Goal: Task Accomplishment & Management: Manage account settings

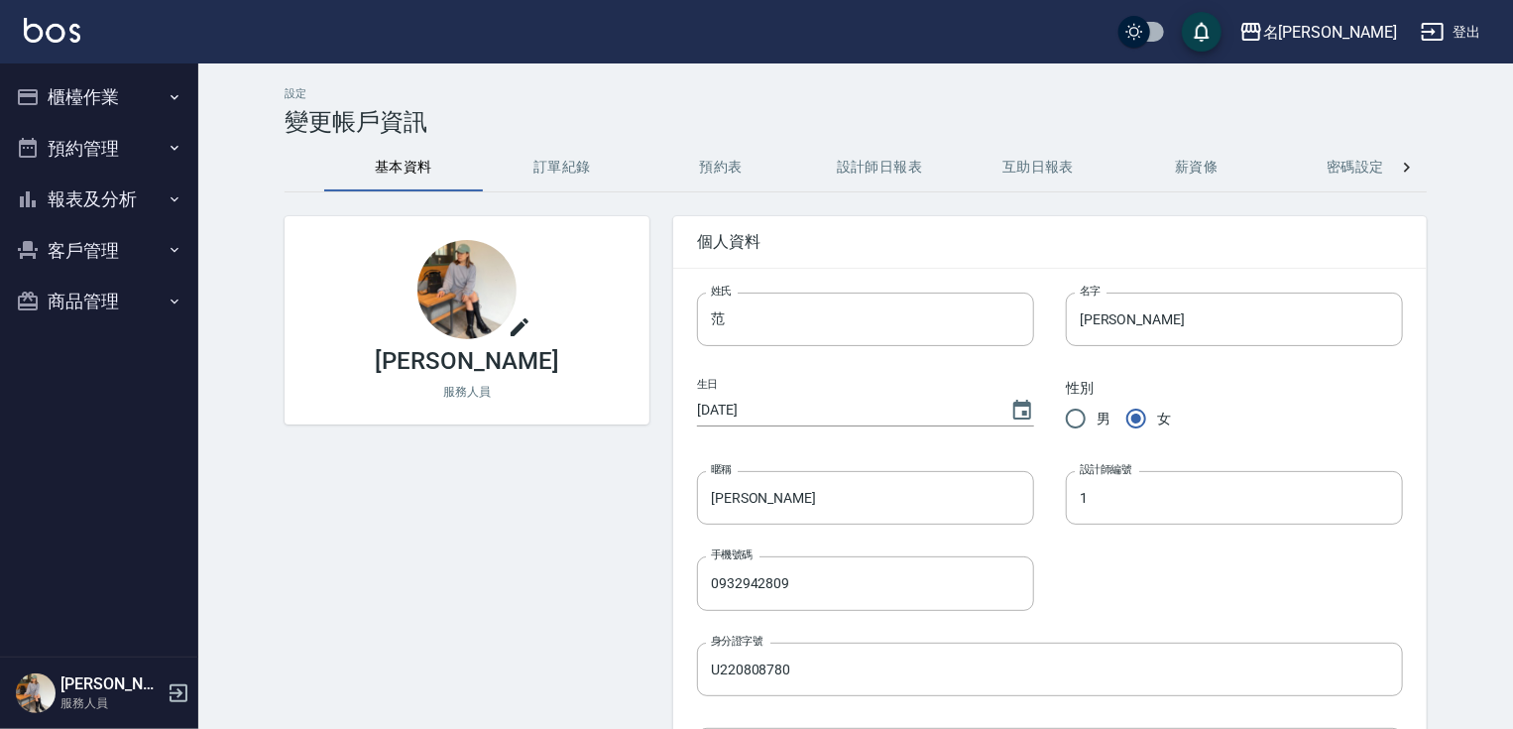
click at [65, 108] on button "櫃檯作業" at bounding box center [99, 97] width 182 height 52
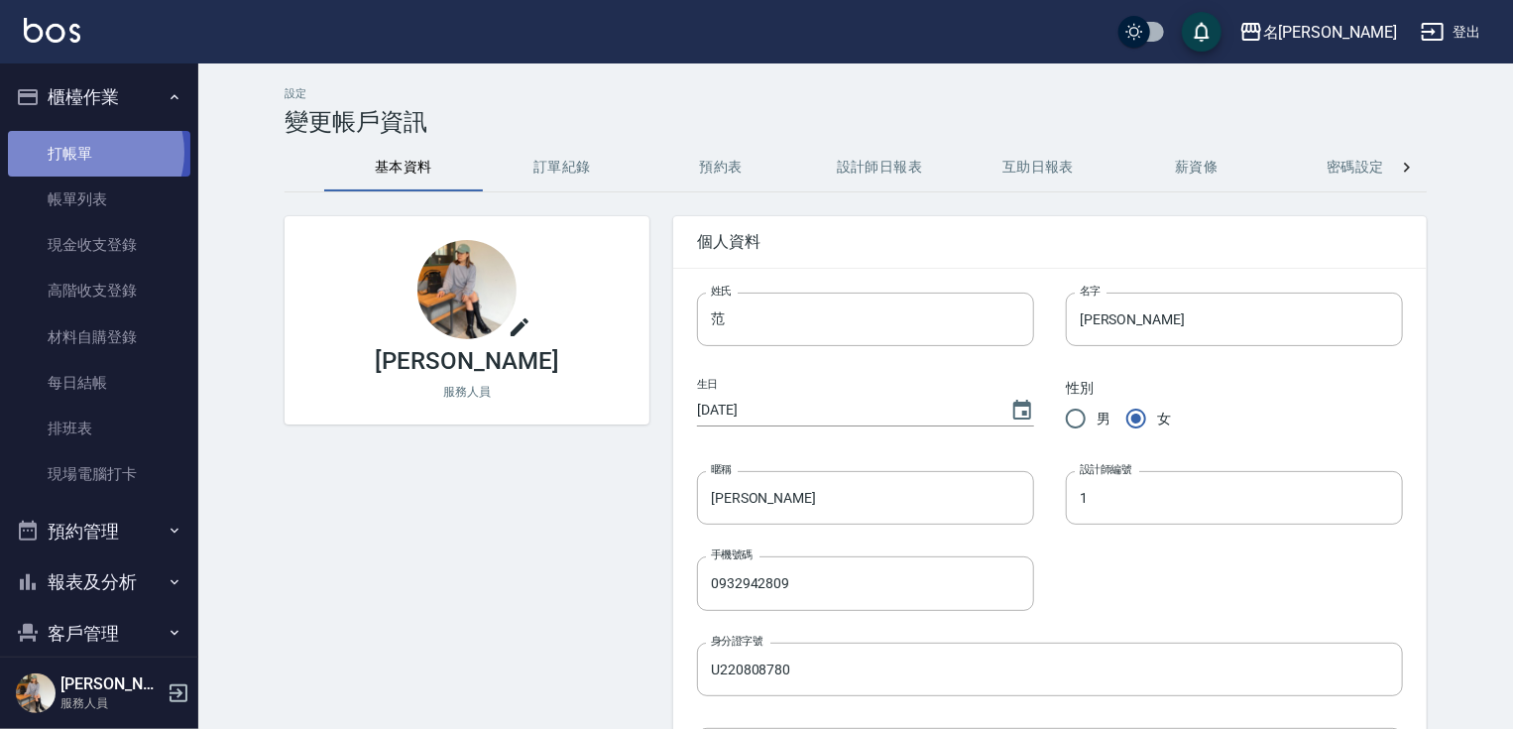
click at [94, 152] on link "打帳單" at bounding box center [99, 154] width 182 height 46
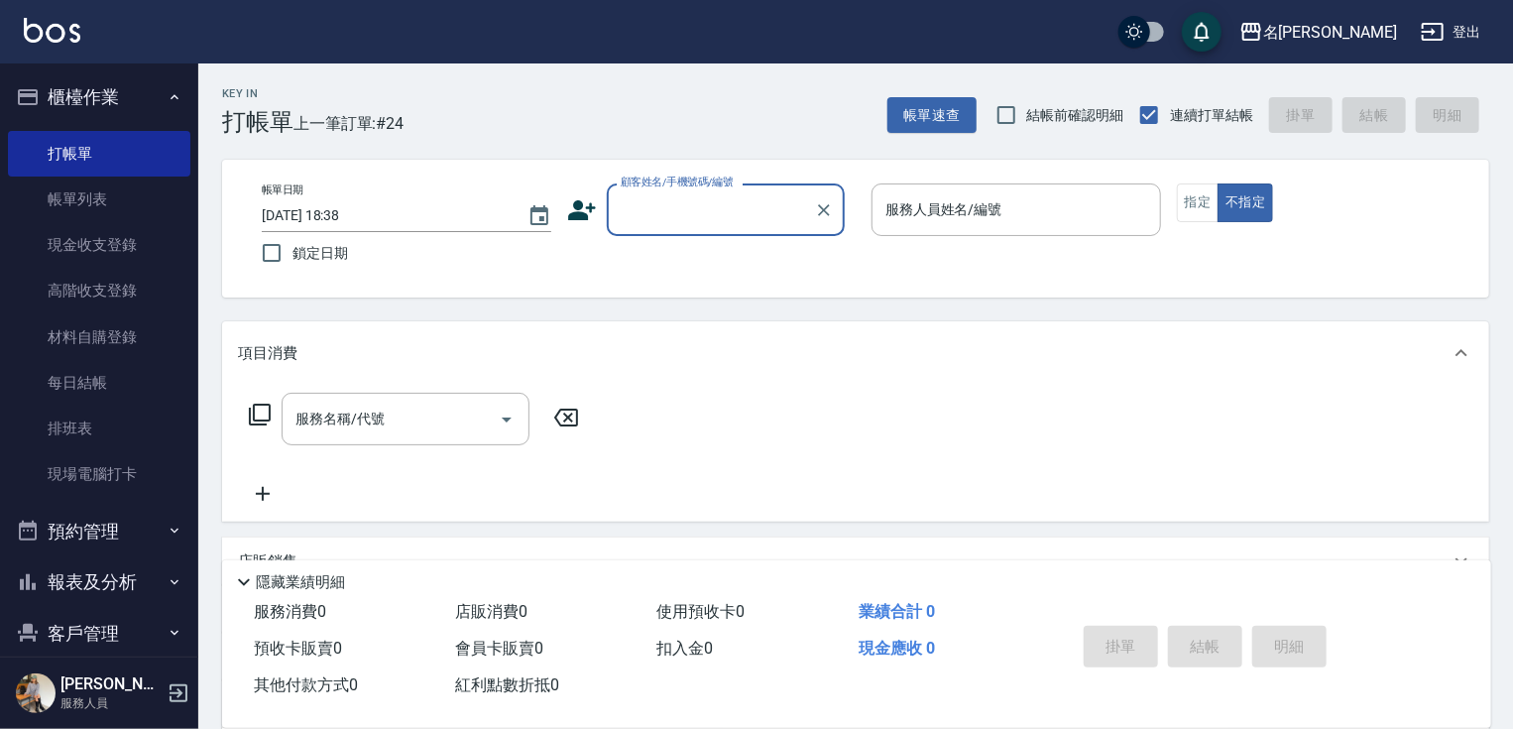
click at [742, 218] on input "顧客姓名/手機號碼/編號" at bounding box center [711, 209] width 190 height 35
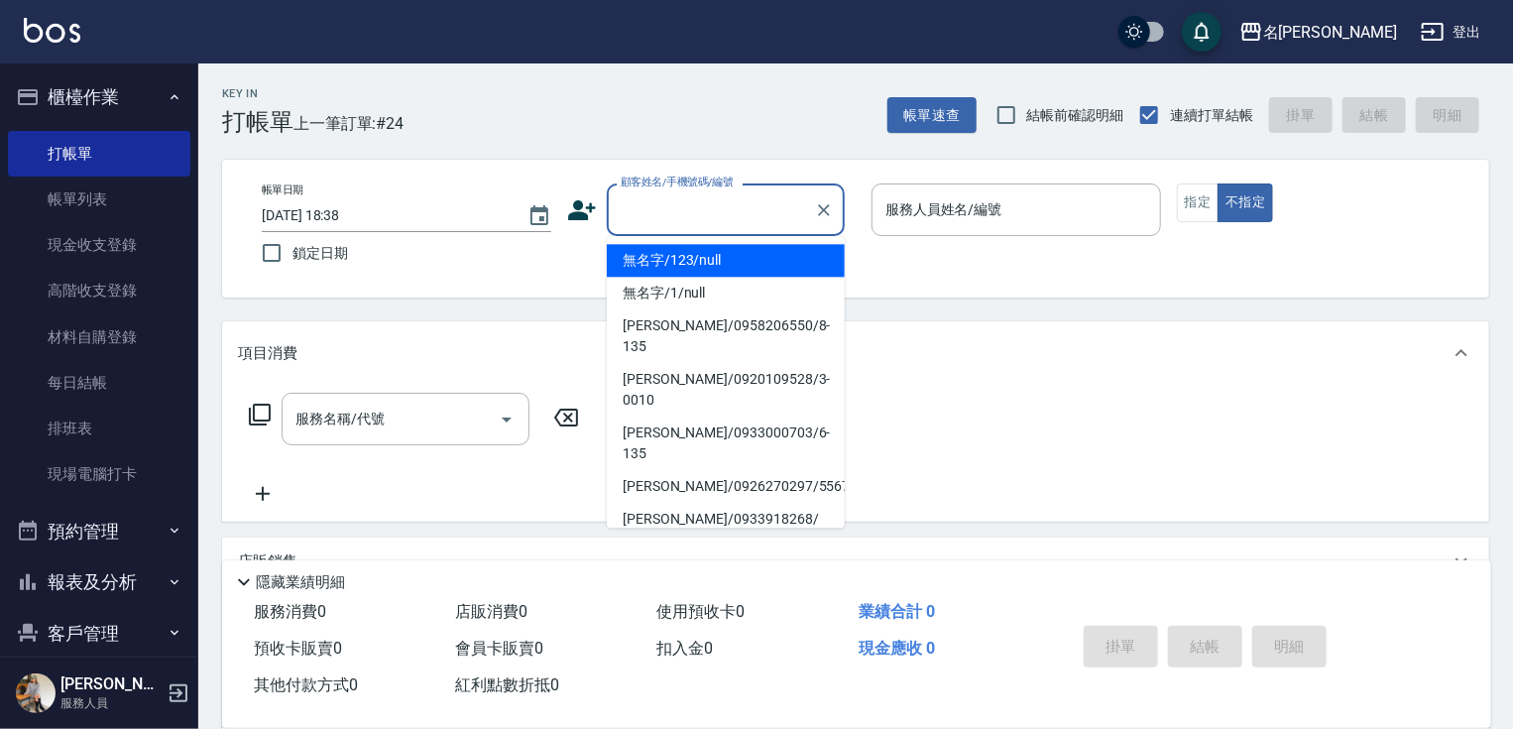
click at [745, 266] on li "無名字/123/null" at bounding box center [726, 260] width 238 height 33
type input "無名字/123/null"
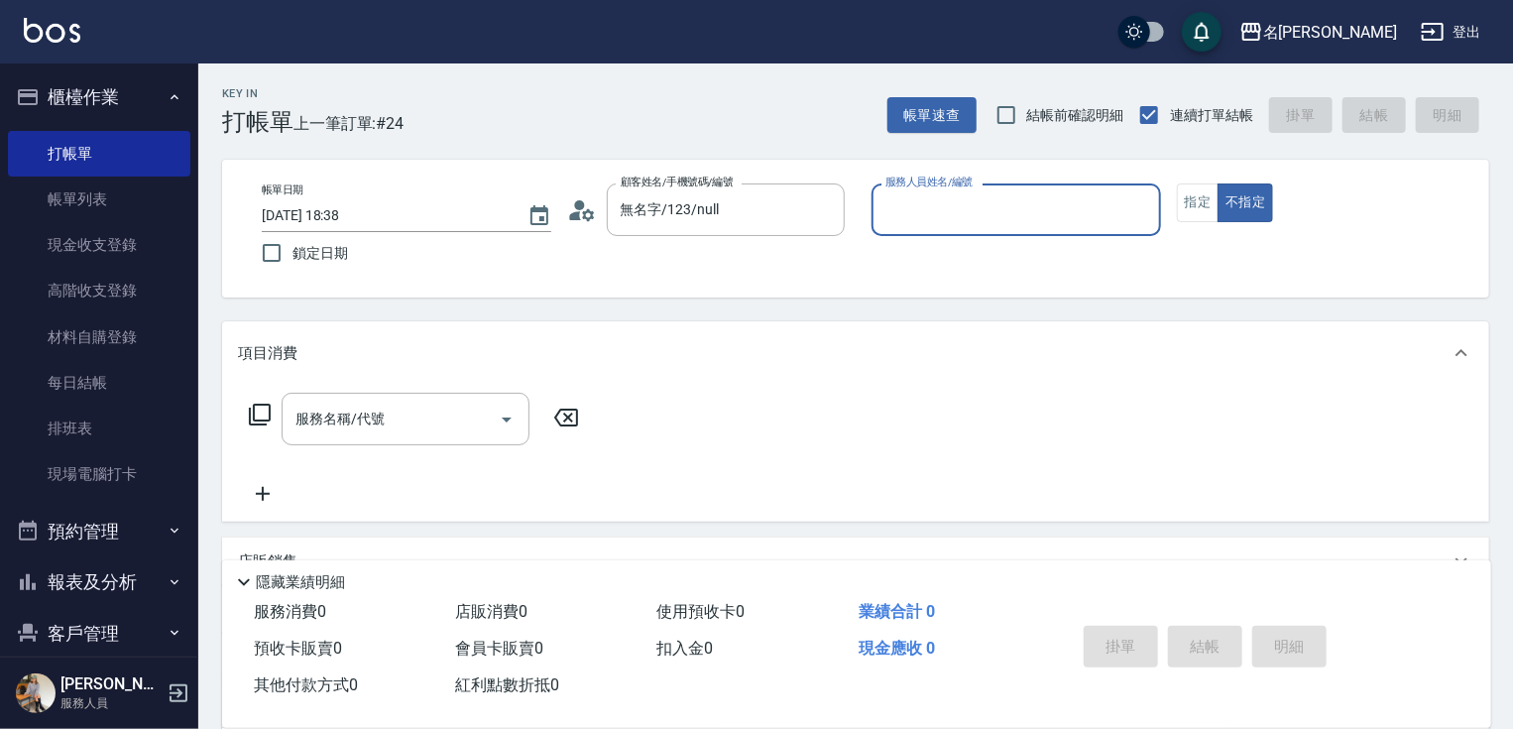
click at [927, 211] on input "服務人員姓名/編號" at bounding box center [1017, 209] width 272 height 35
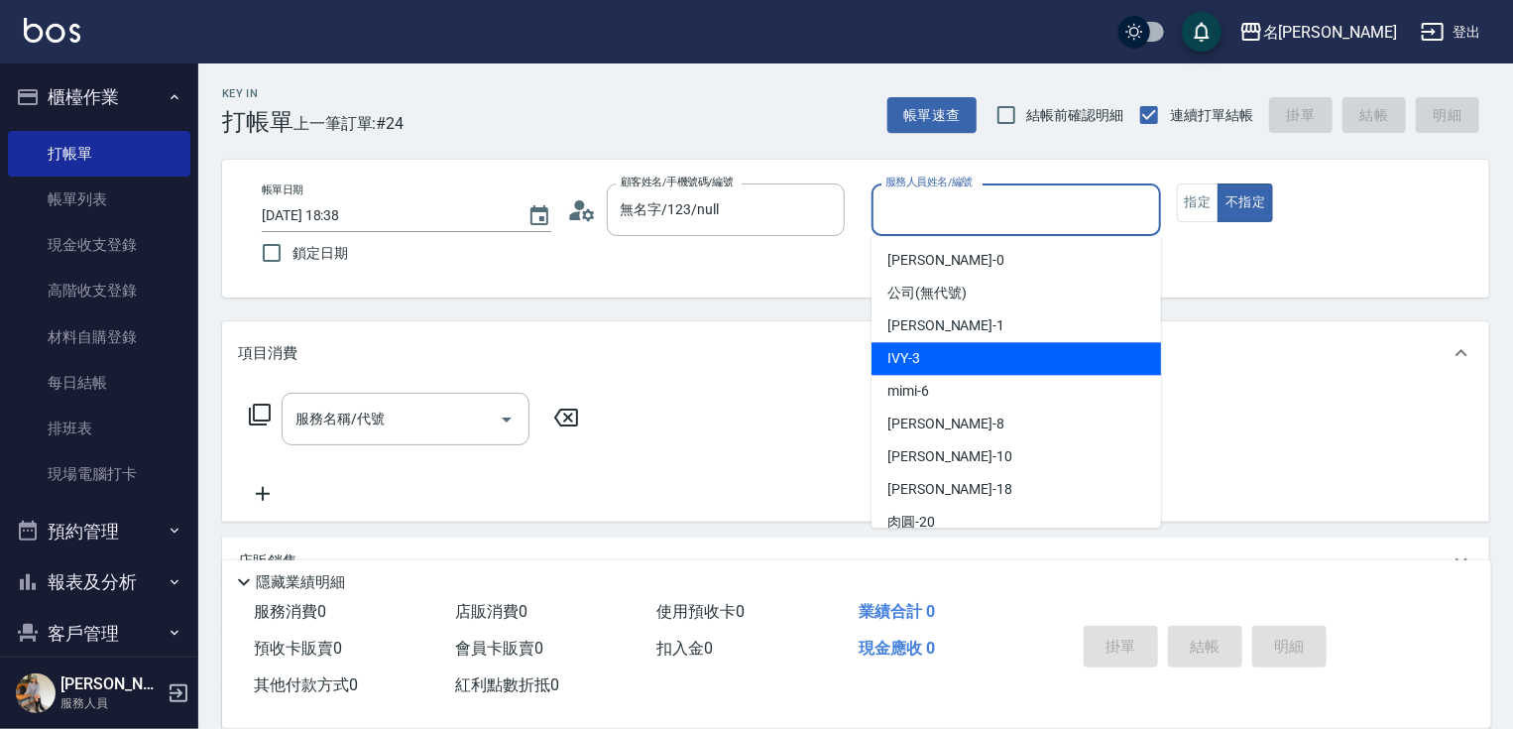
click at [951, 352] on div "IVY -3" at bounding box center [1017, 358] width 290 height 33
type input "IVY-3"
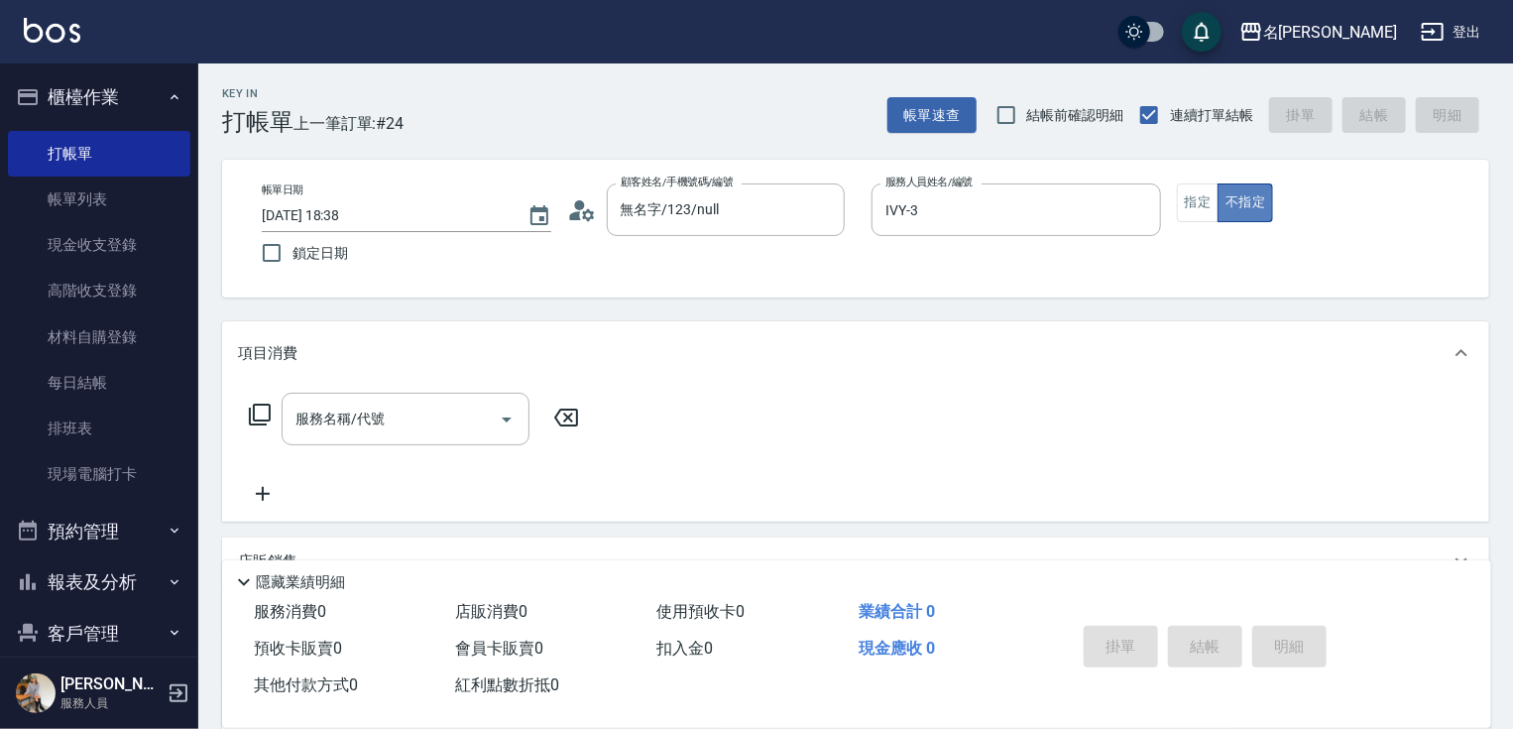
click at [1233, 204] on button "不指定" at bounding box center [1246, 202] width 56 height 39
click at [258, 412] on icon at bounding box center [260, 415] width 24 height 24
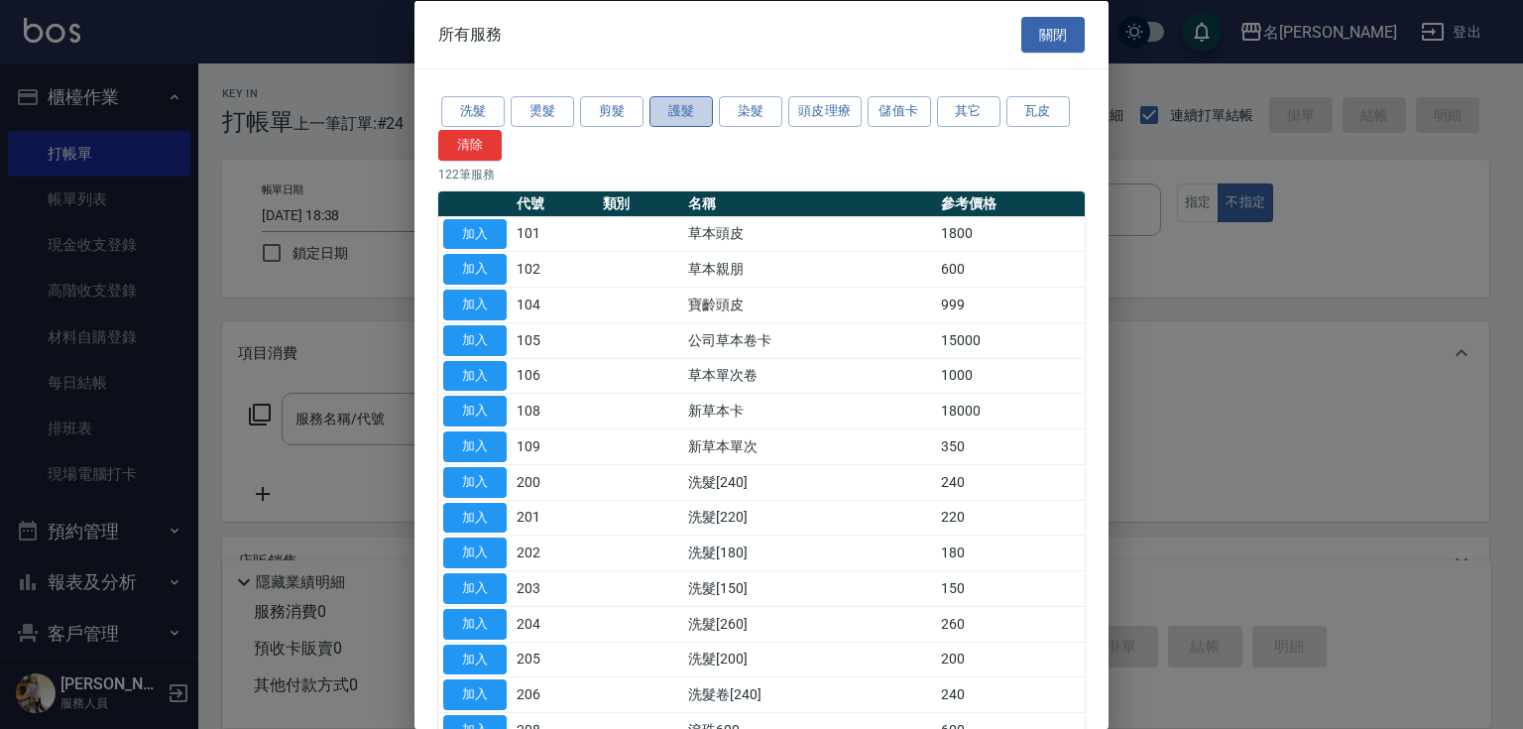
click at [670, 118] on button "護髮" at bounding box center [680, 111] width 63 height 31
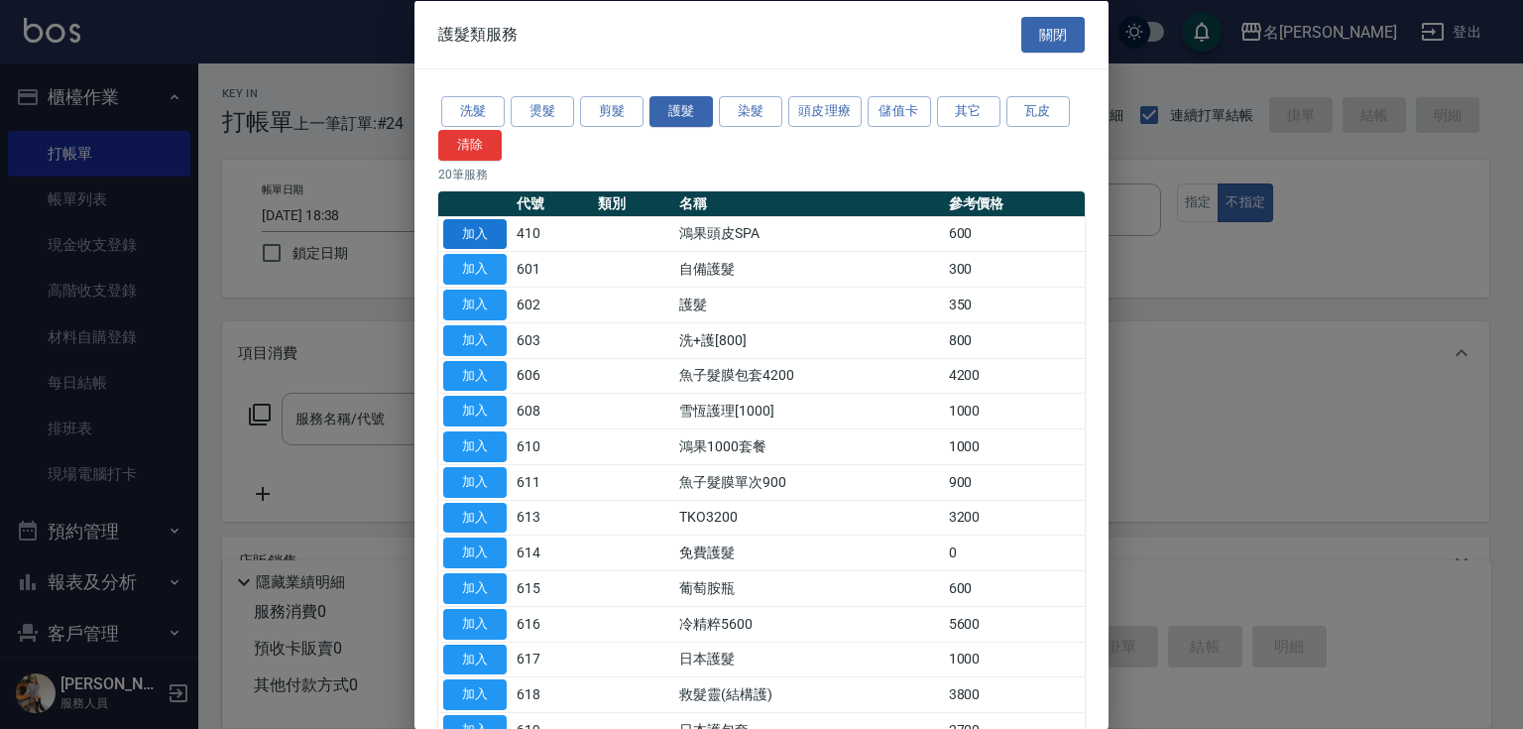
click at [476, 230] on button "加入" at bounding box center [474, 233] width 63 height 31
type input "鴻果頭皮SPA(410)"
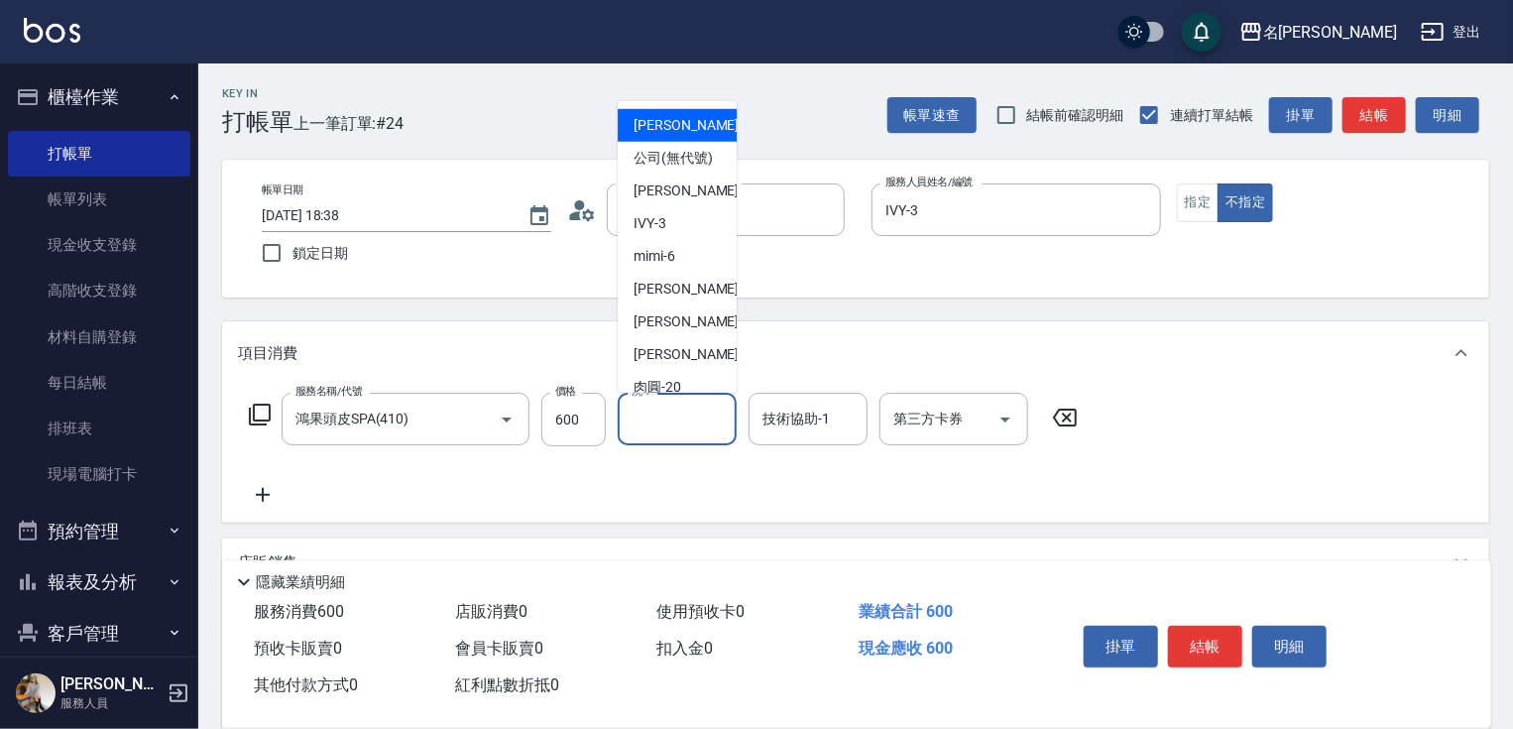
click at [686, 427] on input "洗-1" at bounding box center [677, 419] width 101 height 35
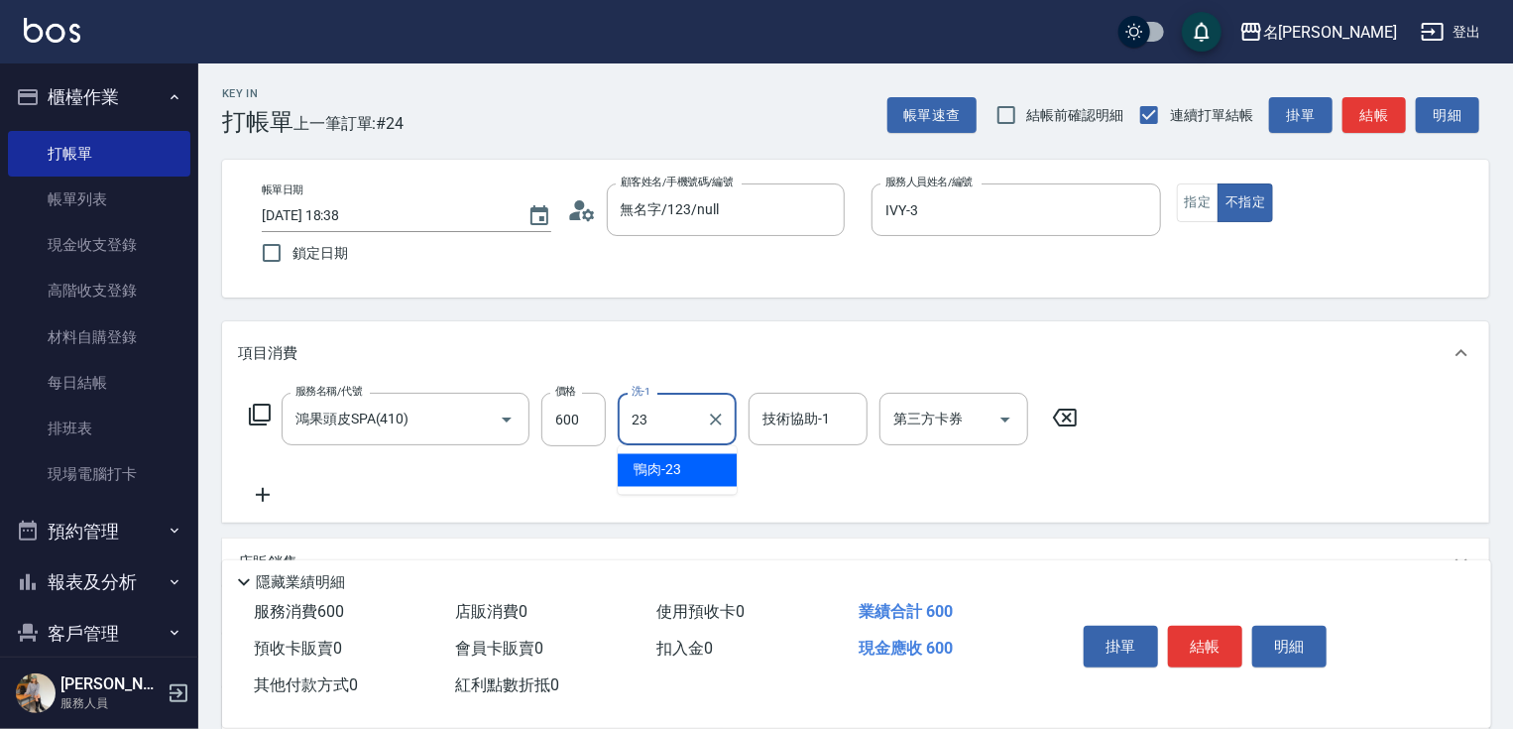
type input "鴨肉-23"
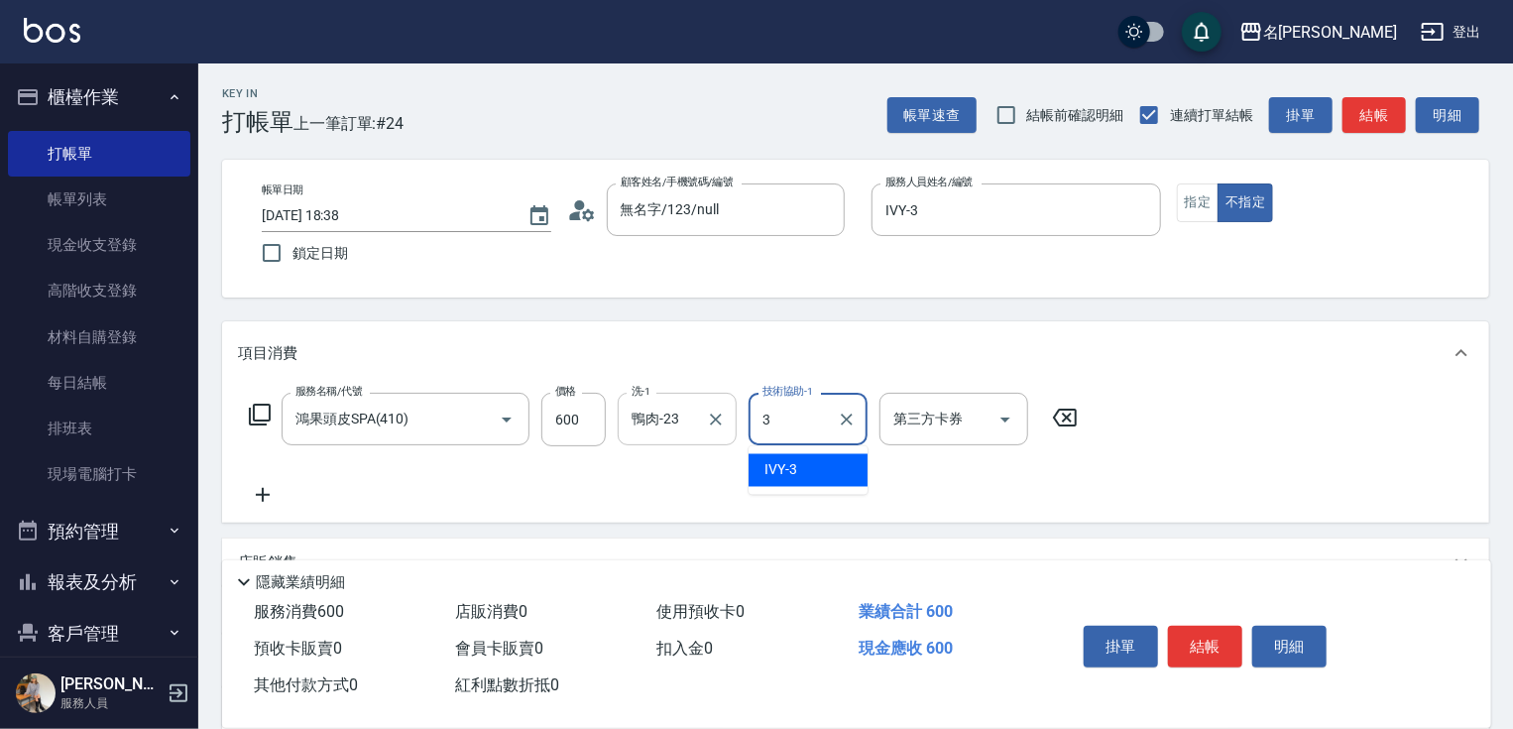
type input "IVY-3"
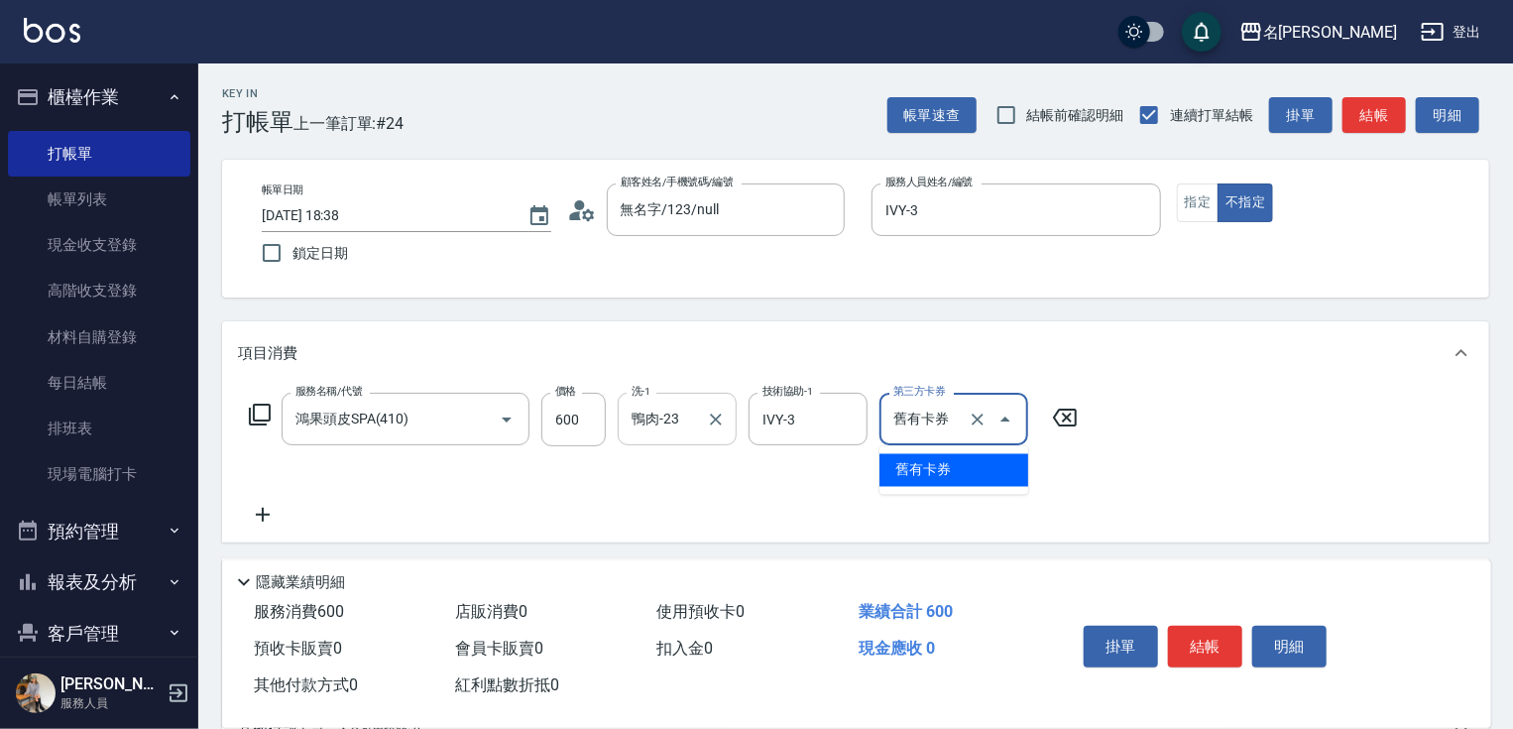
type input "舊有卡券"
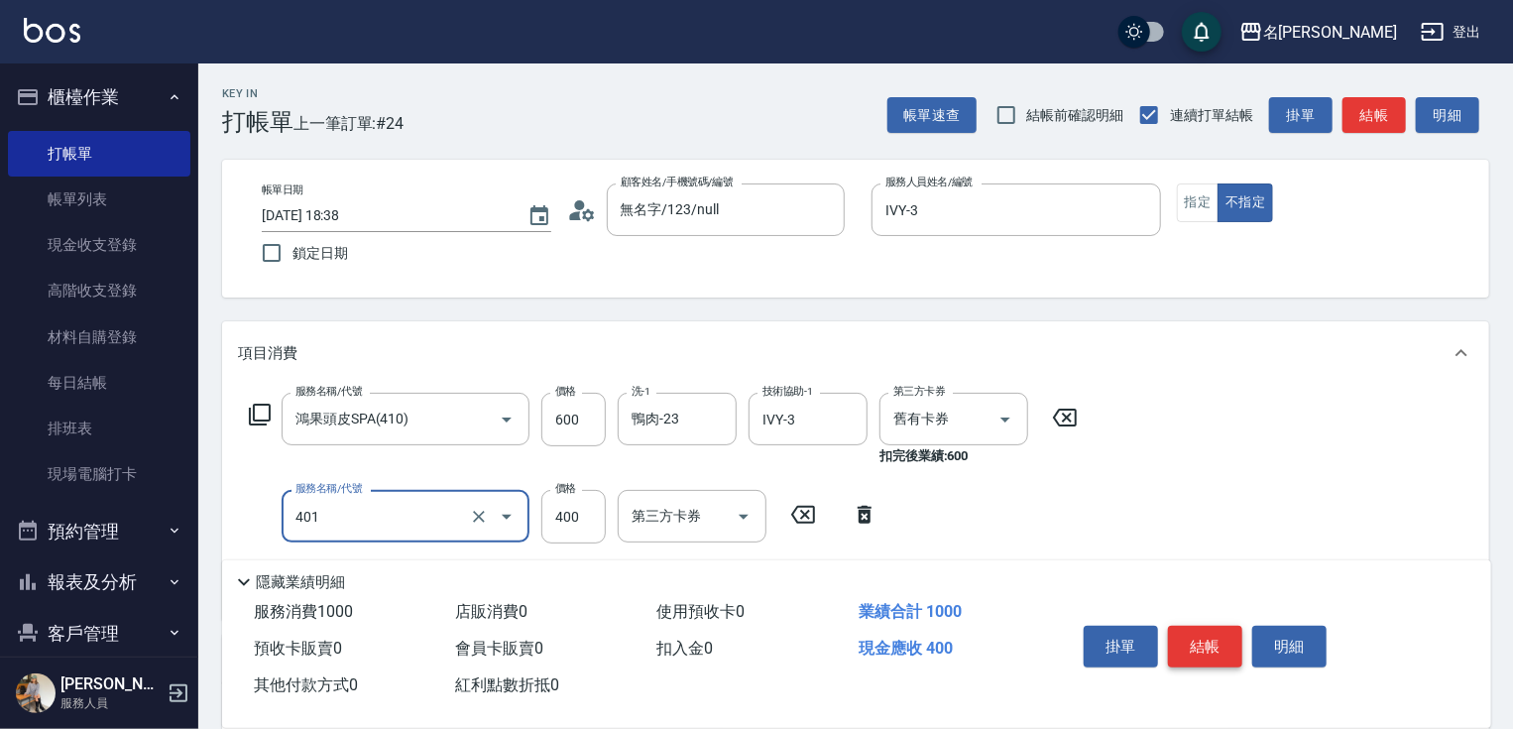
type input "剪髮(400)(401)"
click at [1187, 646] on button "結帳" at bounding box center [1205, 647] width 74 height 42
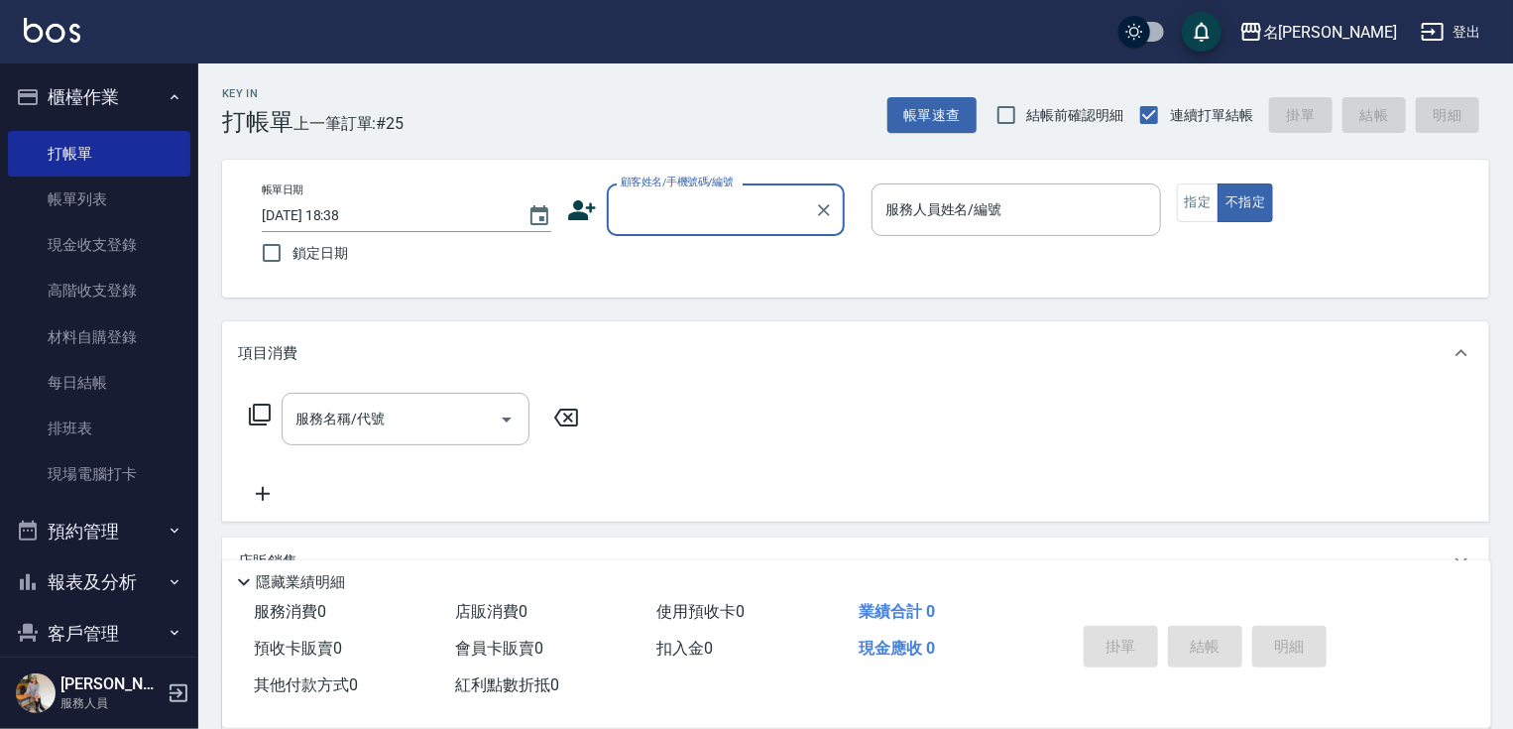
click at [691, 205] on input "顧客姓名/手機號碼/編號" at bounding box center [711, 209] width 190 height 35
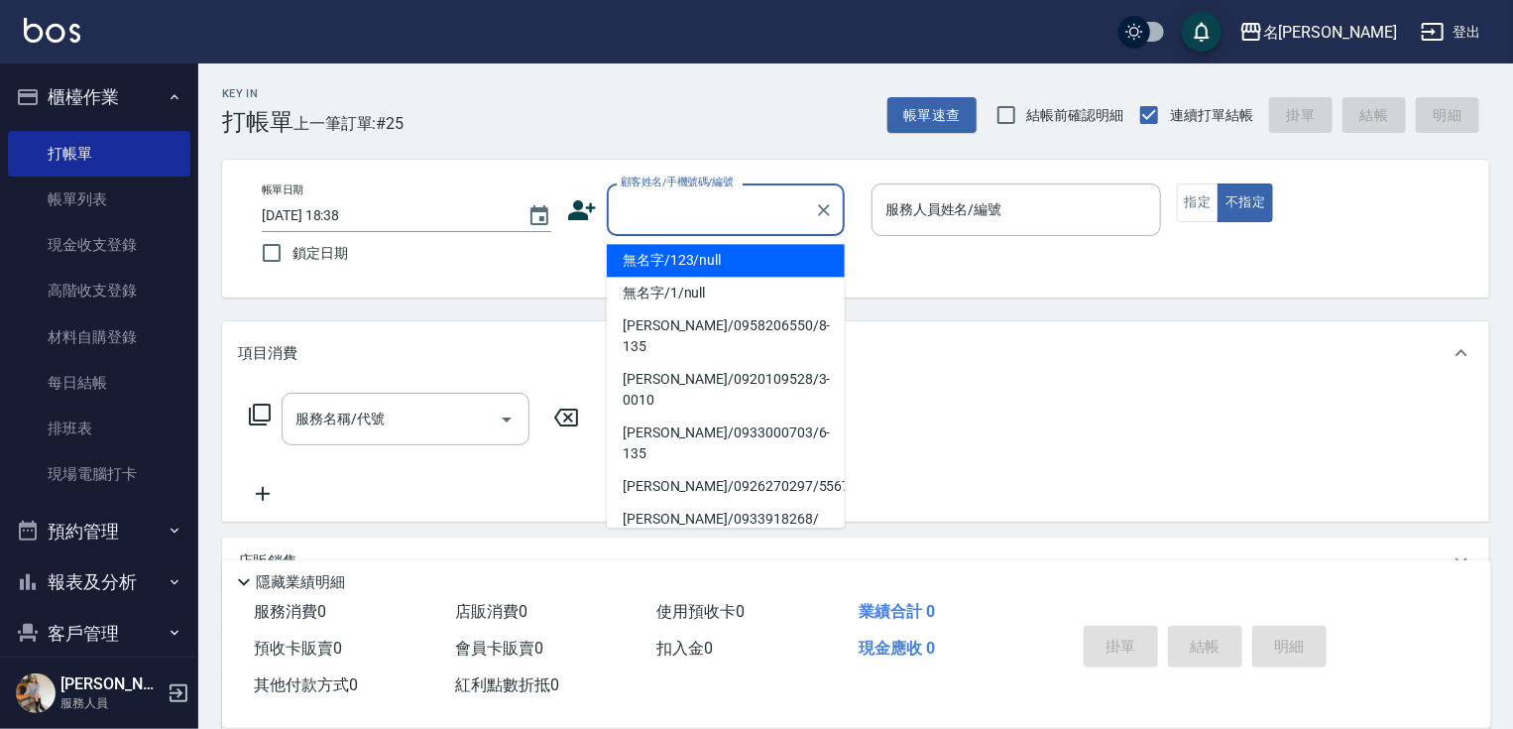
click at [711, 258] on li "無名字/123/null" at bounding box center [726, 260] width 238 height 33
type input "無名字/123/null"
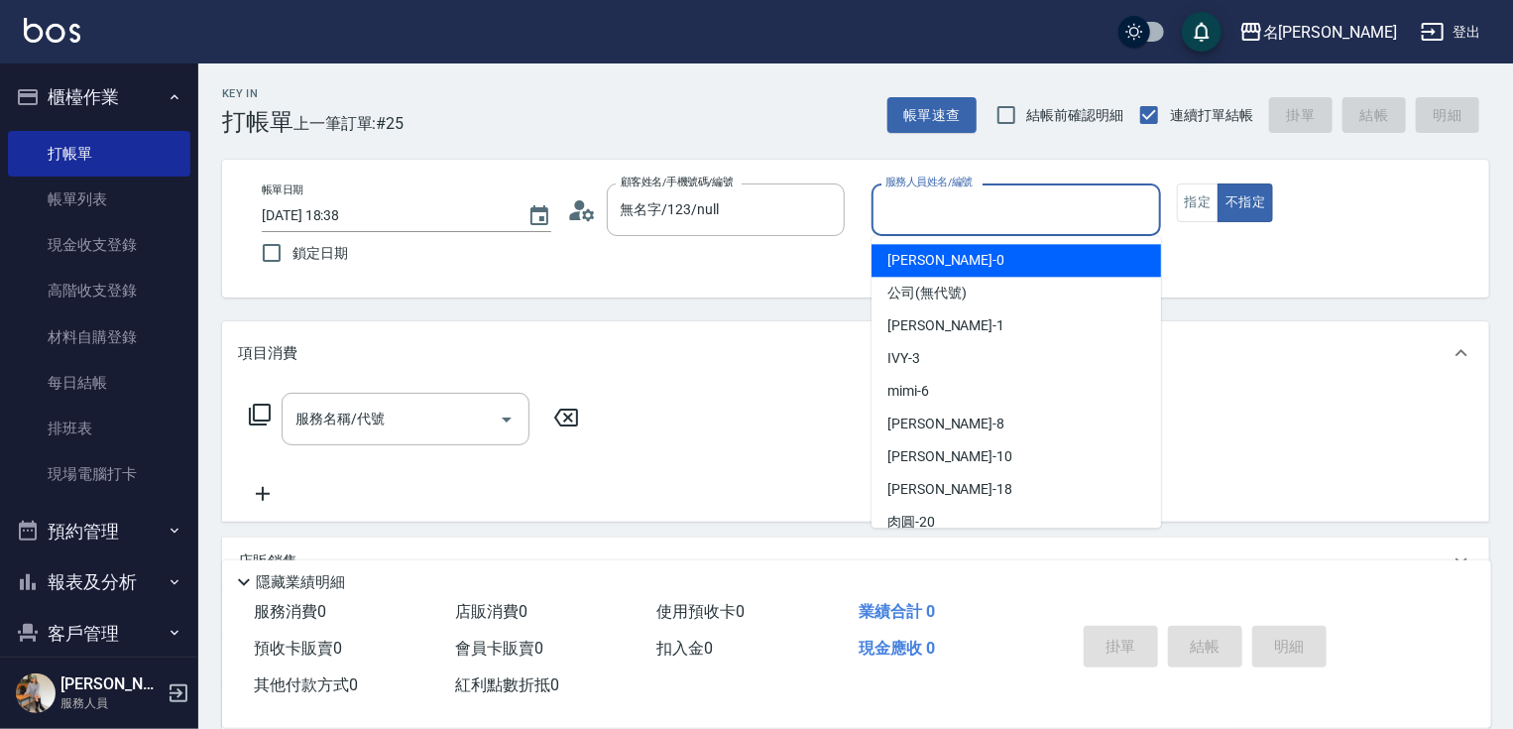
click at [899, 218] on input "服務人員姓名/編號" at bounding box center [1017, 209] width 272 height 35
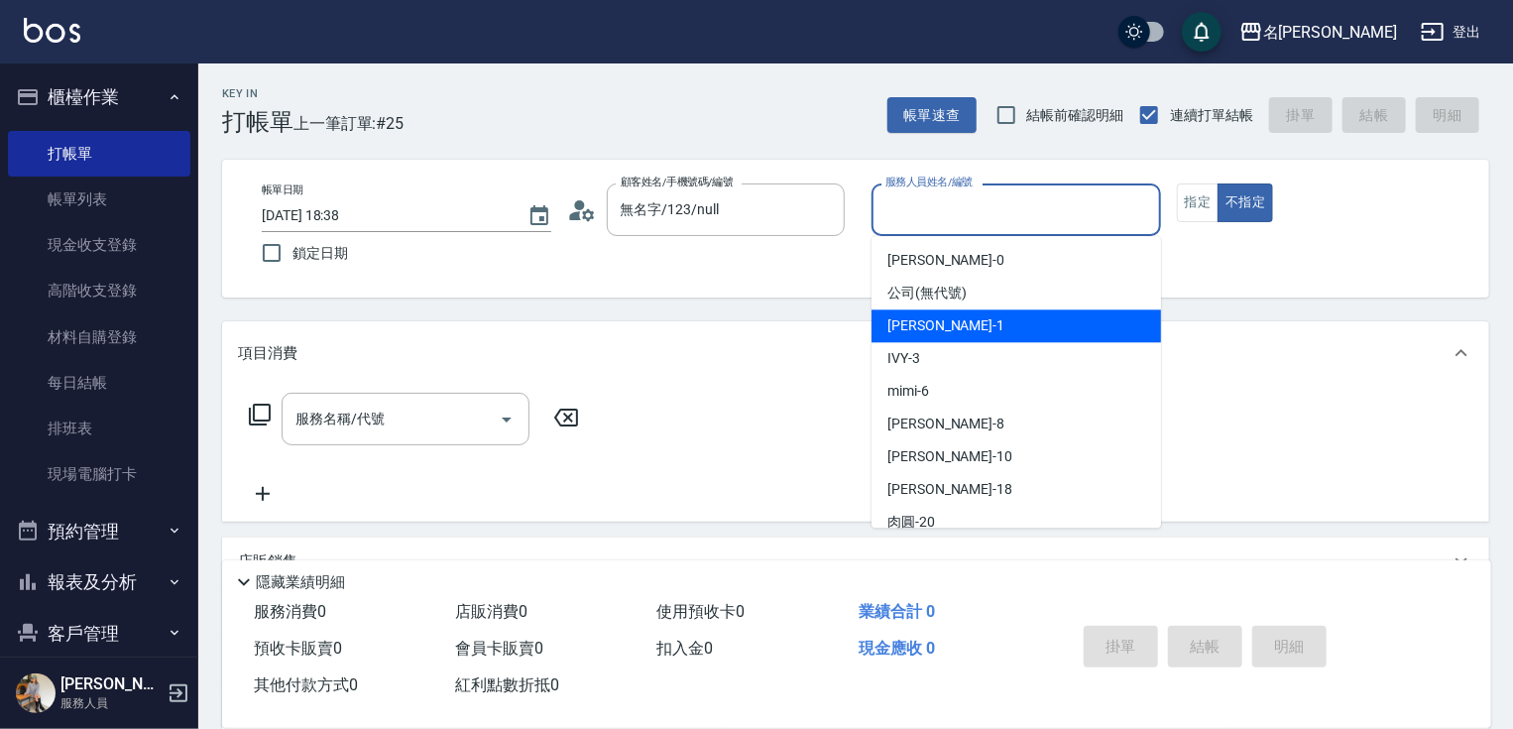
click at [932, 325] on span "[PERSON_NAME] -1" at bounding box center [945, 325] width 117 height 21
type input "[PERSON_NAME]-1"
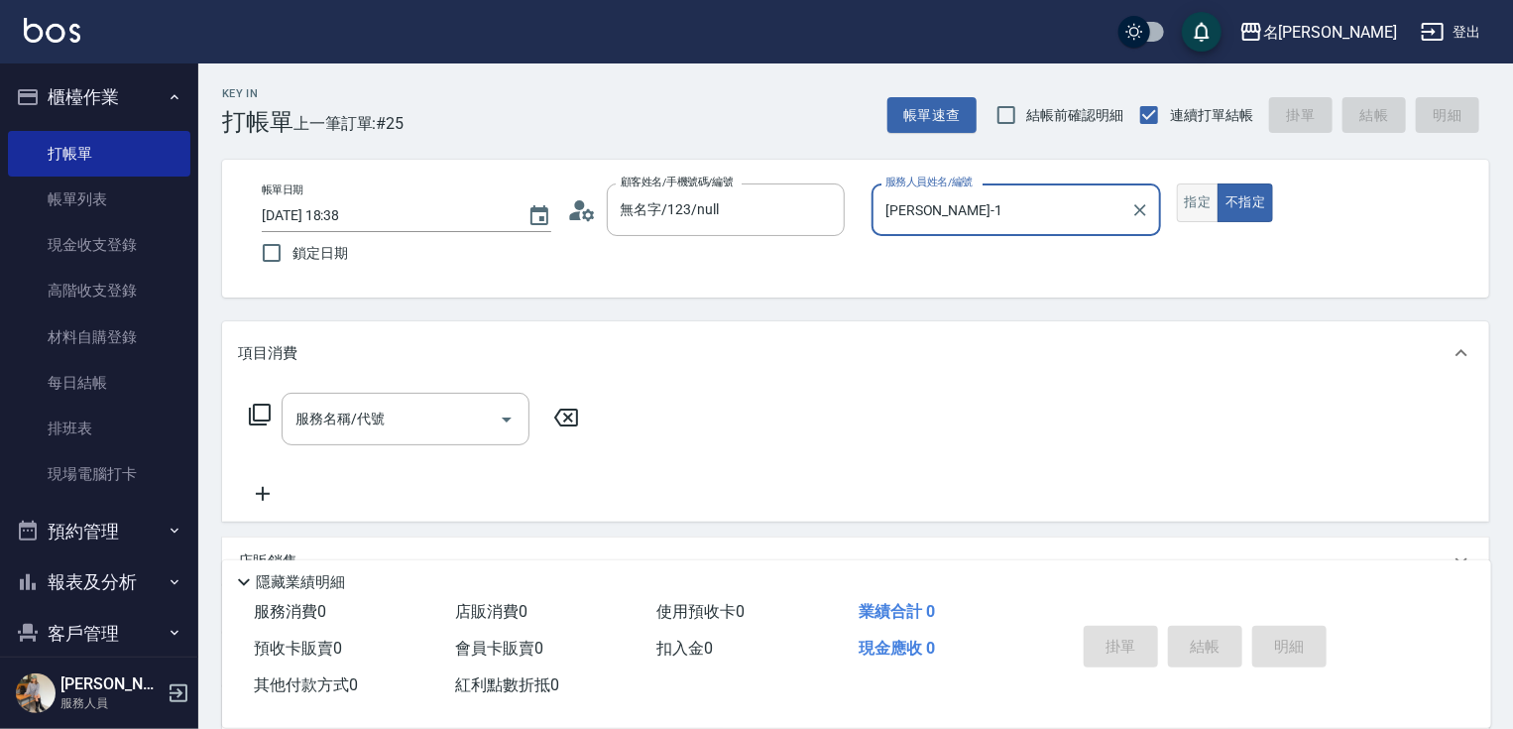
click at [1201, 205] on button "指定" at bounding box center [1198, 202] width 43 height 39
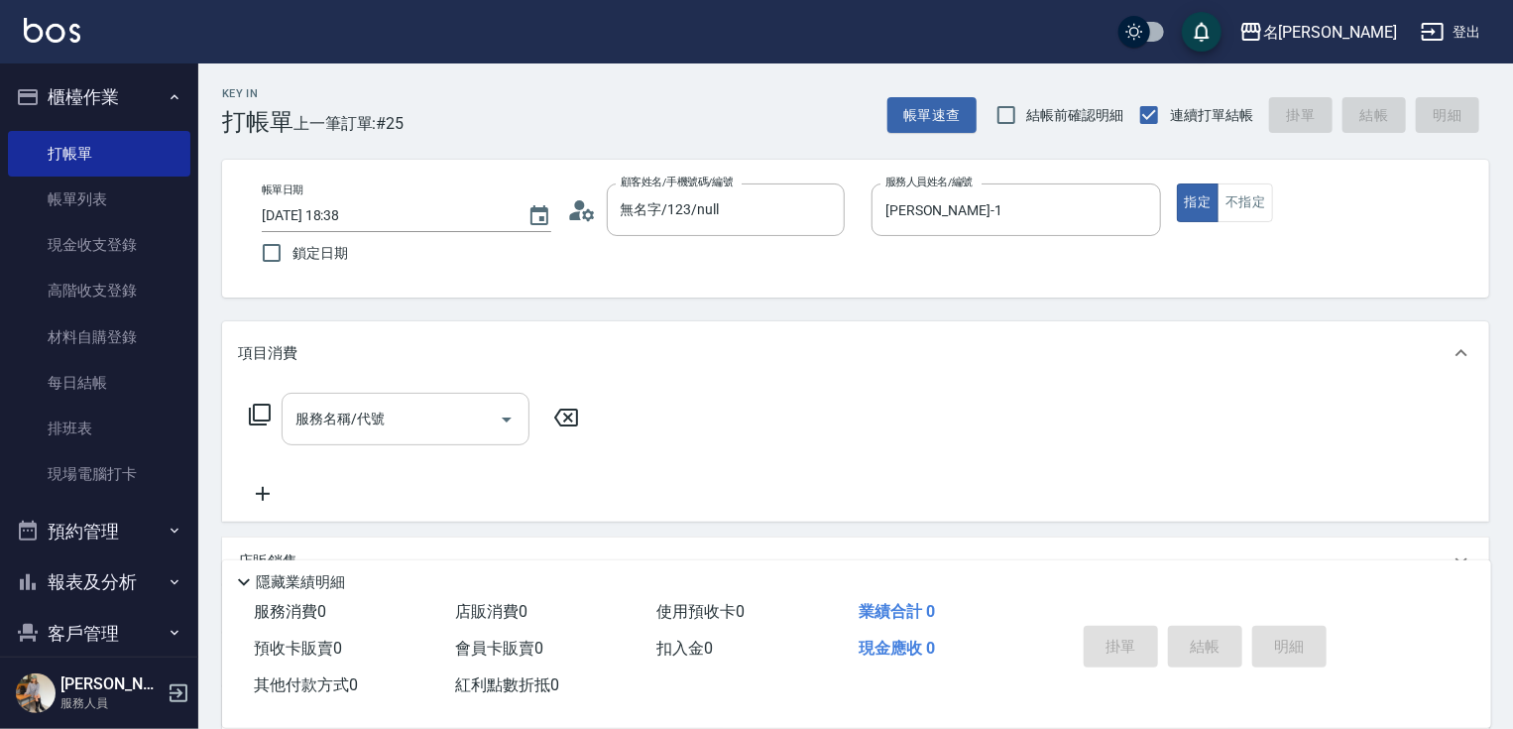
click at [329, 424] on input "服務名稱/代號" at bounding box center [391, 419] width 200 height 35
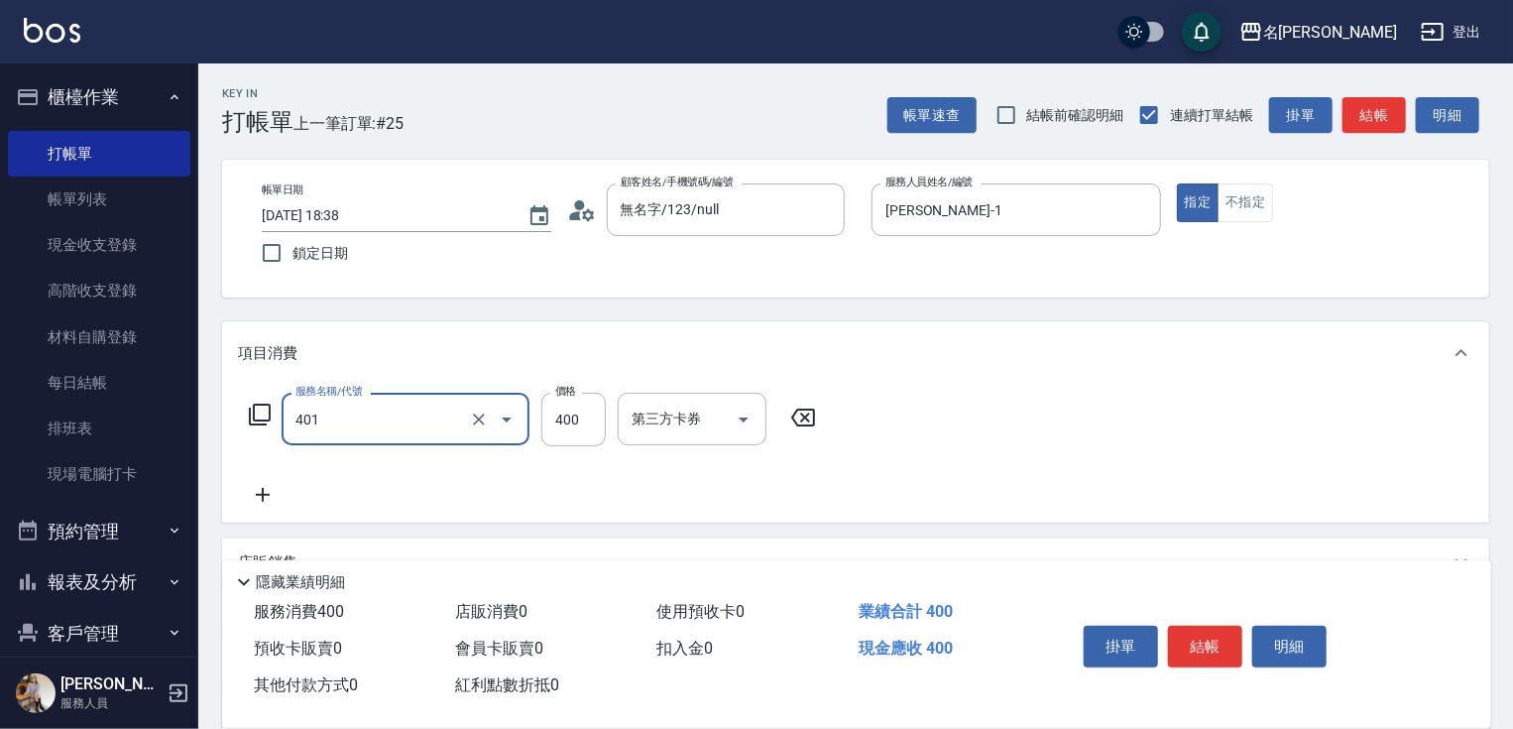
type input "剪髮(400)(401)"
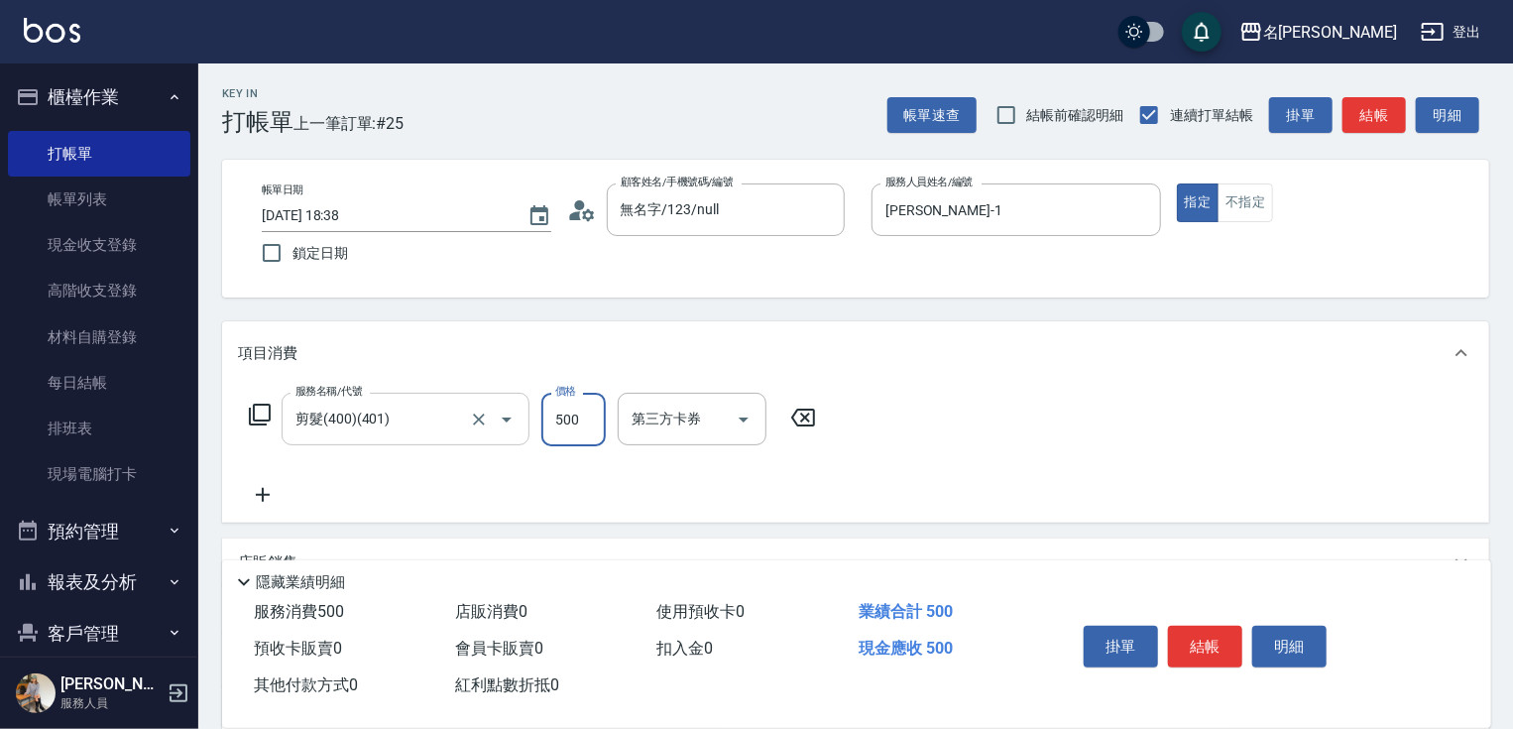
type input "500"
click at [254, 492] on icon at bounding box center [263, 495] width 50 height 24
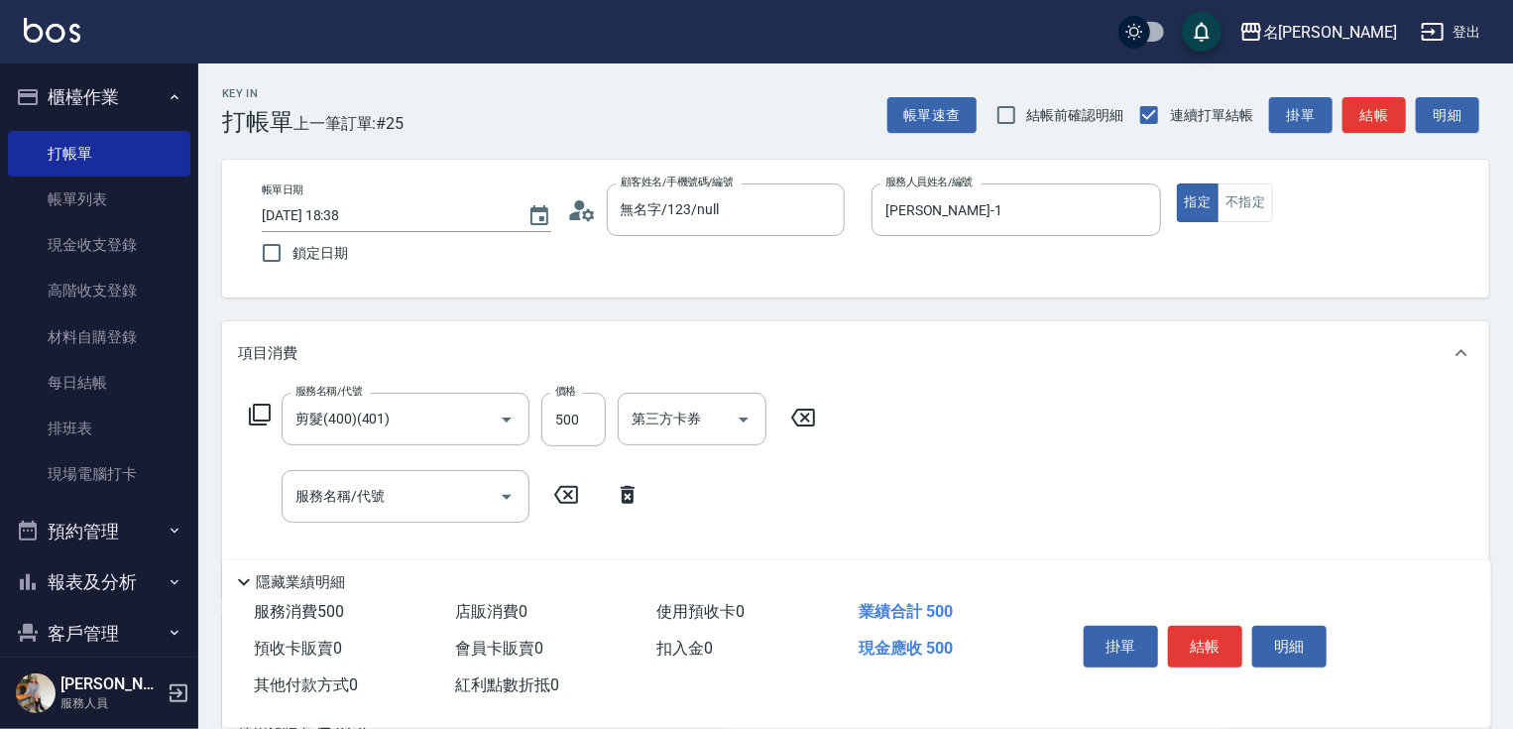
click at [260, 416] on icon at bounding box center [260, 415] width 24 height 24
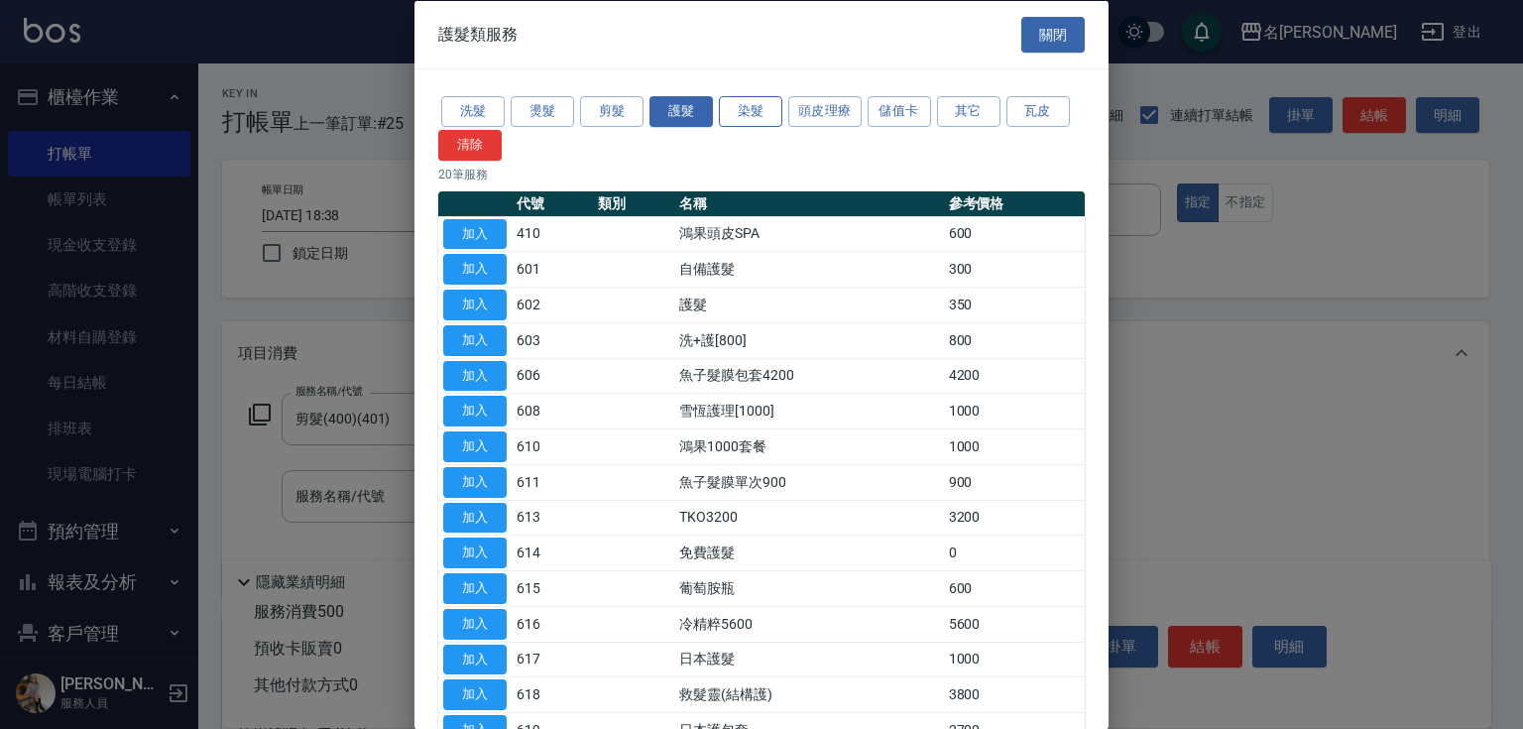
click at [734, 122] on button "染髮" at bounding box center [750, 111] width 63 height 31
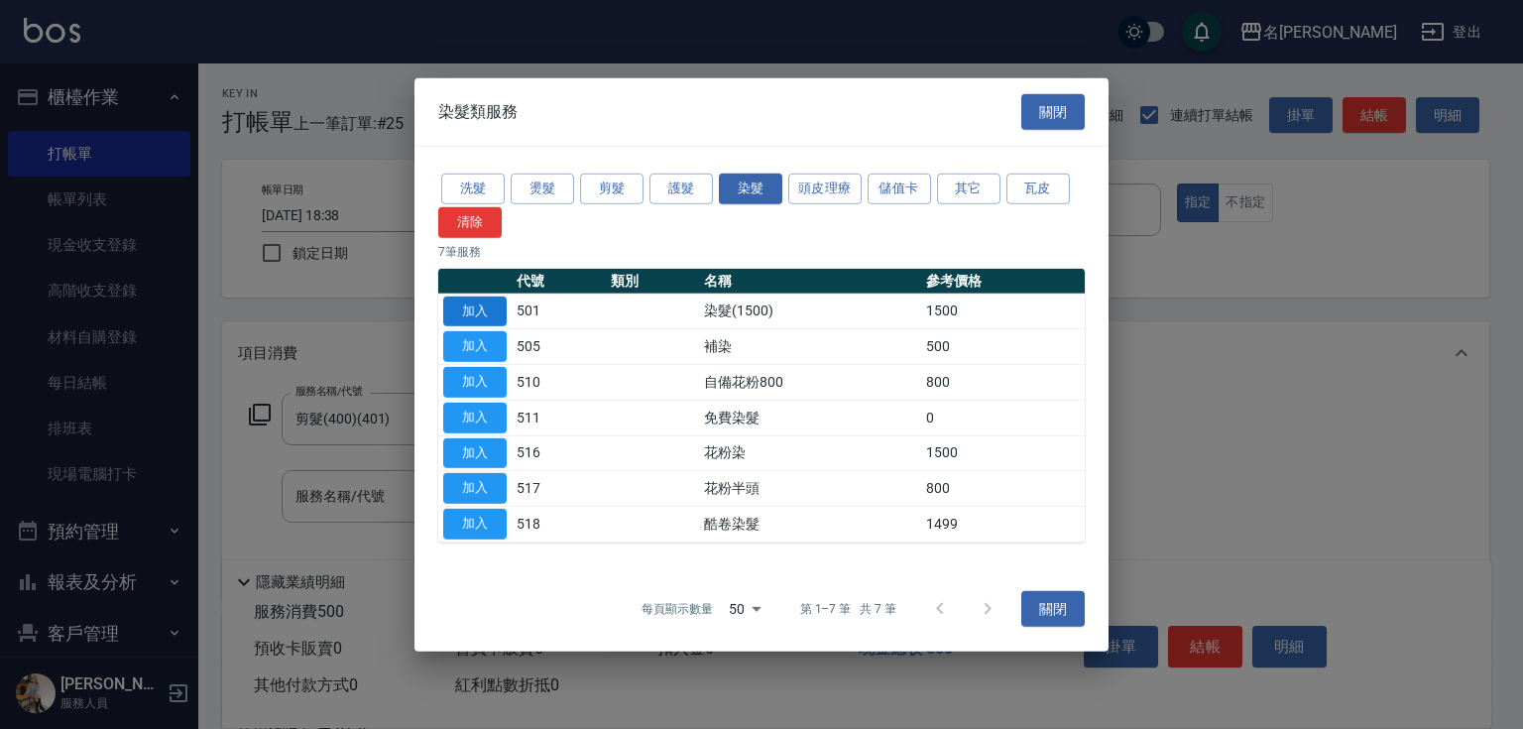
click at [456, 309] on button "加入" at bounding box center [474, 310] width 63 height 31
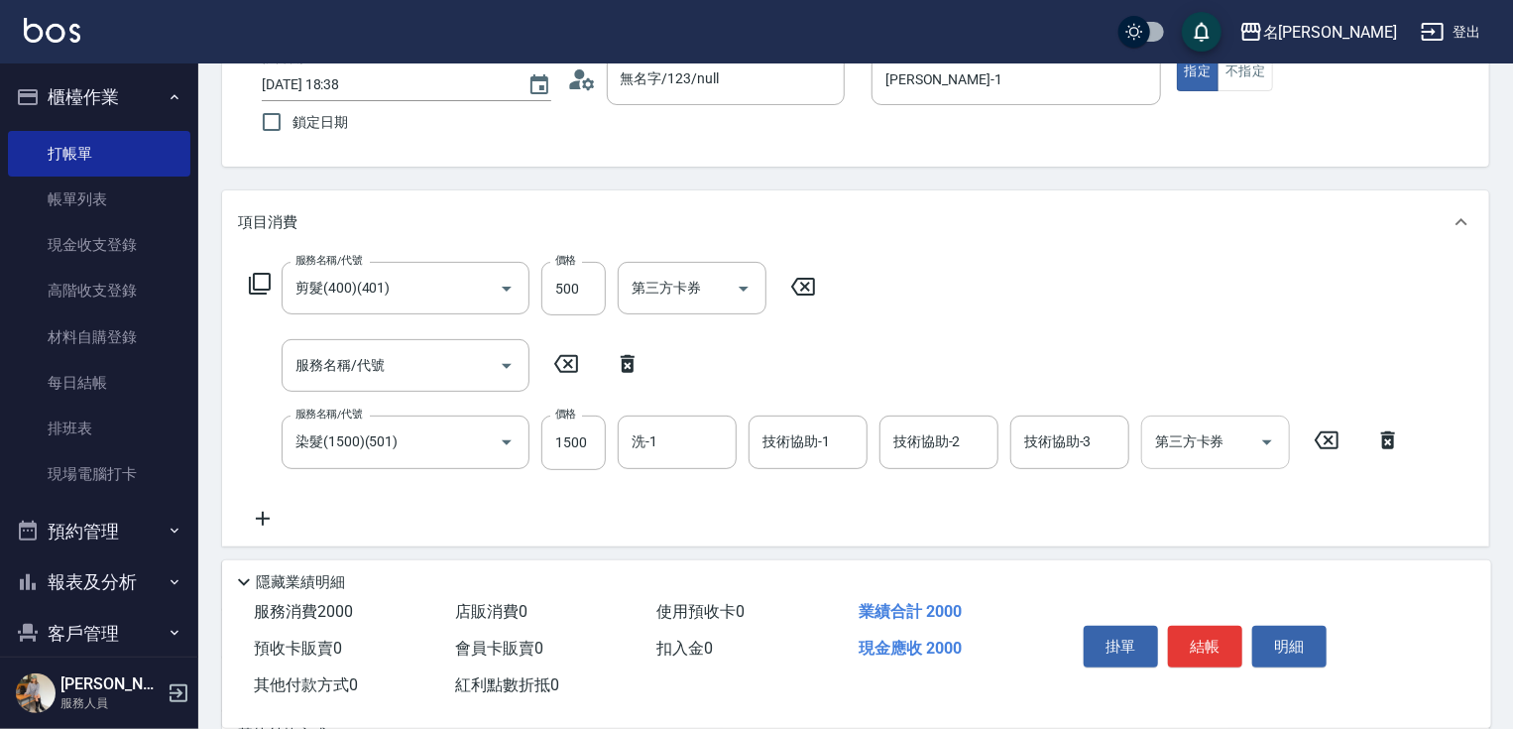
scroll to position [133, 0]
click at [573, 441] on input "1500" at bounding box center [573, 440] width 64 height 54
click at [591, 437] on input "11800" at bounding box center [573, 440] width 64 height 54
type input "1800"
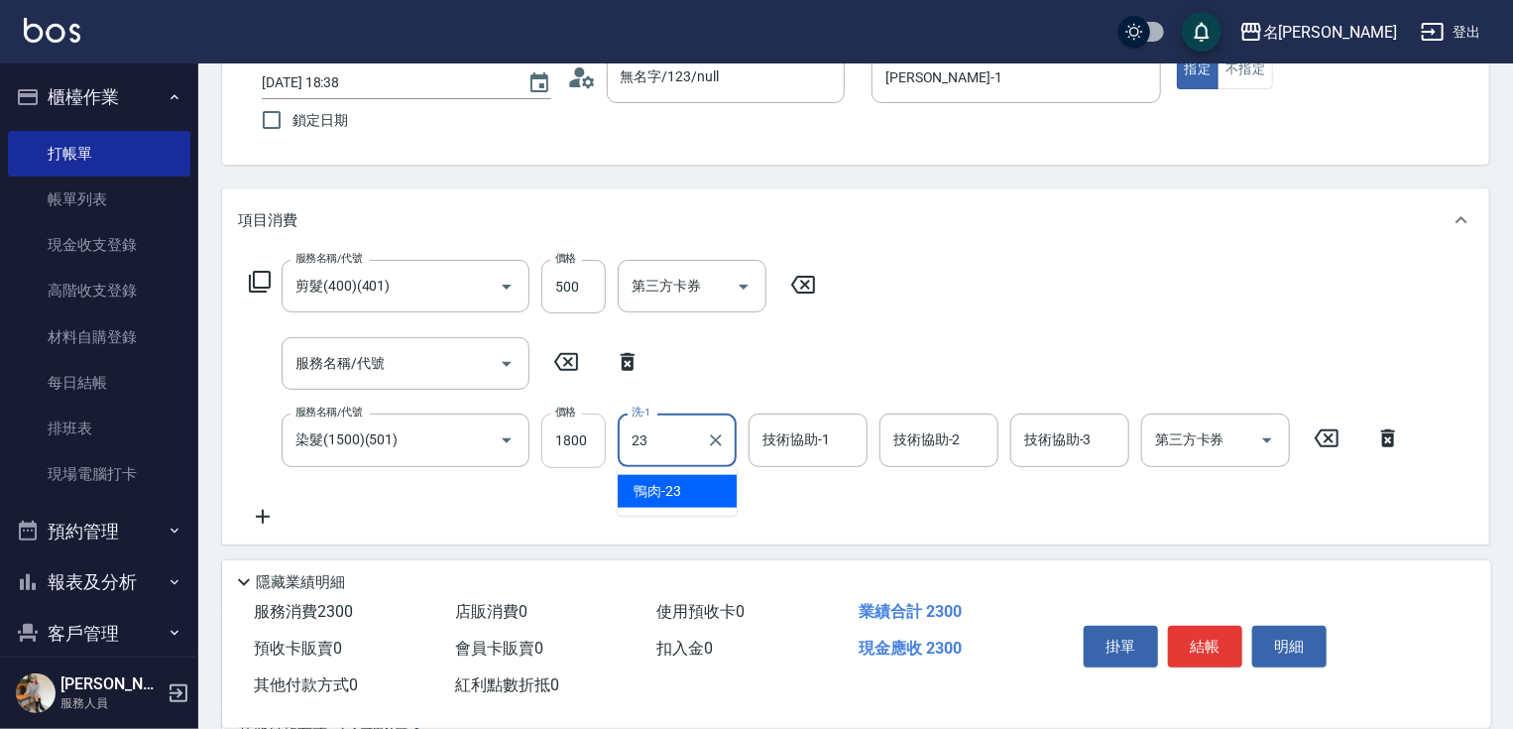
type input "鴨肉-23"
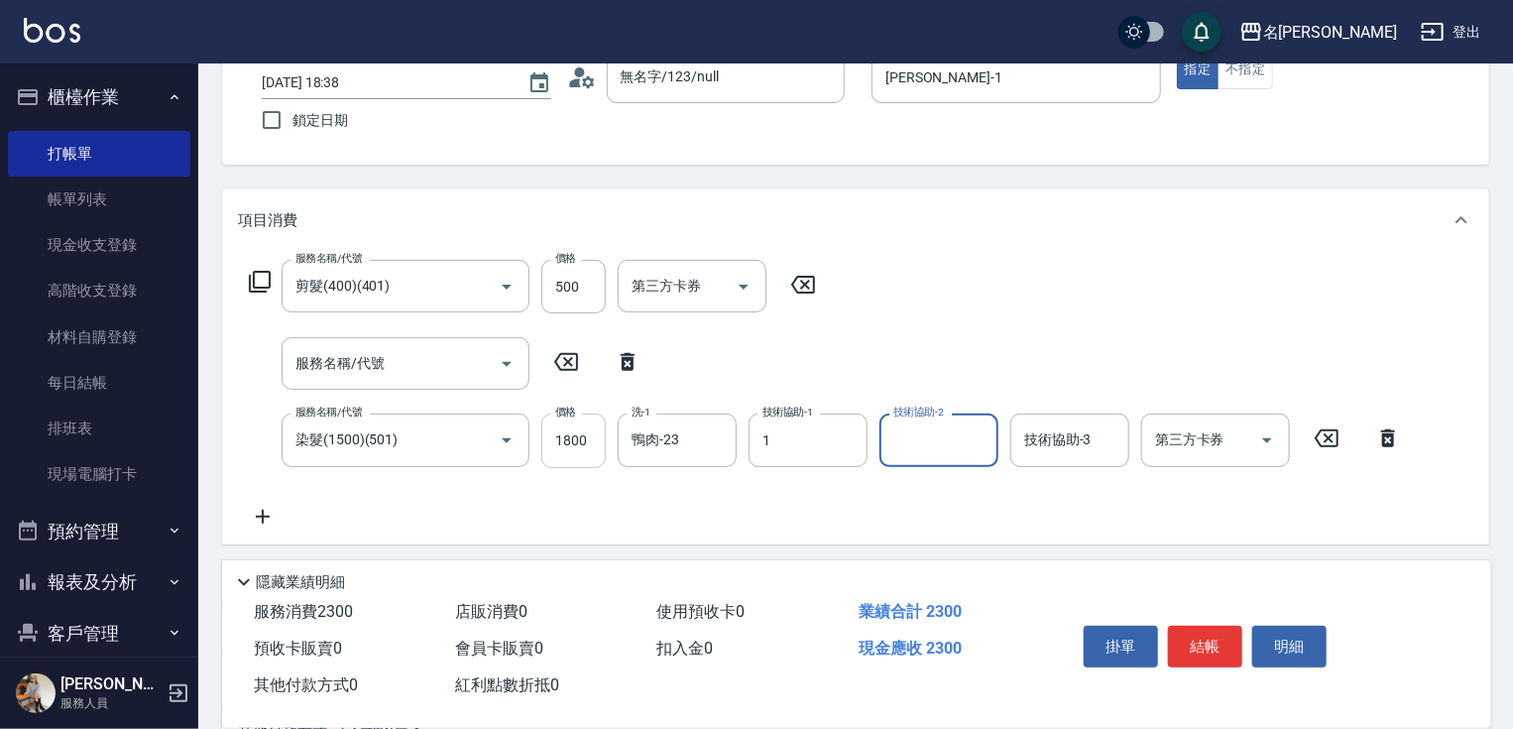
type input "[PERSON_NAME]-1"
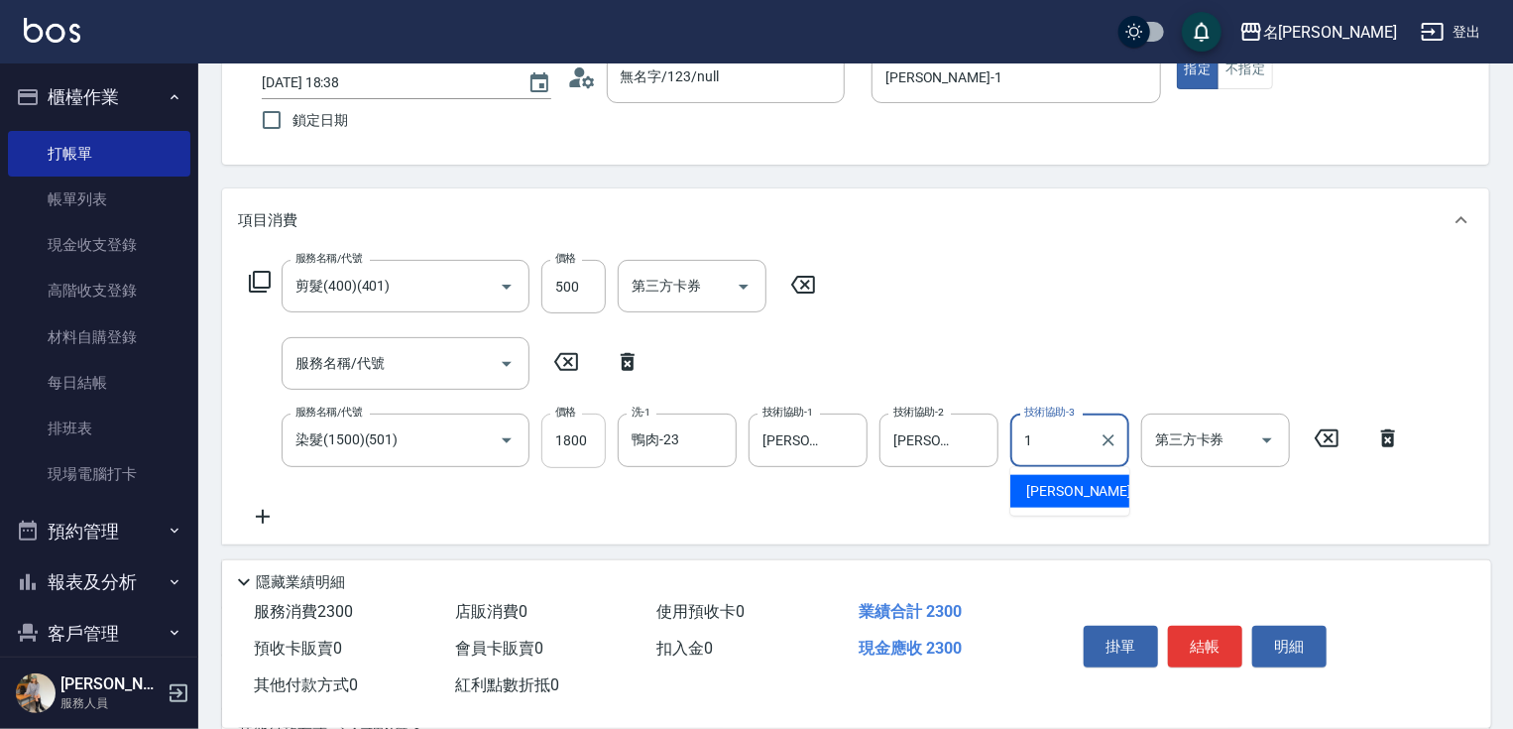
type input "[PERSON_NAME]-1"
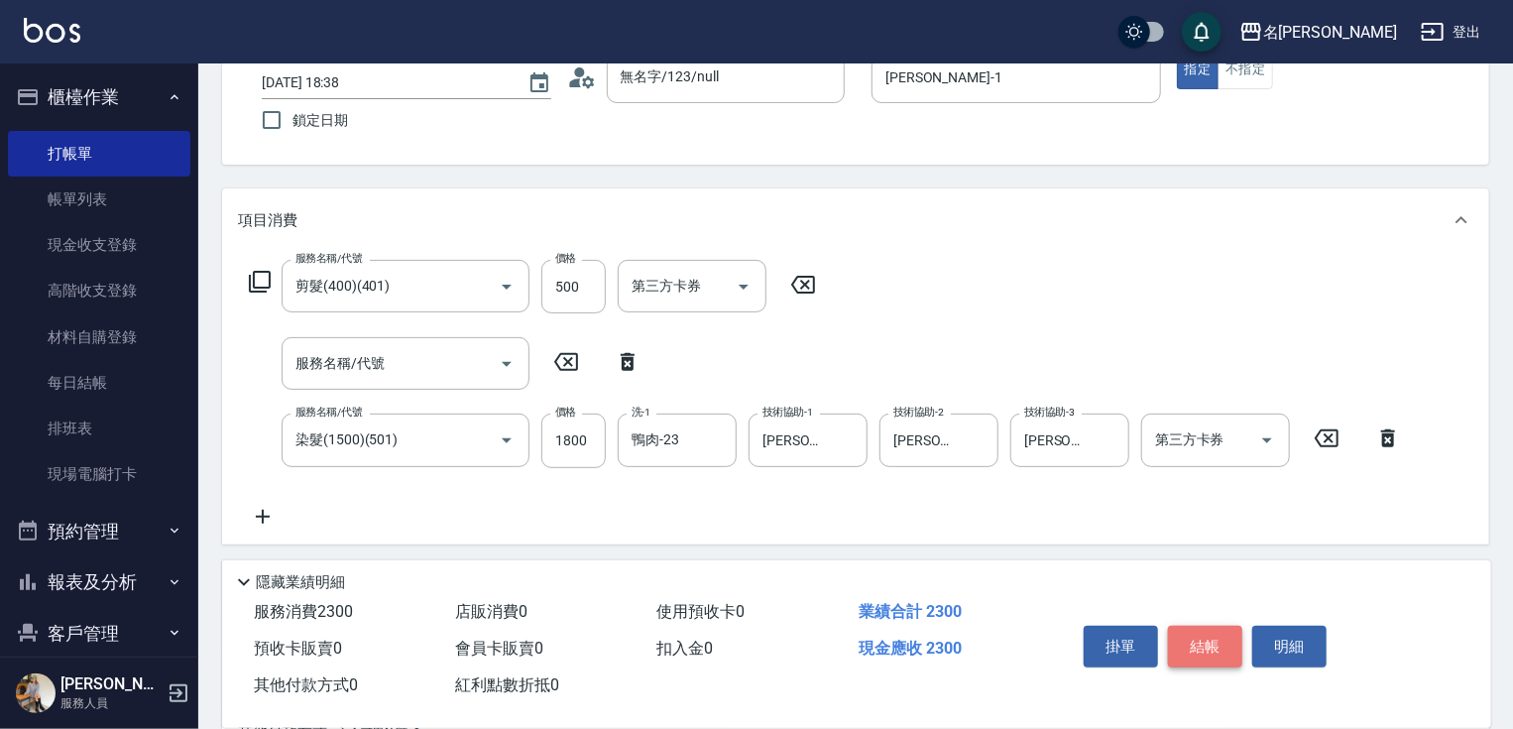
click at [1198, 647] on button "結帳" at bounding box center [1205, 647] width 74 height 42
type input "[DATE] 18:39"
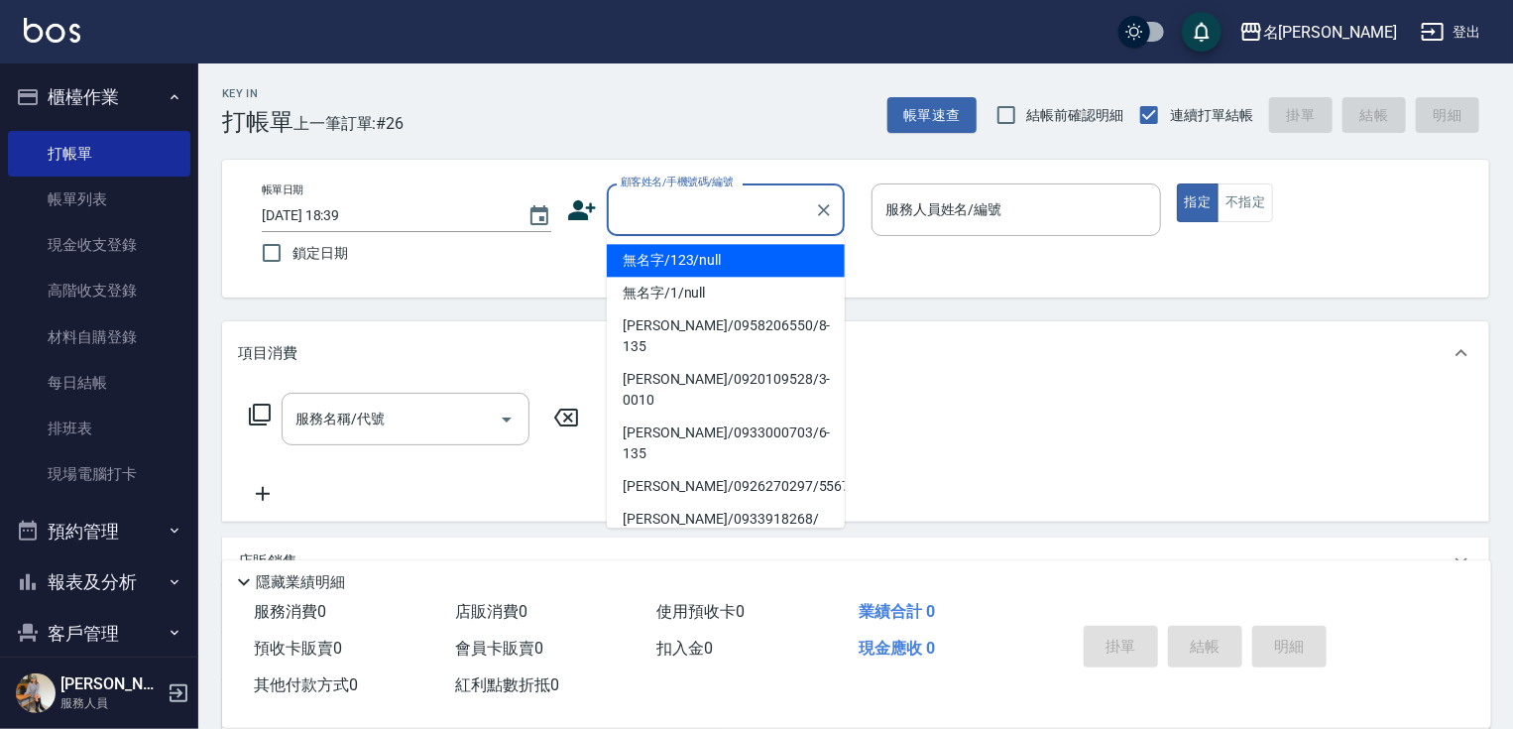
click at [704, 211] on input "顧客姓名/手機號碼/編號" at bounding box center [711, 209] width 190 height 35
click at [740, 257] on li "無名字/123/null" at bounding box center [726, 260] width 238 height 33
type input "無名字/123/null"
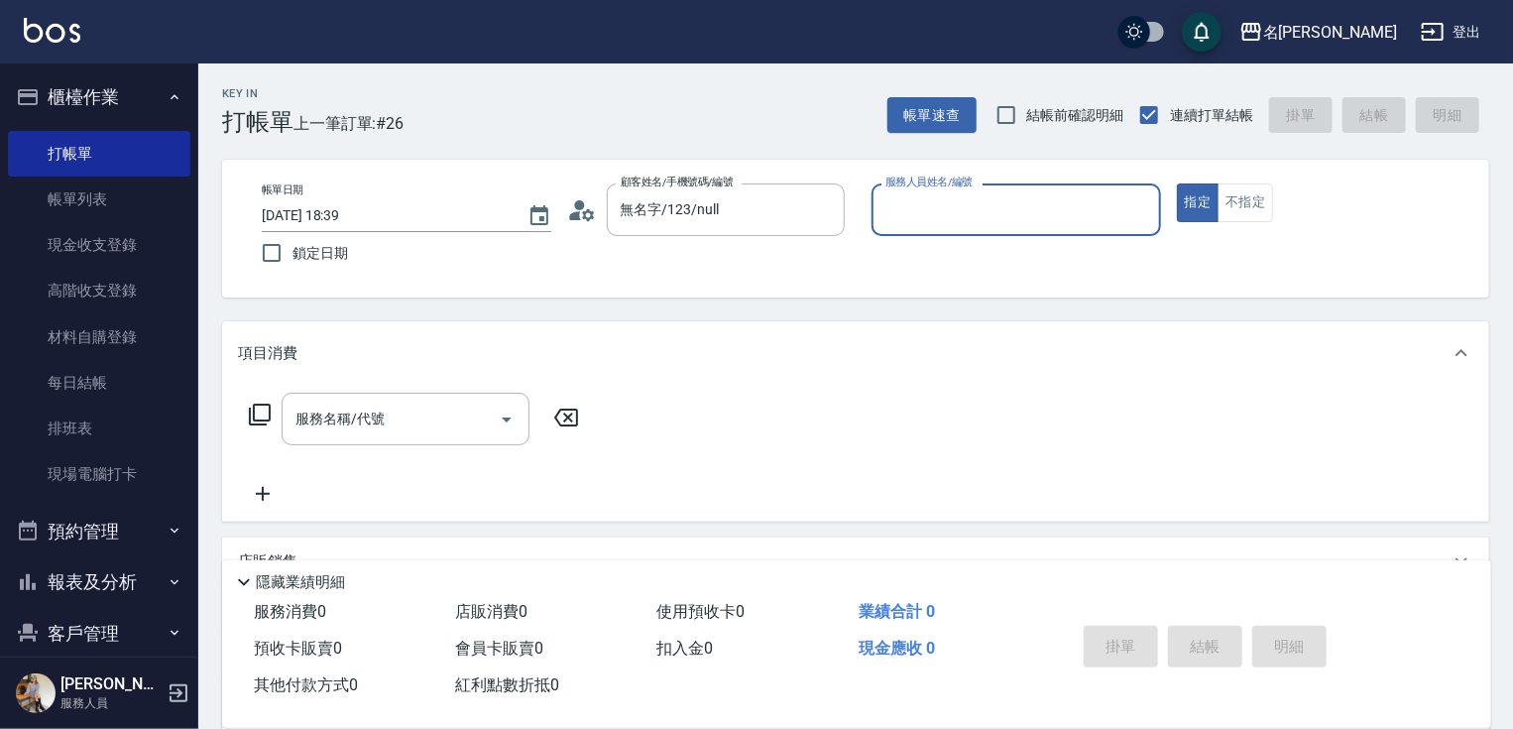
click at [931, 221] on input "服務人員姓名/編號" at bounding box center [1017, 209] width 272 height 35
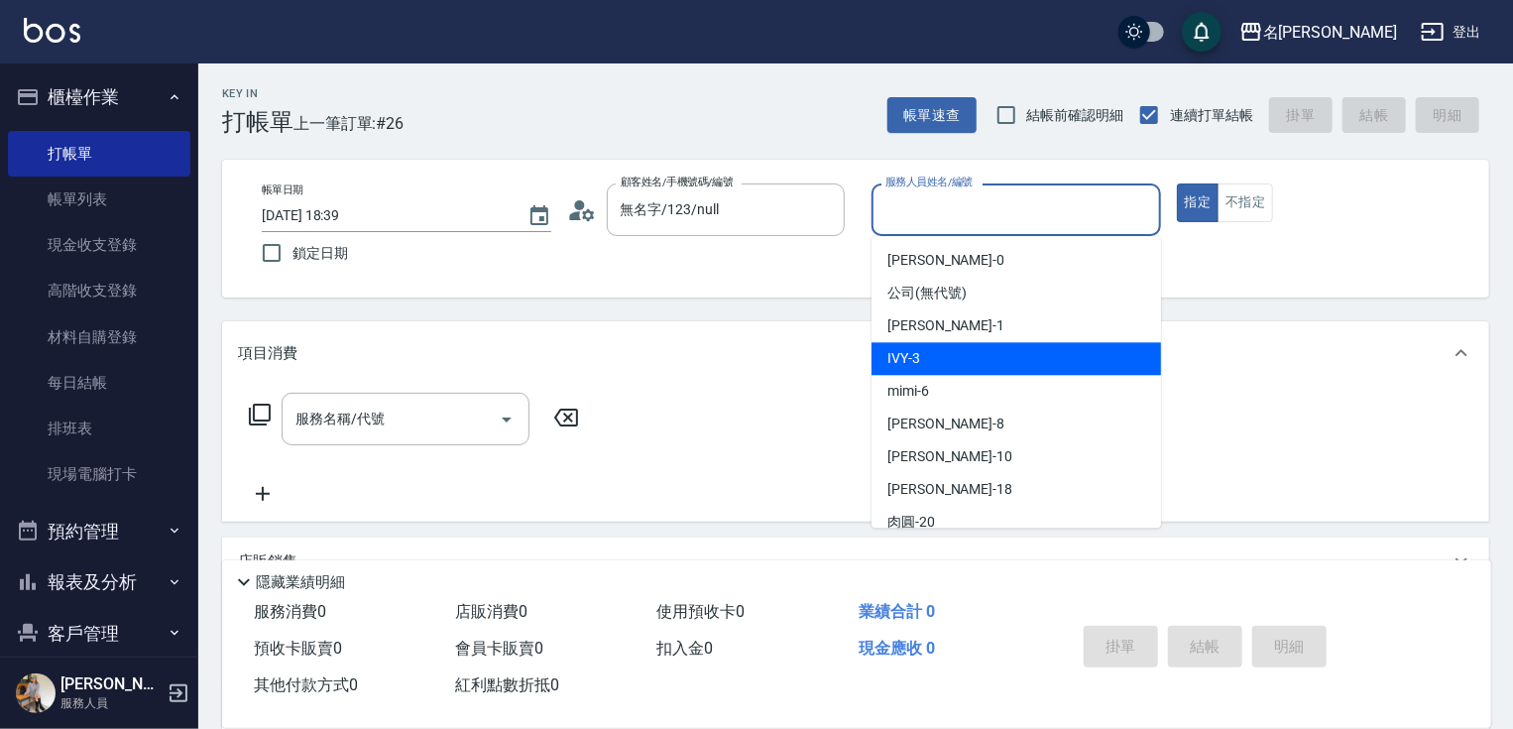
click at [933, 353] on div "IVY -3" at bounding box center [1017, 358] width 290 height 33
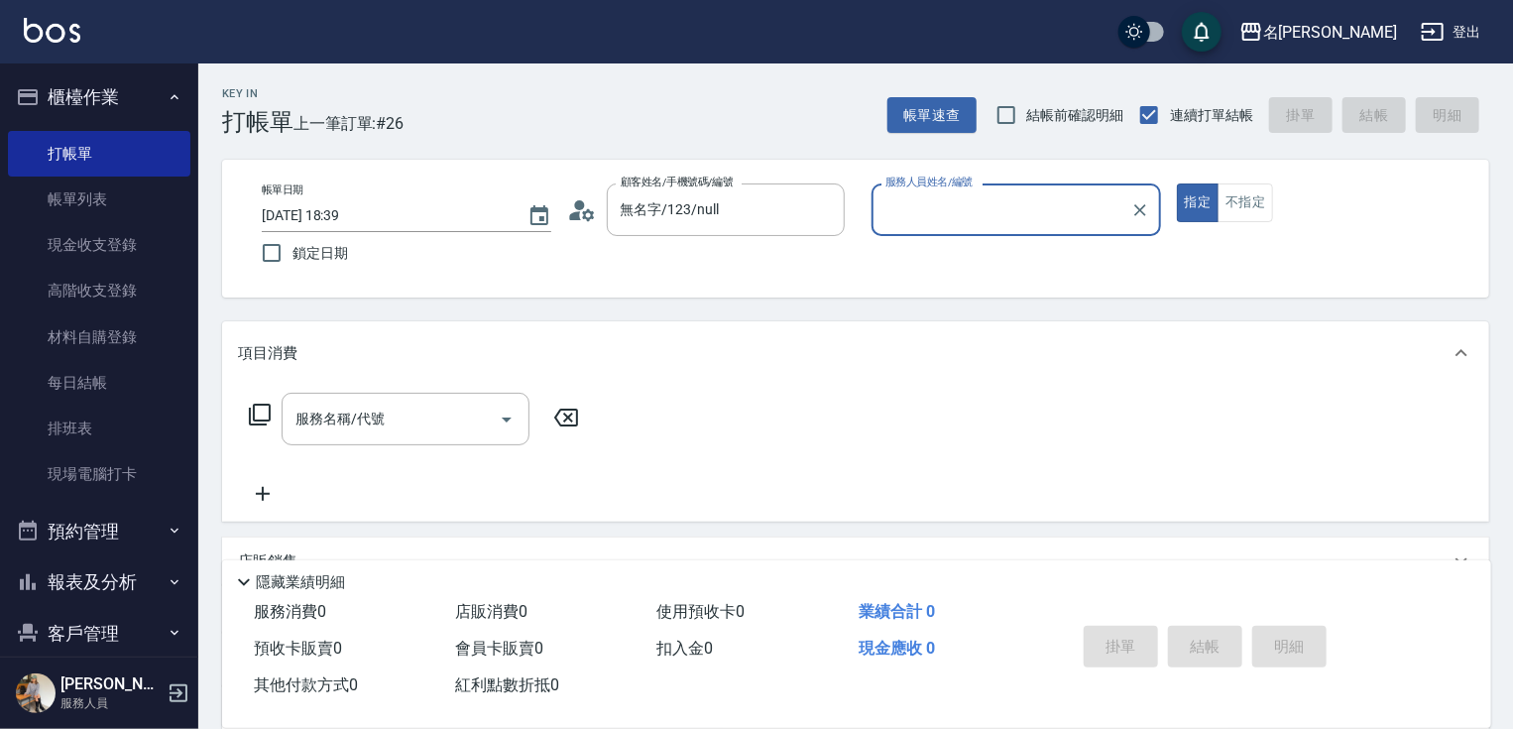
type input "IVY-3"
click at [1193, 214] on button "指定" at bounding box center [1198, 202] width 43 height 39
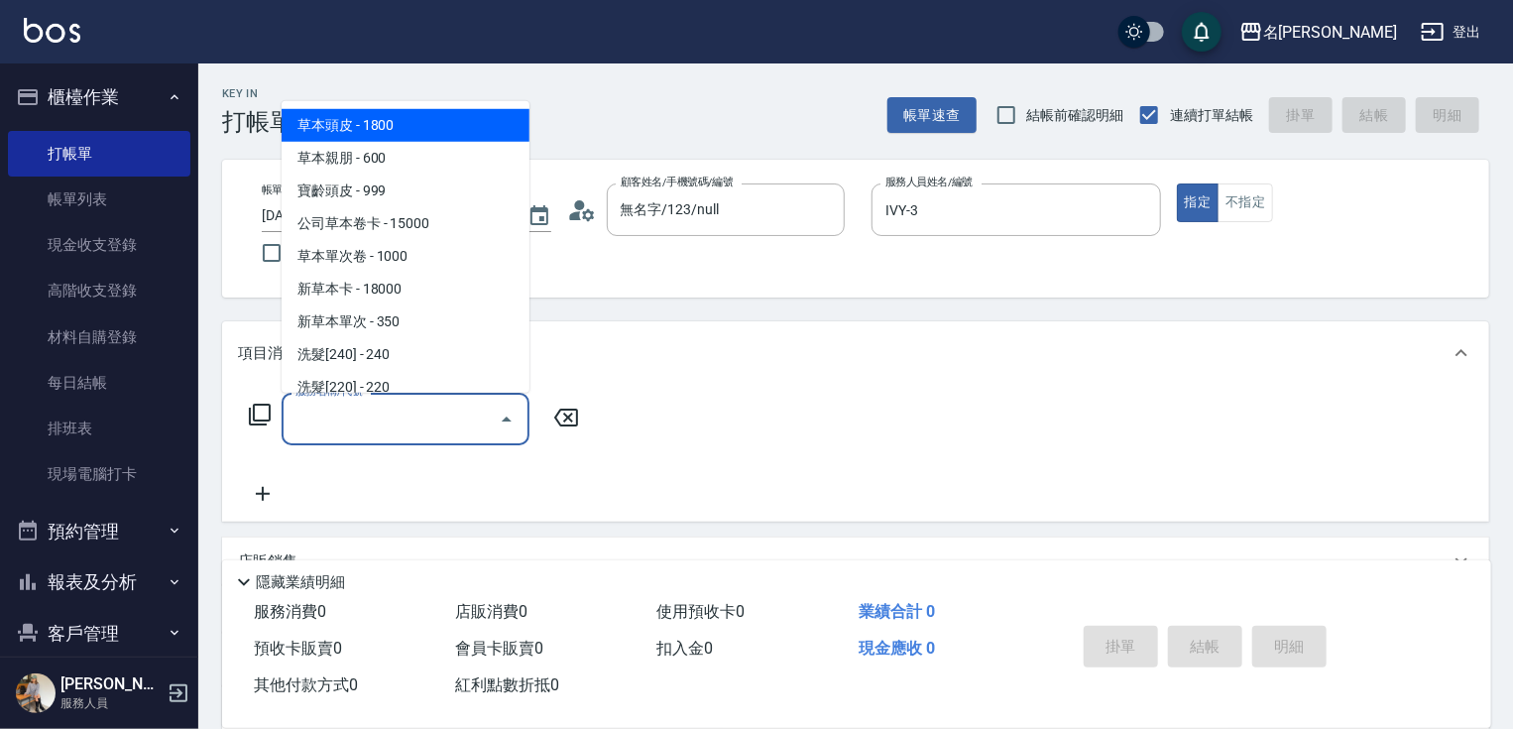
click at [349, 436] on input "服務名稱/代號" at bounding box center [391, 419] width 200 height 35
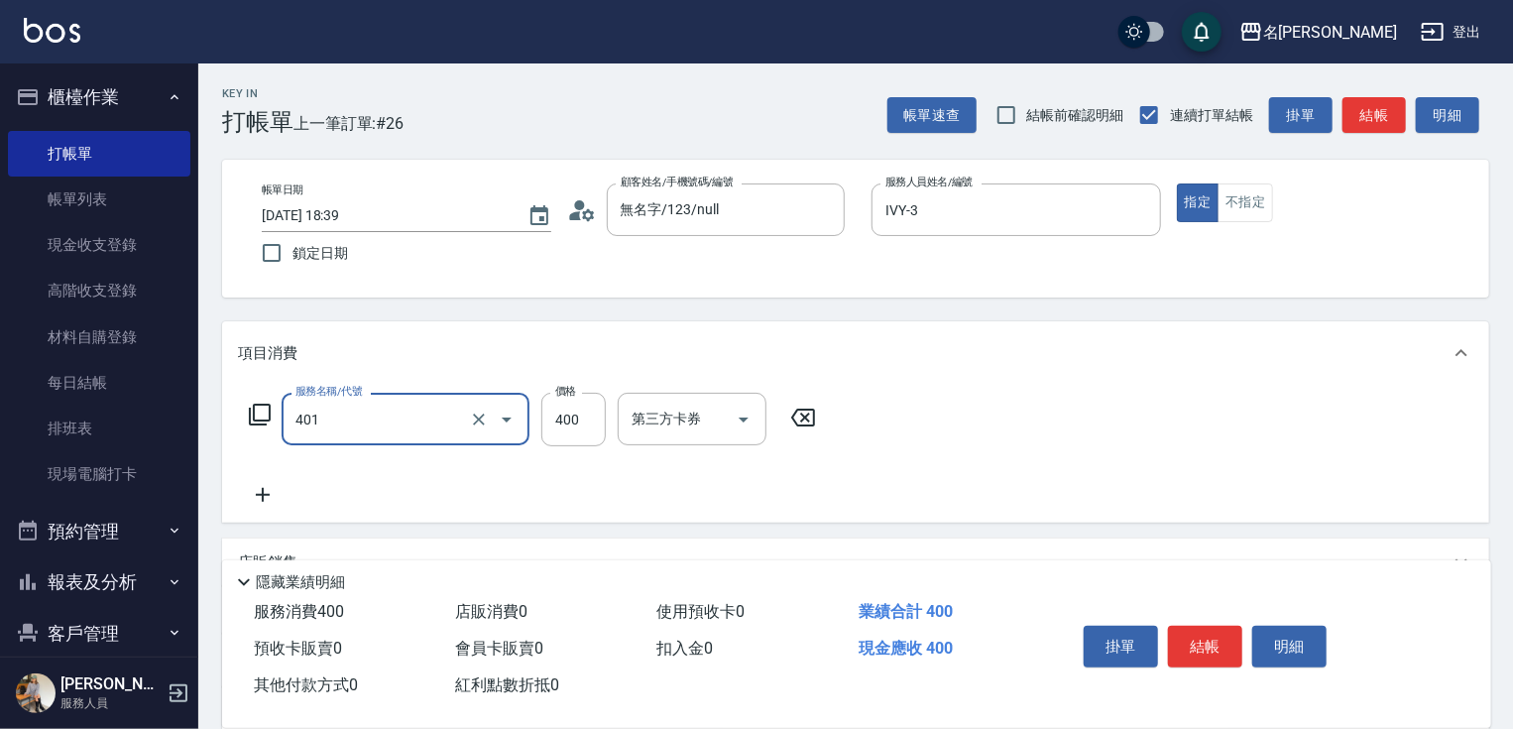
type input "剪髮(400)(401)"
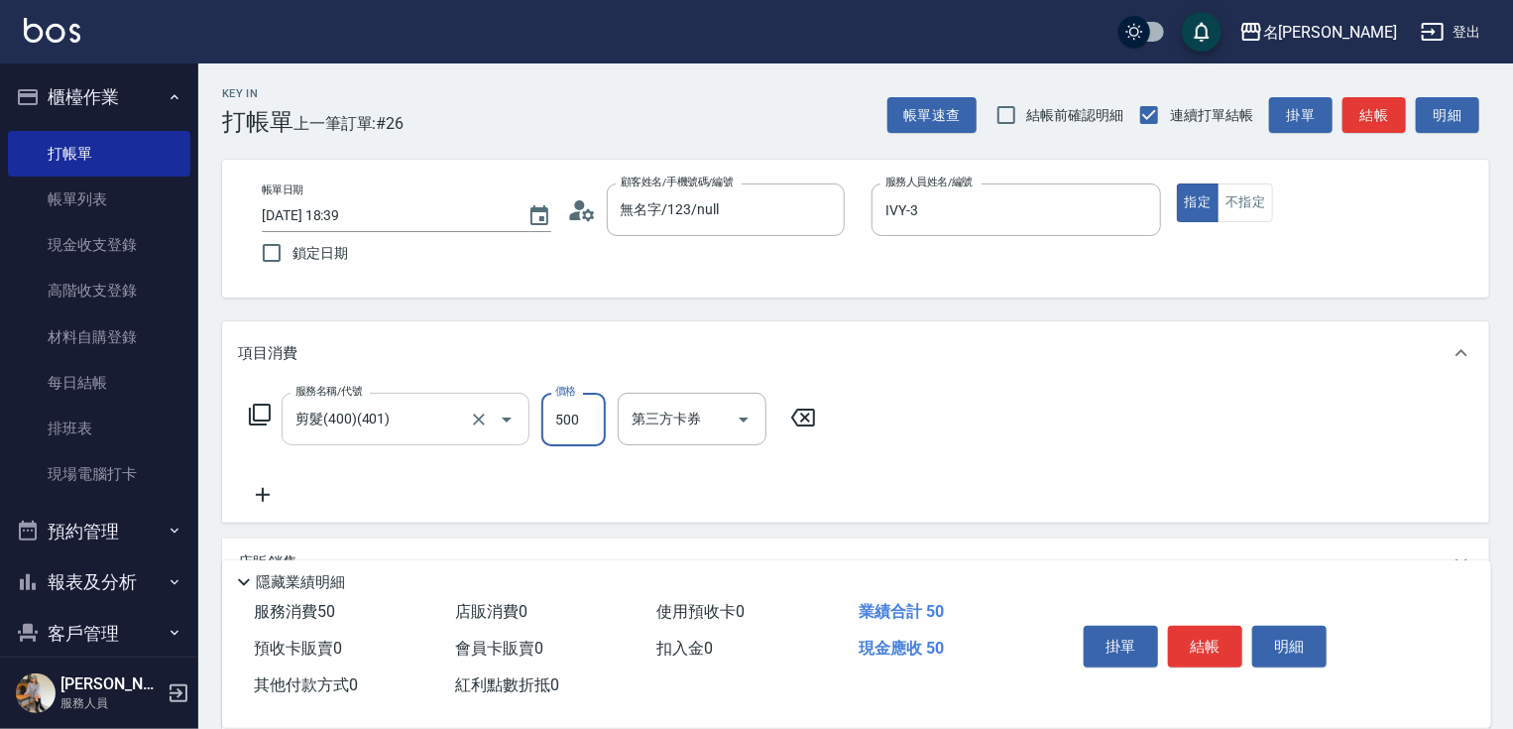
type input "500"
click at [260, 488] on icon at bounding box center [263, 495] width 50 height 24
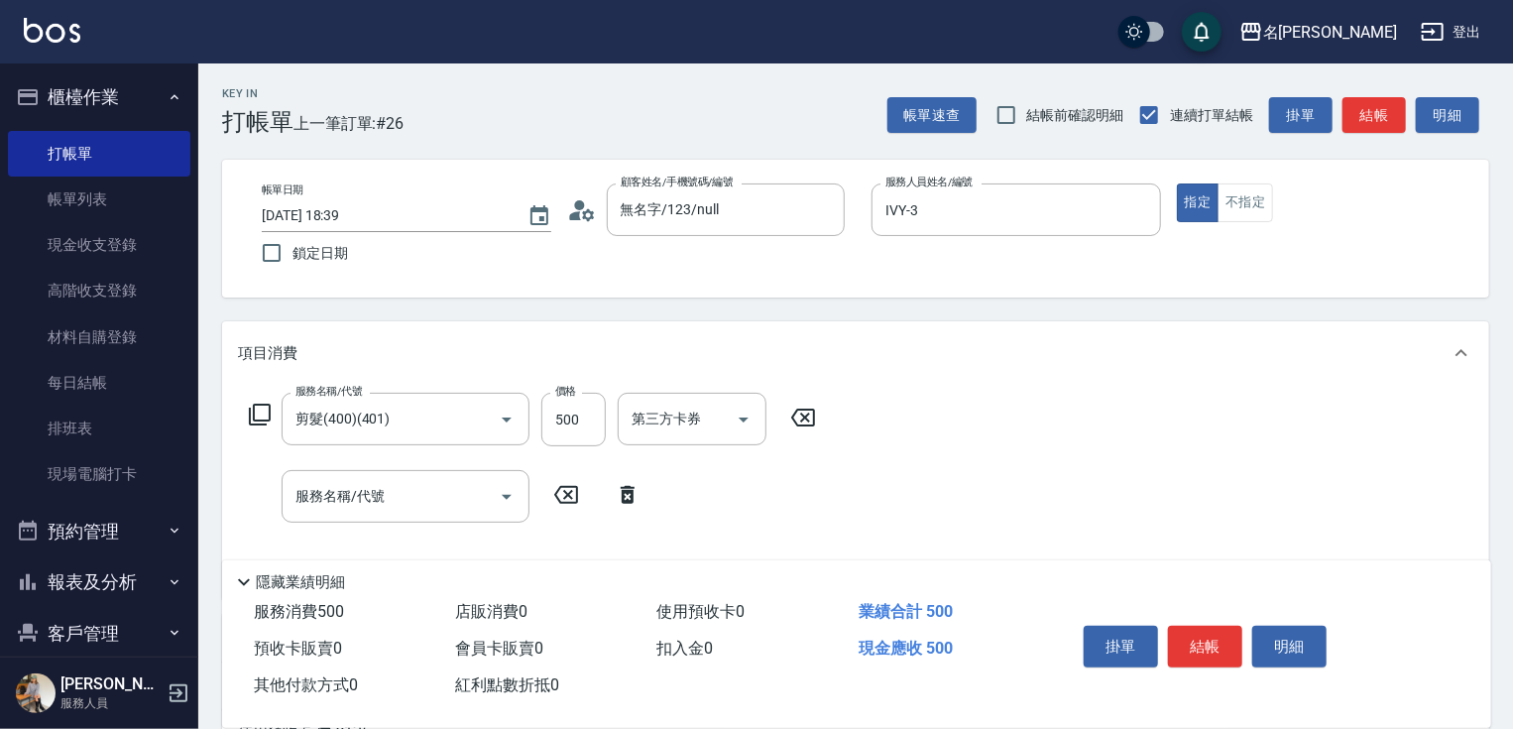
click at [261, 410] on icon at bounding box center [260, 415] width 24 height 24
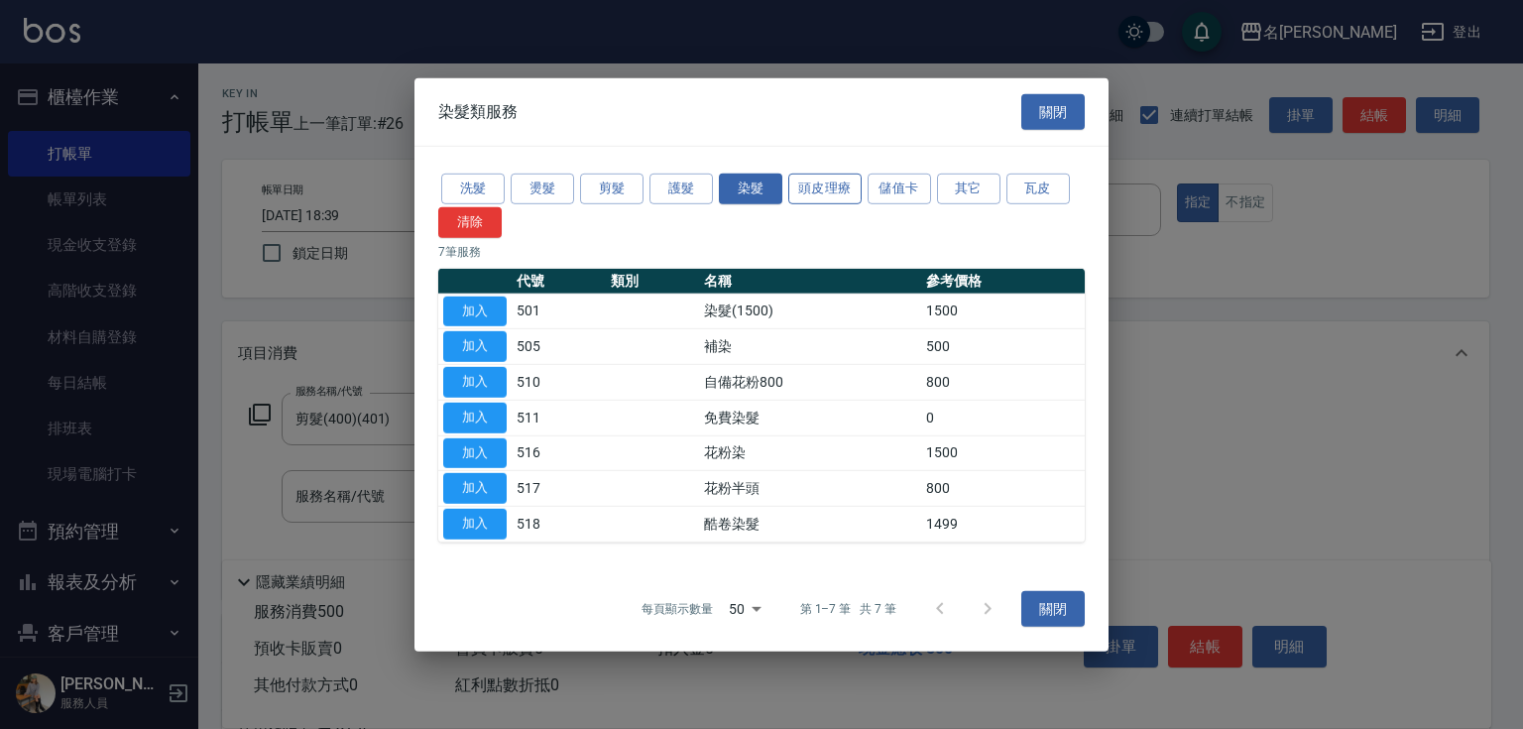
click at [829, 195] on button "頭皮理療" at bounding box center [824, 189] width 73 height 31
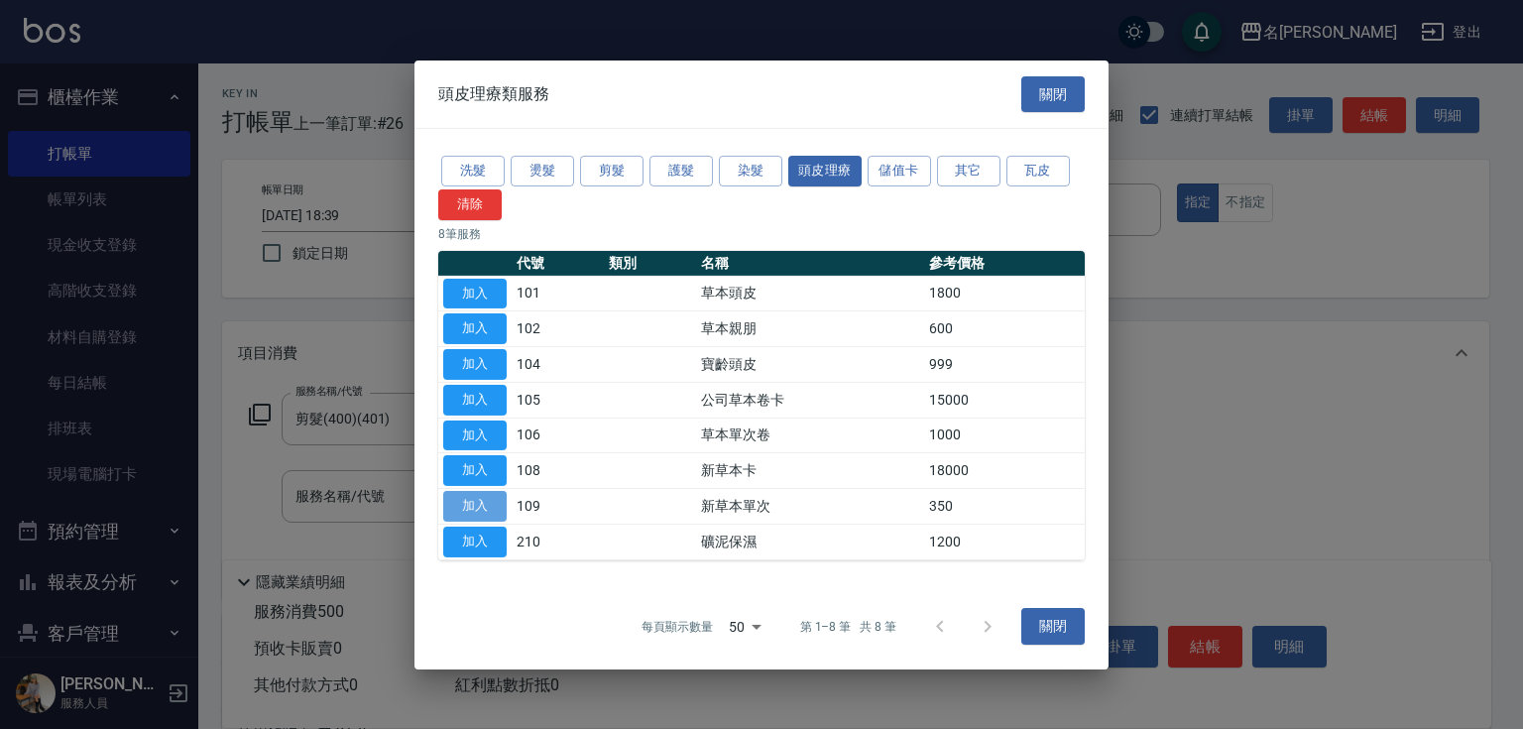
click at [478, 503] on button "加入" at bounding box center [474, 506] width 63 height 31
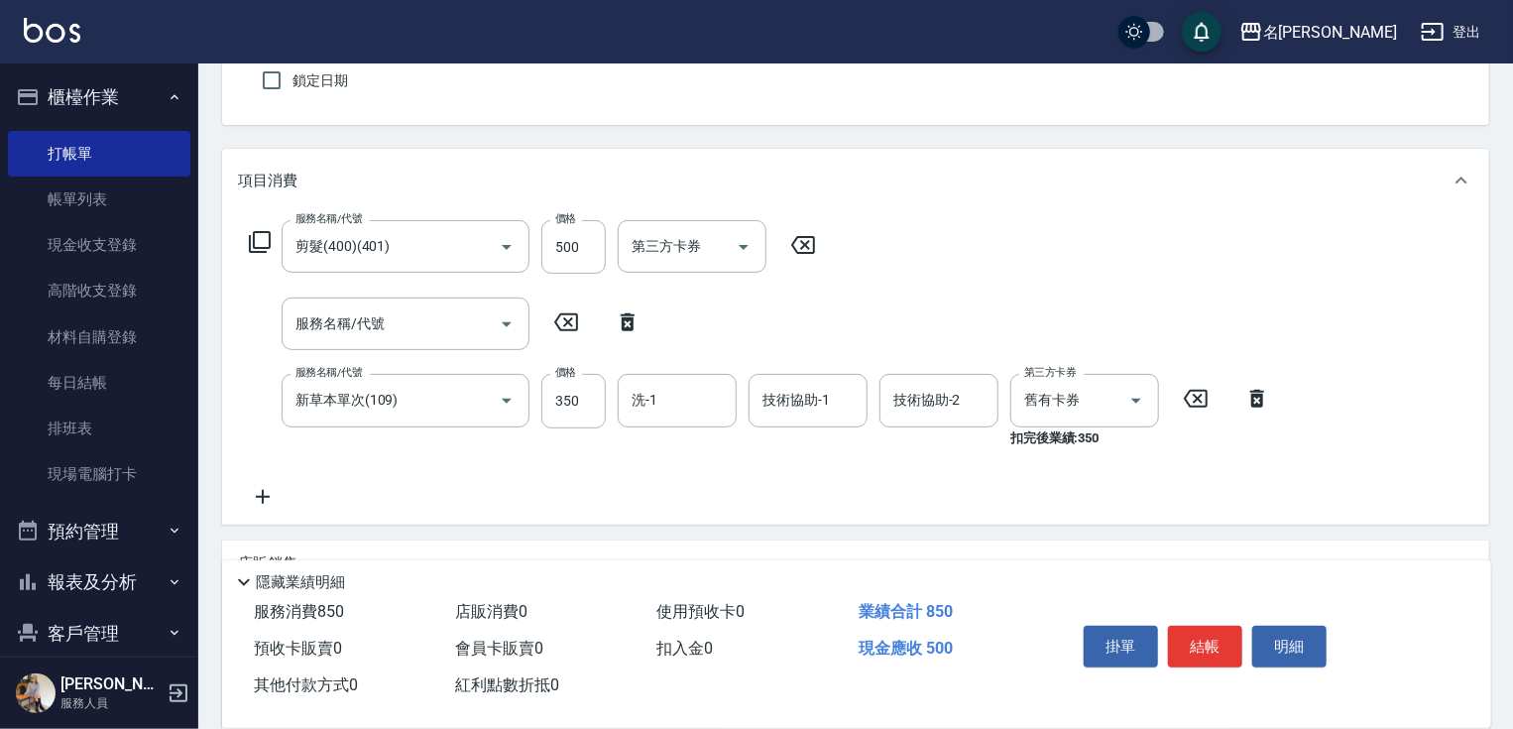
scroll to position [238, 0]
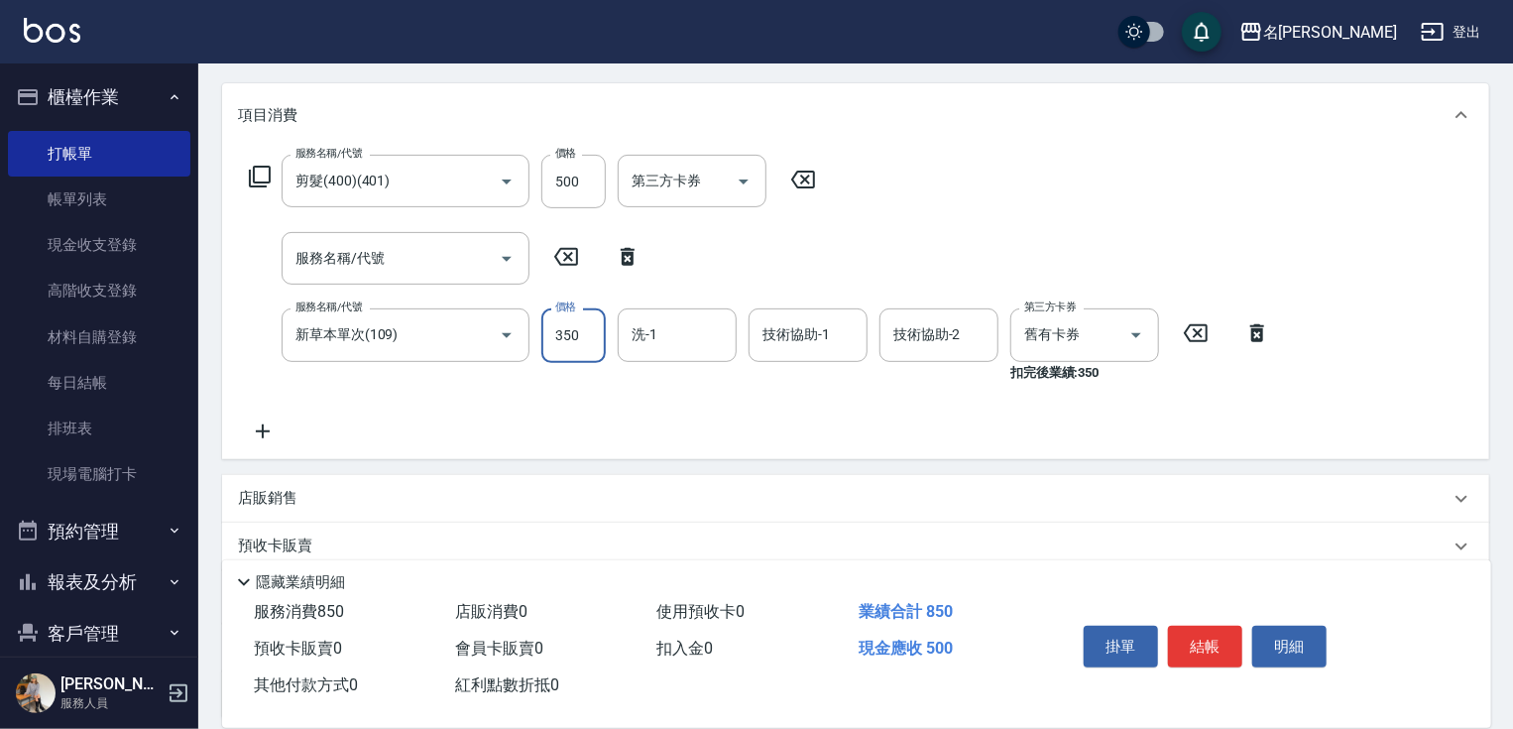
click at [590, 337] on input "350" at bounding box center [573, 335] width 64 height 54
type input "523"
type input "[PERSON_NAME]-18"
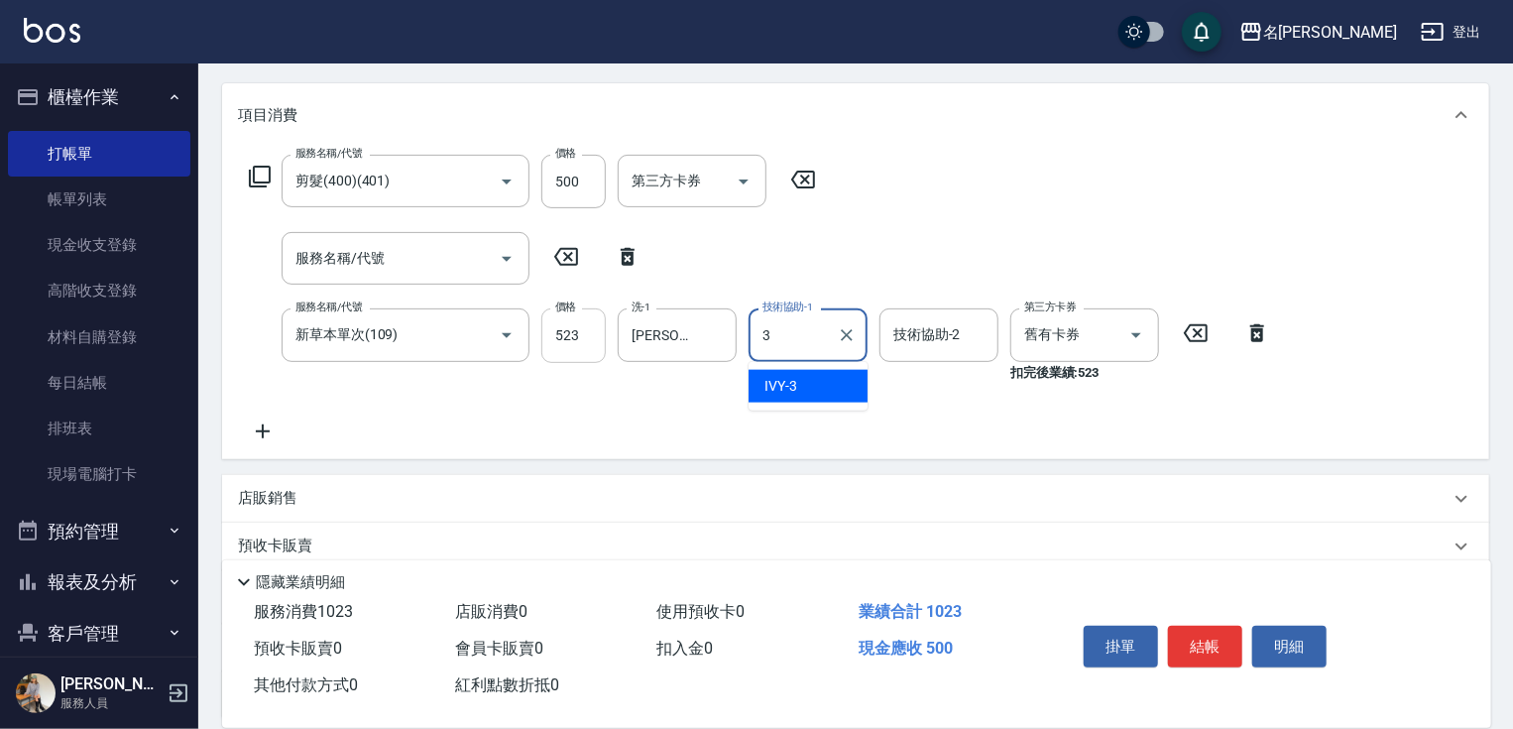
type input "IVY-3"
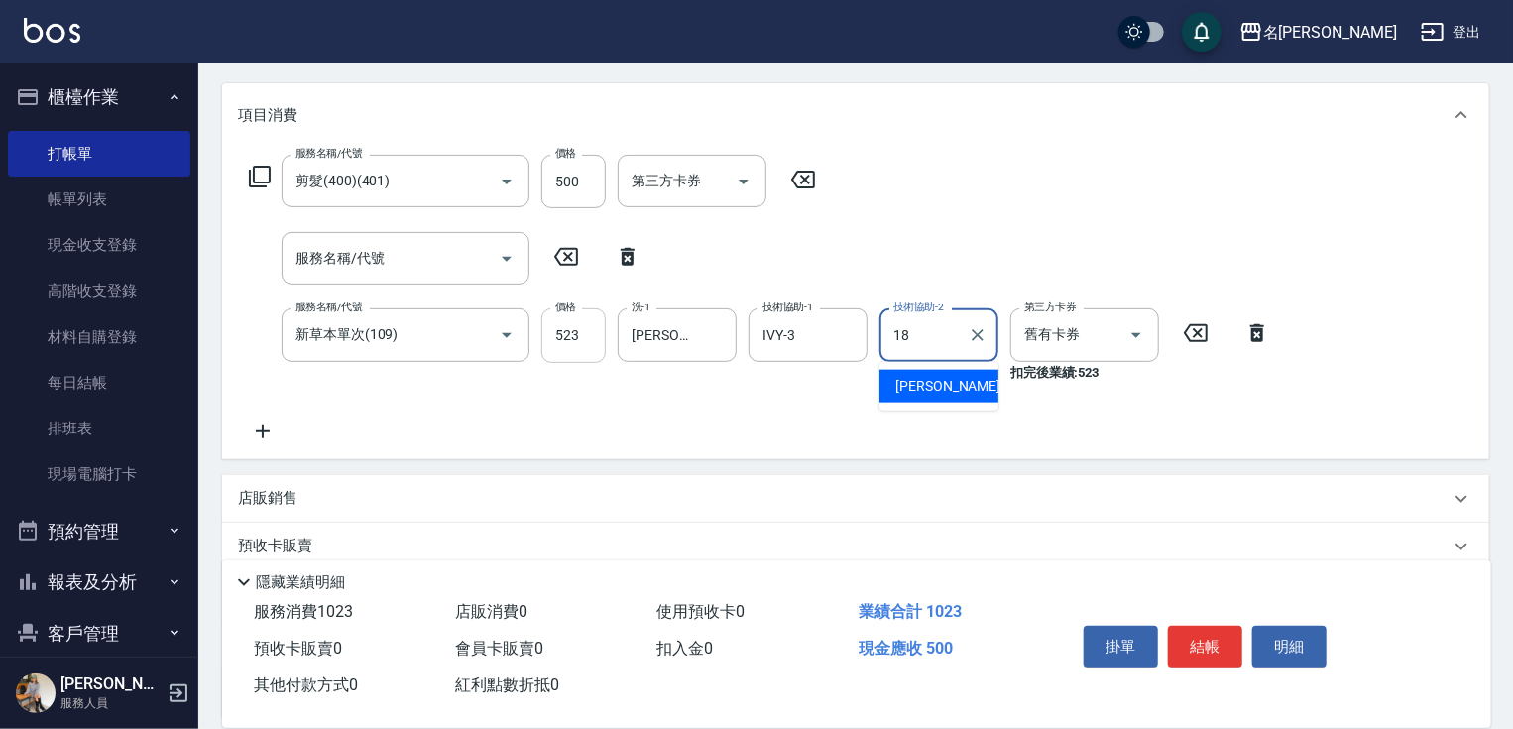
type input "[PERSON_NAME]-18"
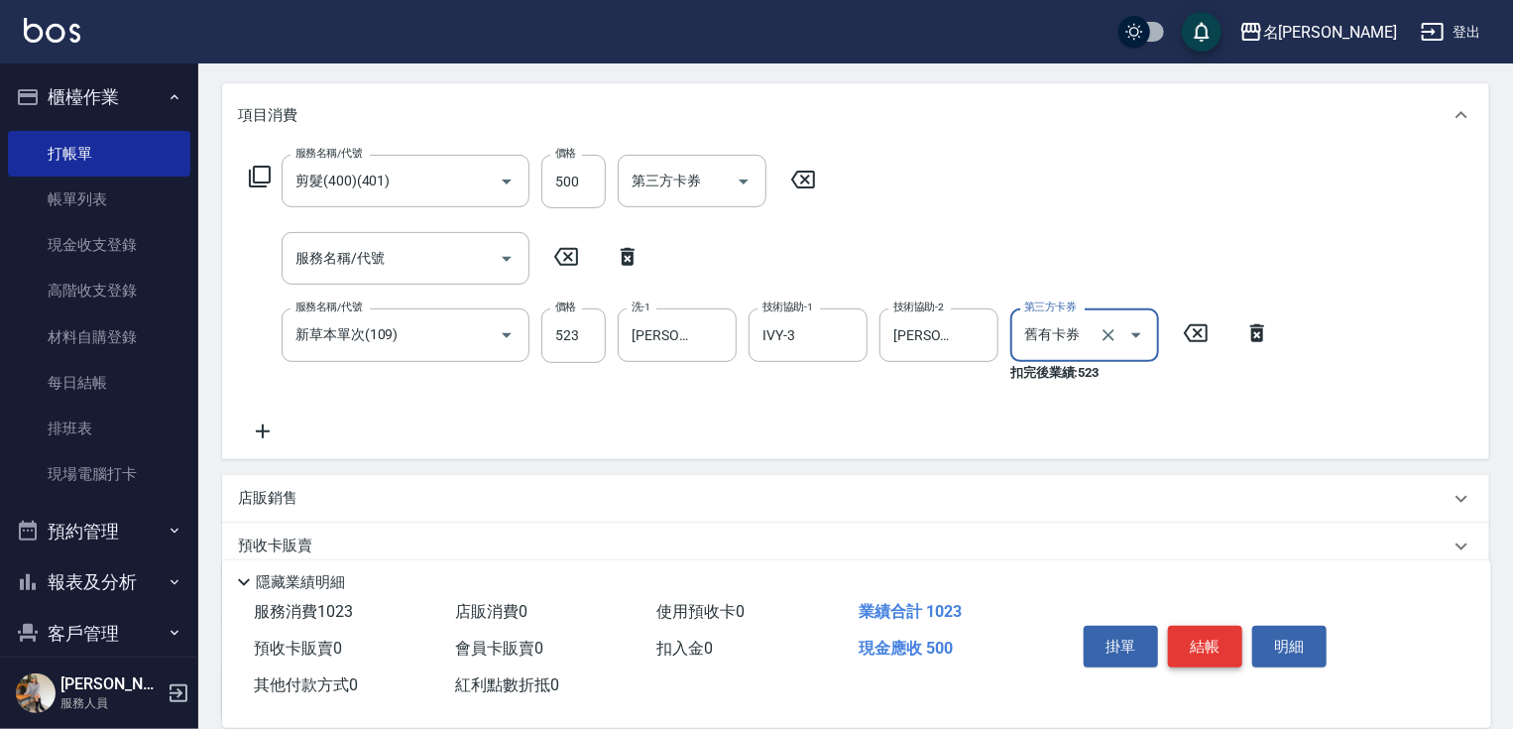
click at [1195, 636] on button "結帳" at bounding box center [1205, 647] width 74 height 42
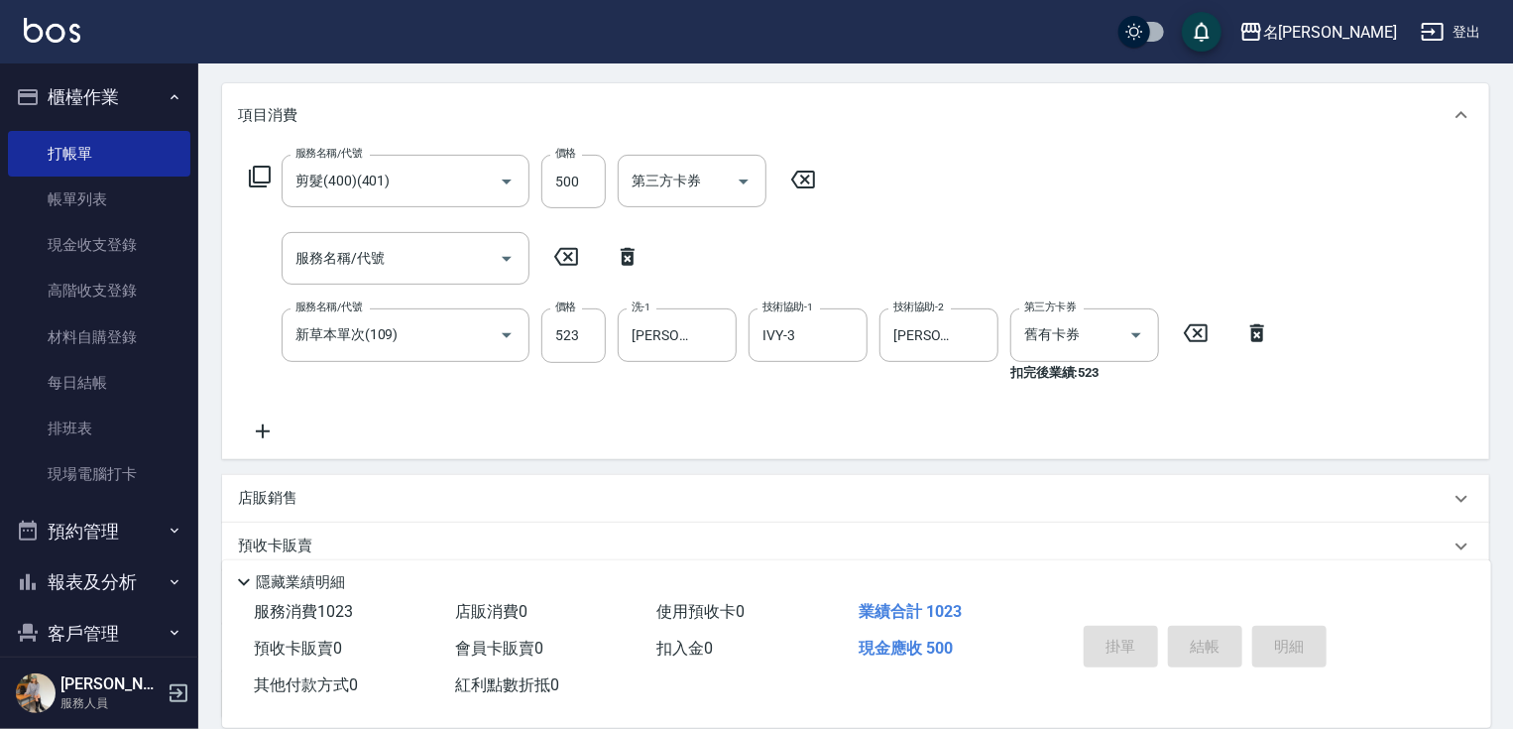
type input "[DATE] 18:40"
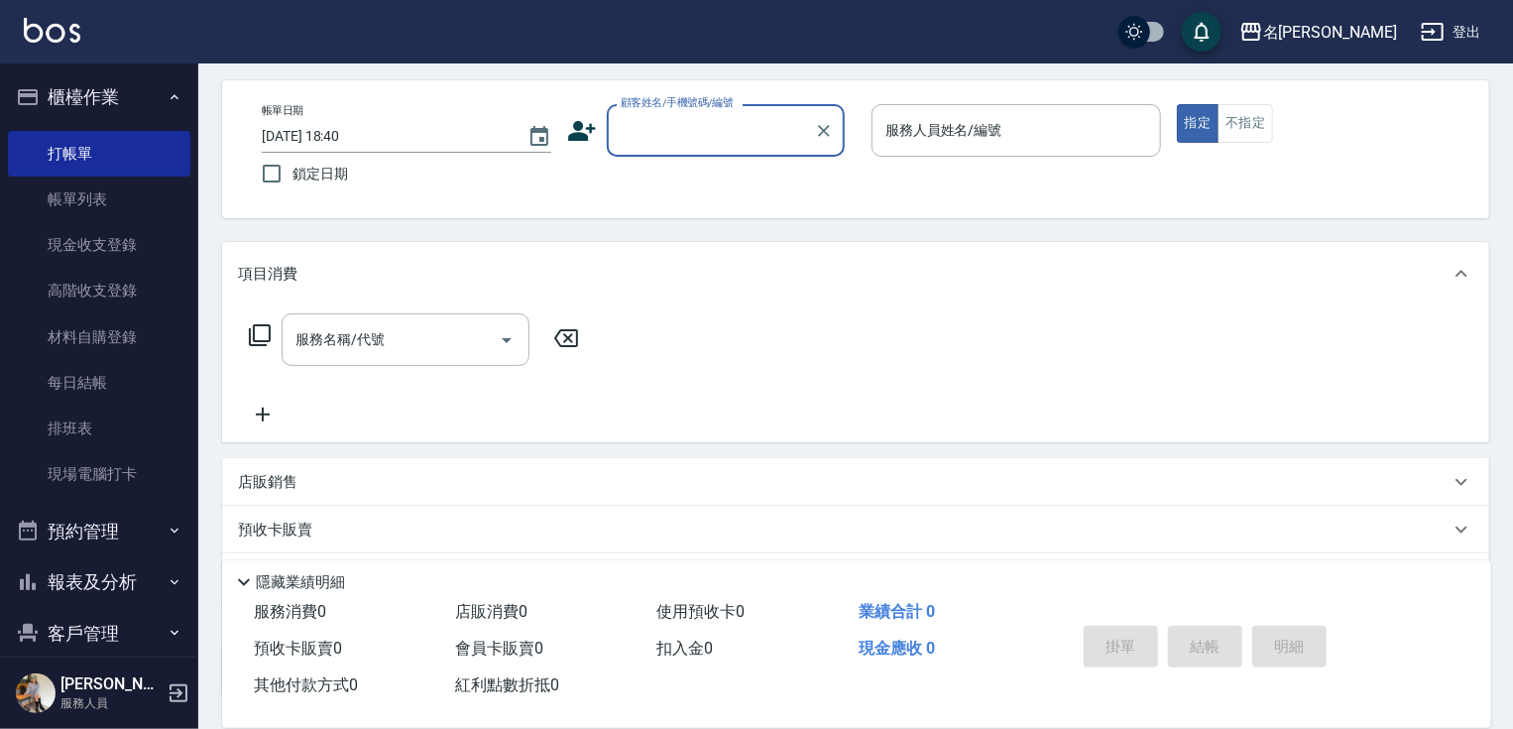
scroll to position [0, 0]
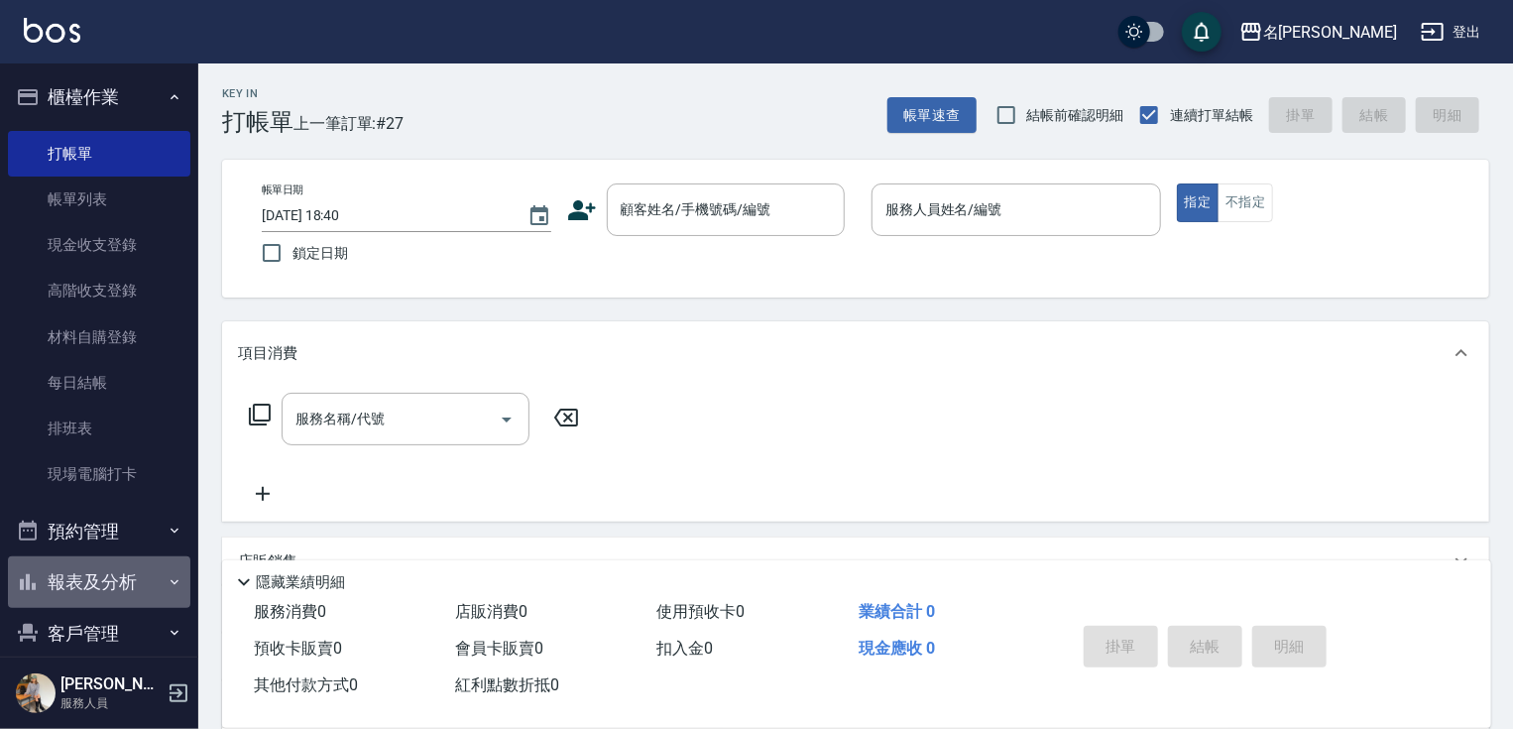
click at [131, 578] on button "報表及分析" at bounding box center [99, 582] width 182 height 52
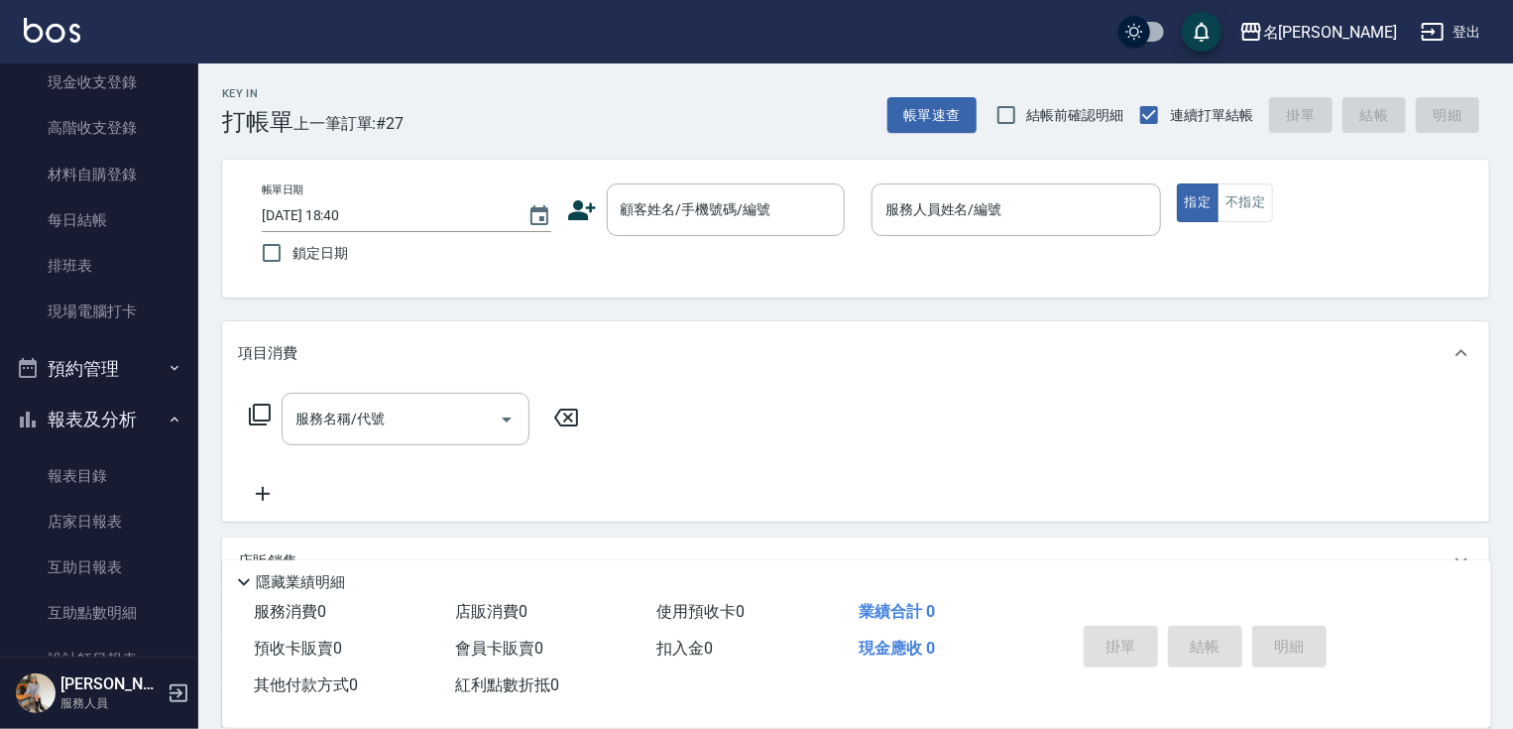
scroll to position [367, 0]
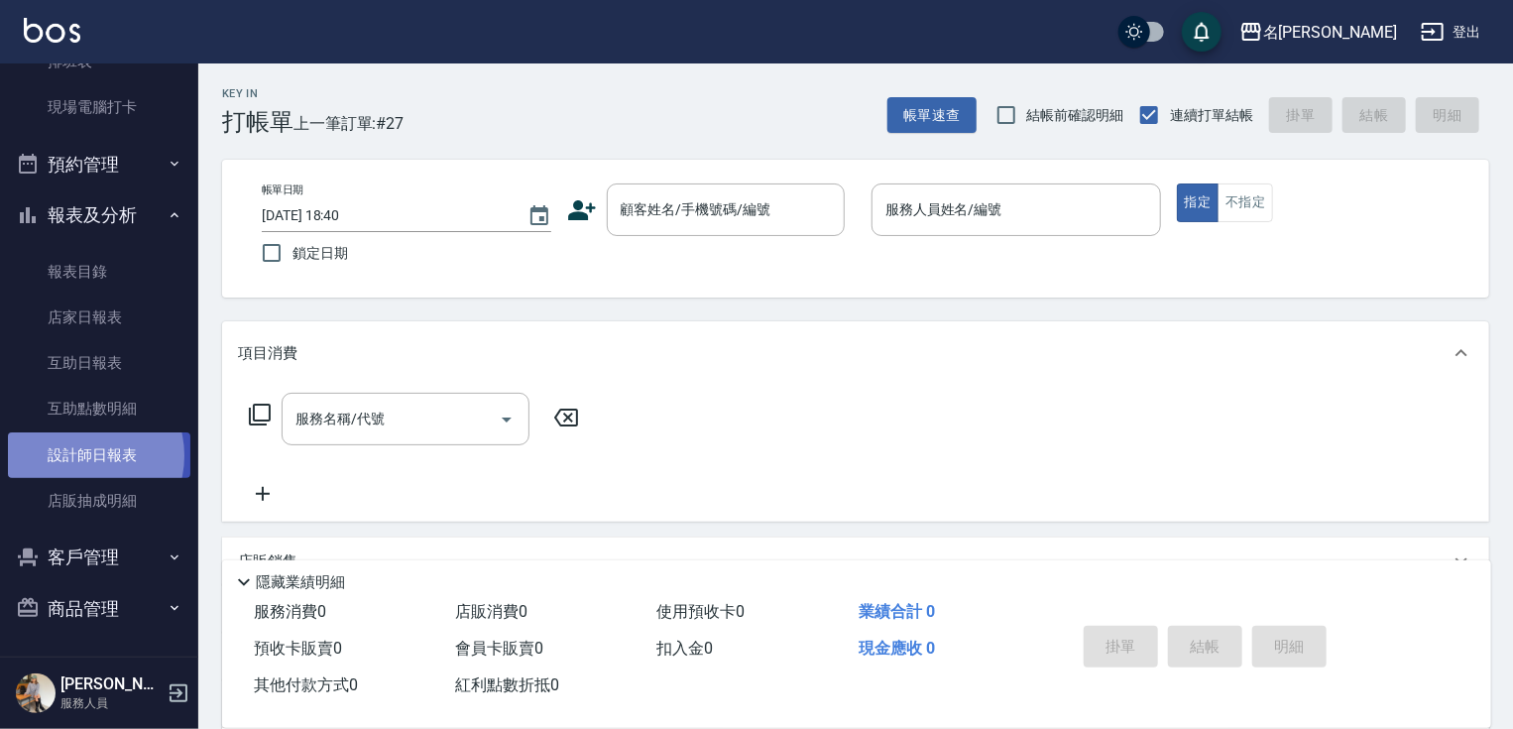
click at [83, 455] on link "設計師日報表" at bounding box center [99, 455] width 182 height 46
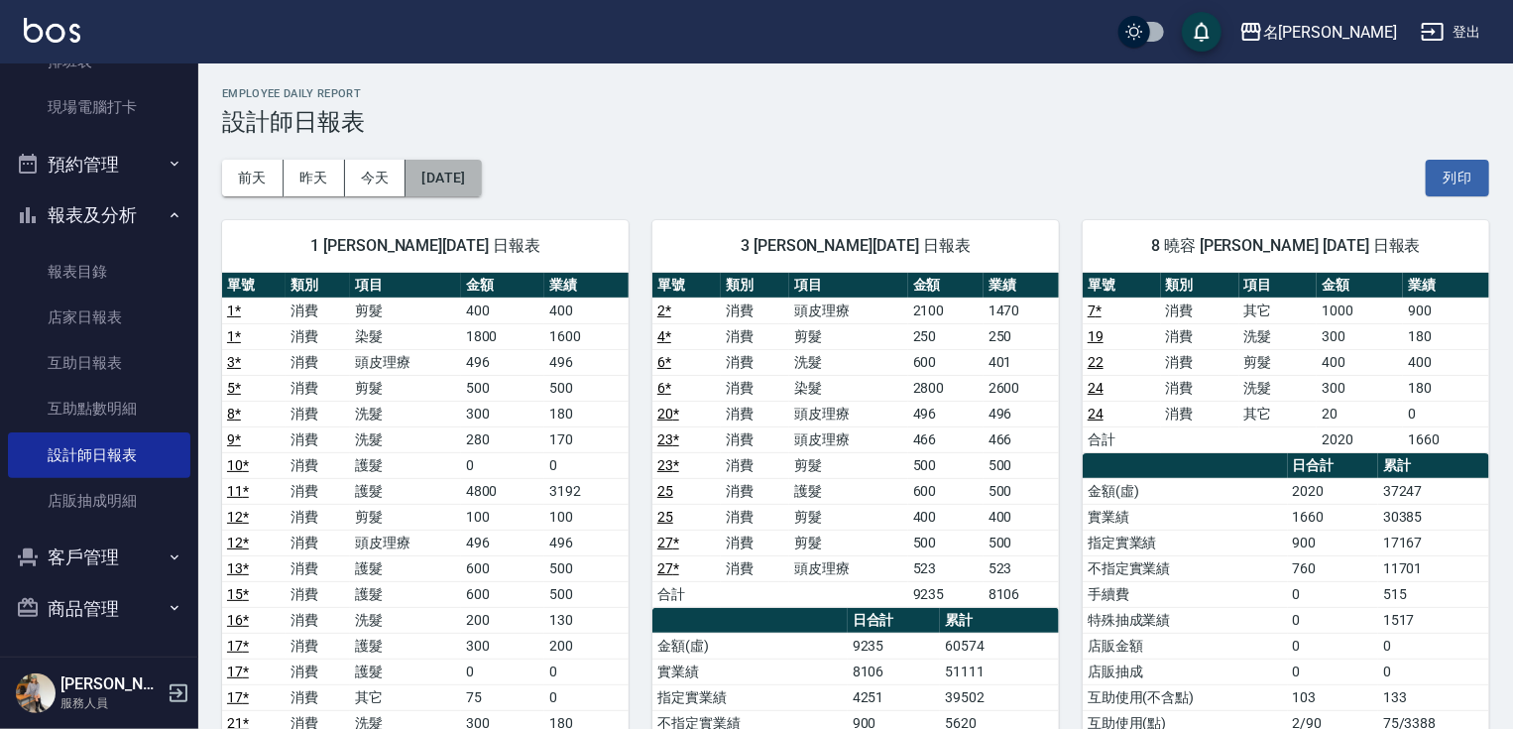
click at [481, 183] on button "[DATE]" at bounding box center [443, 178] width 75 height 37
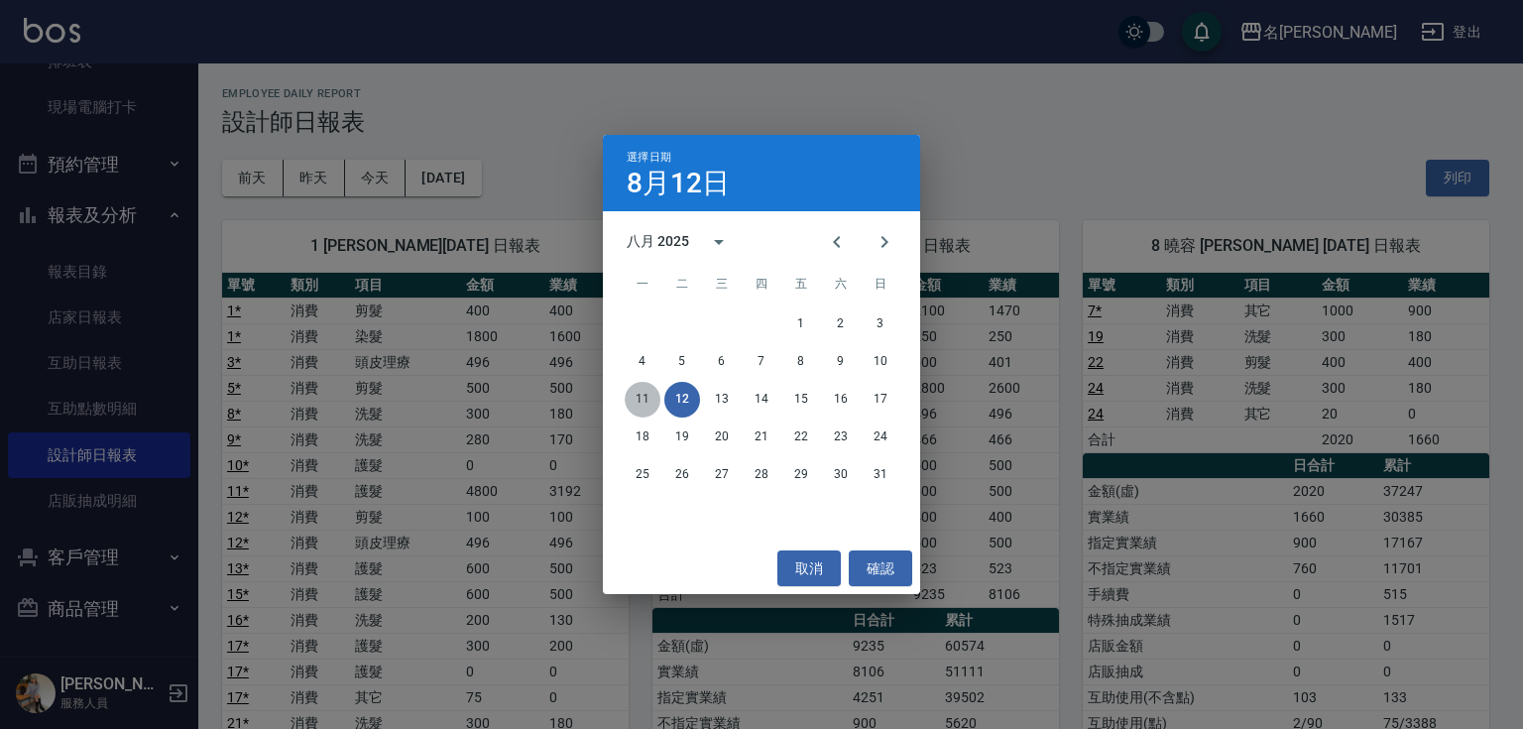
click at [633, 403] on button "11" at bounding box center [643, 400] width 36 height 36
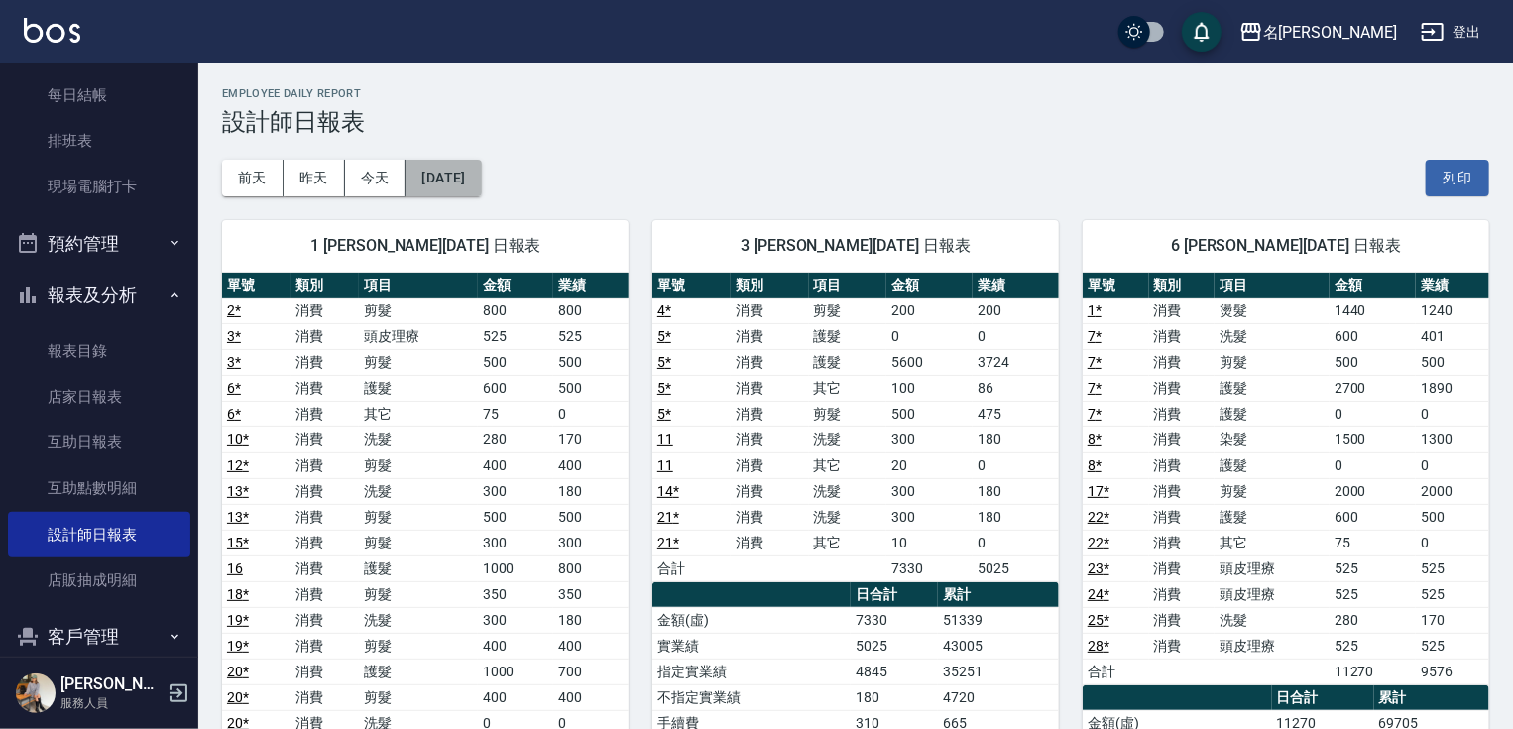
click at [474, 177] on button "[DATE]" at bounding box center [443, 178] width 75 height 37
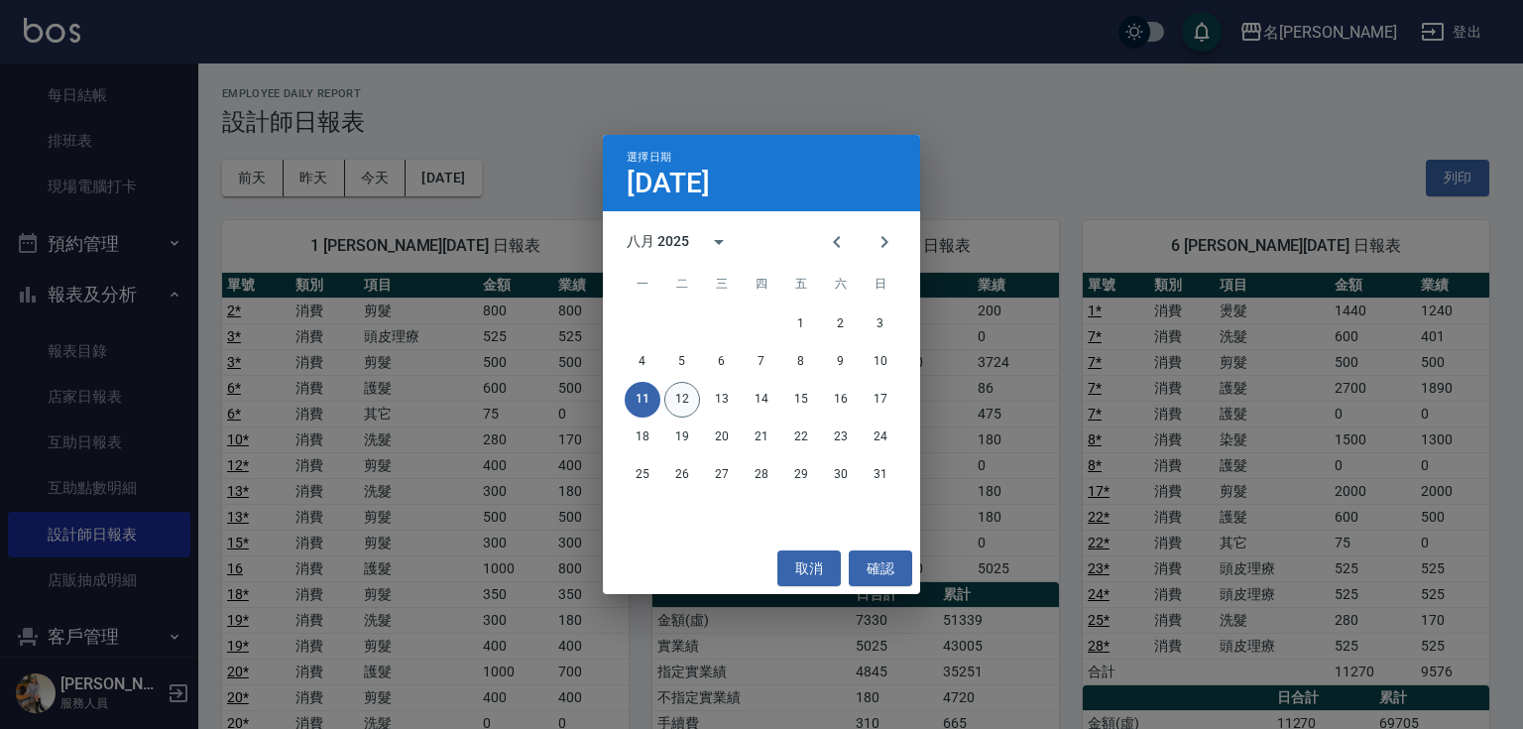
click at [686, 401] on button "12" at bounding box center [682, 400] width 36 height 36
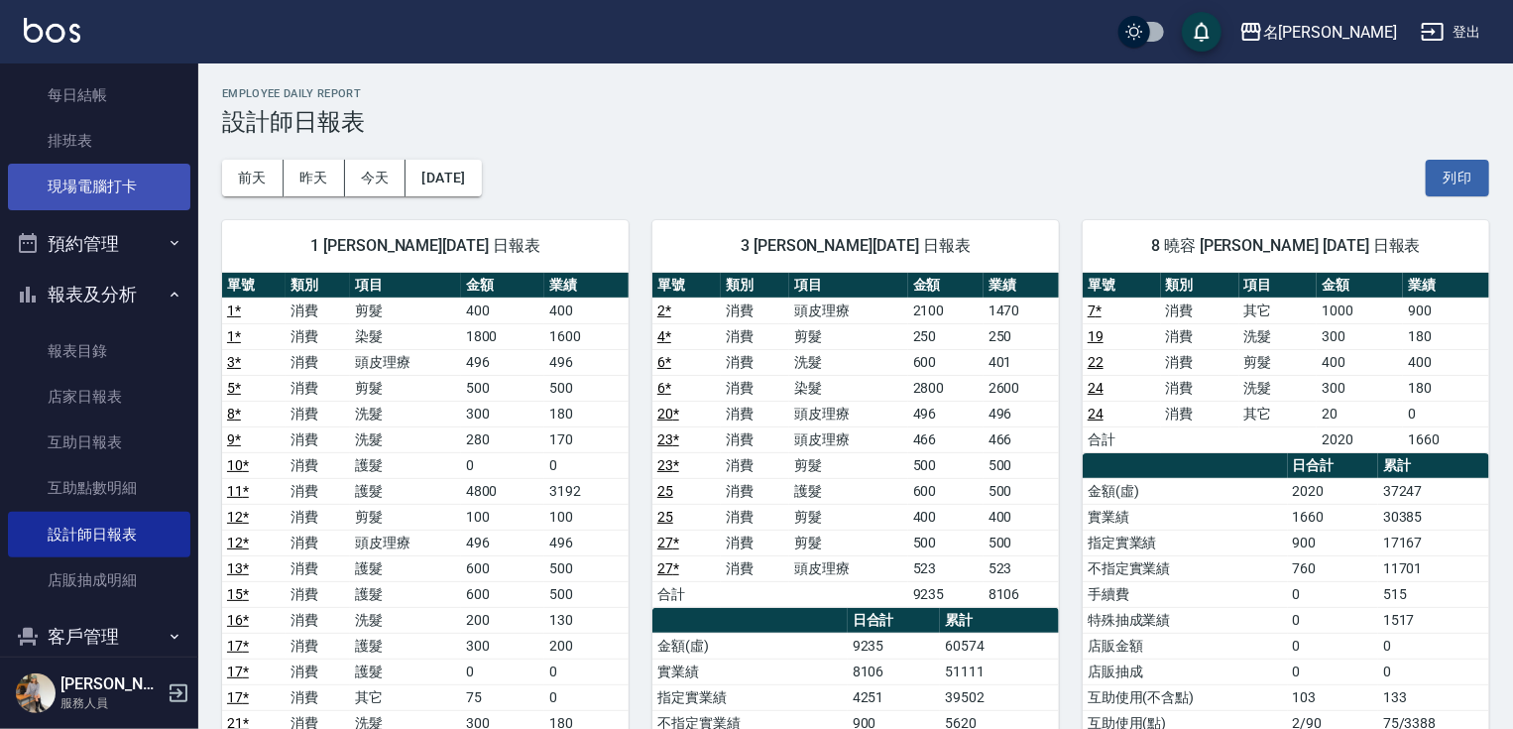
scroll to position [367, 0]
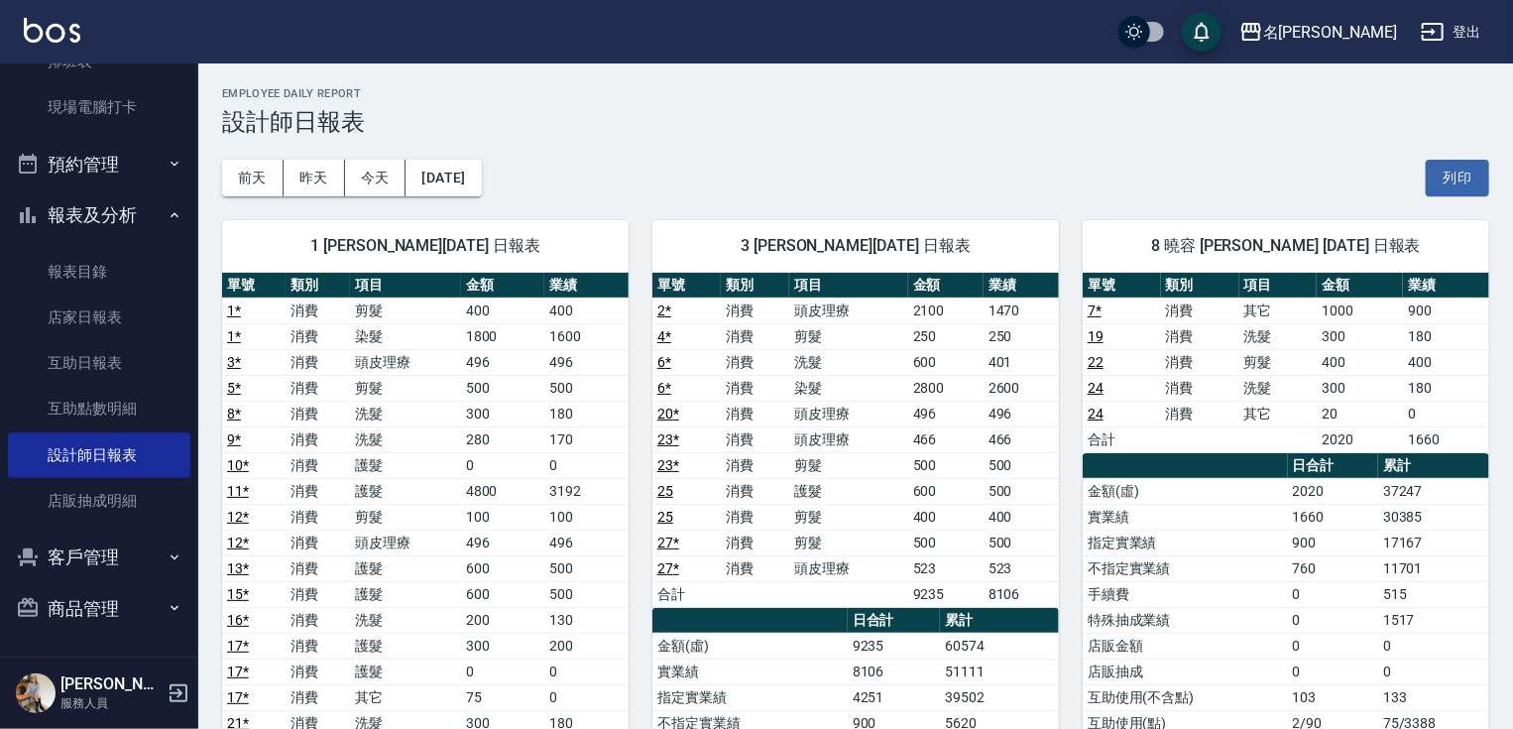
drag, startPoint x: 187, startPoint y: 318, endPoint x: 182, endPoint y: 90, distance: 228.1
click at [182, 90] on nav "櫃檯作業 打帳單 帳單列表 現金收支登錄 高階收支登錄 材料自購登錄 每日結帳 排班表 現場電腦打卡 預約管理 預約管理 單日預約紀錄 單週預約紀錄 報表及分…" at bounding box center [99, 359] width 198 height 593
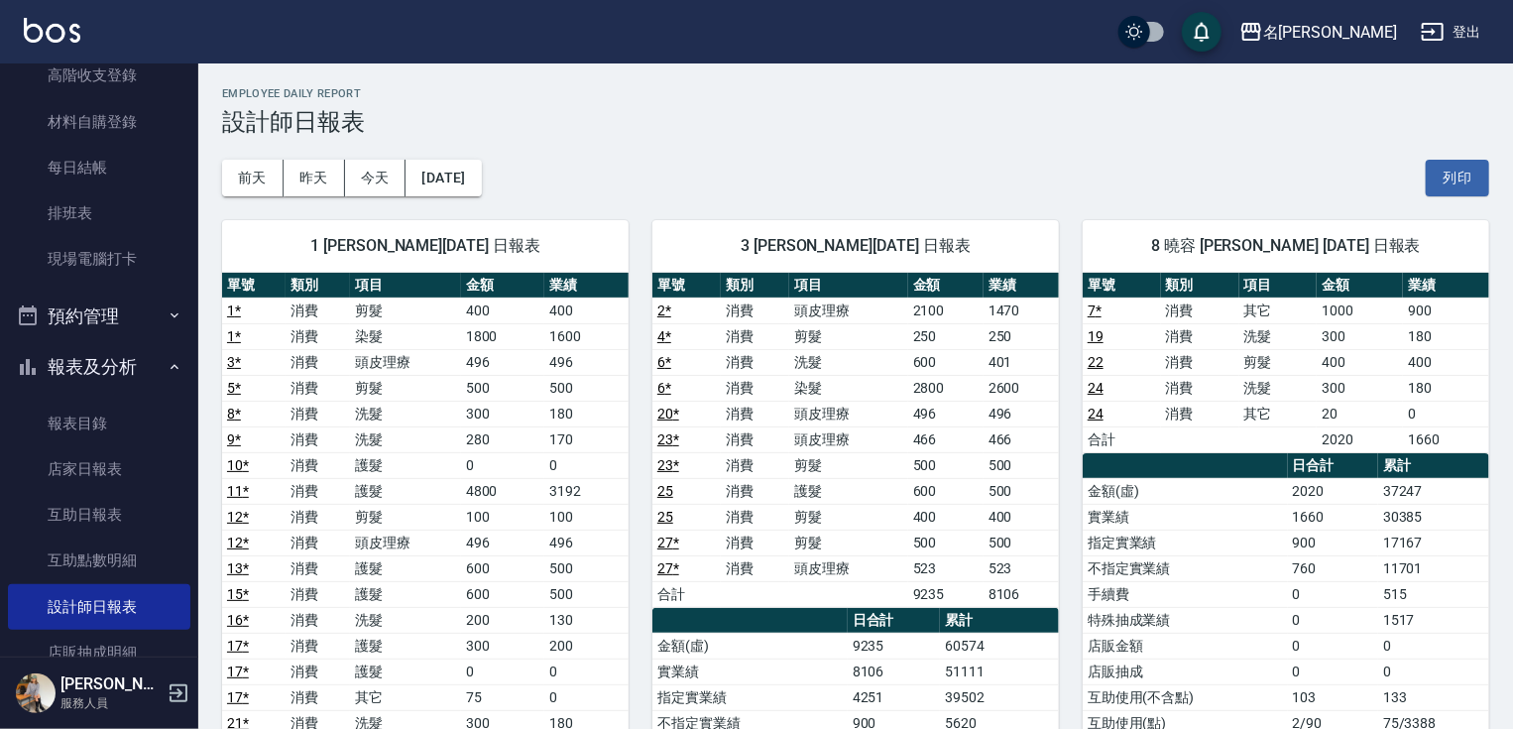
scroll to position [0, 0]
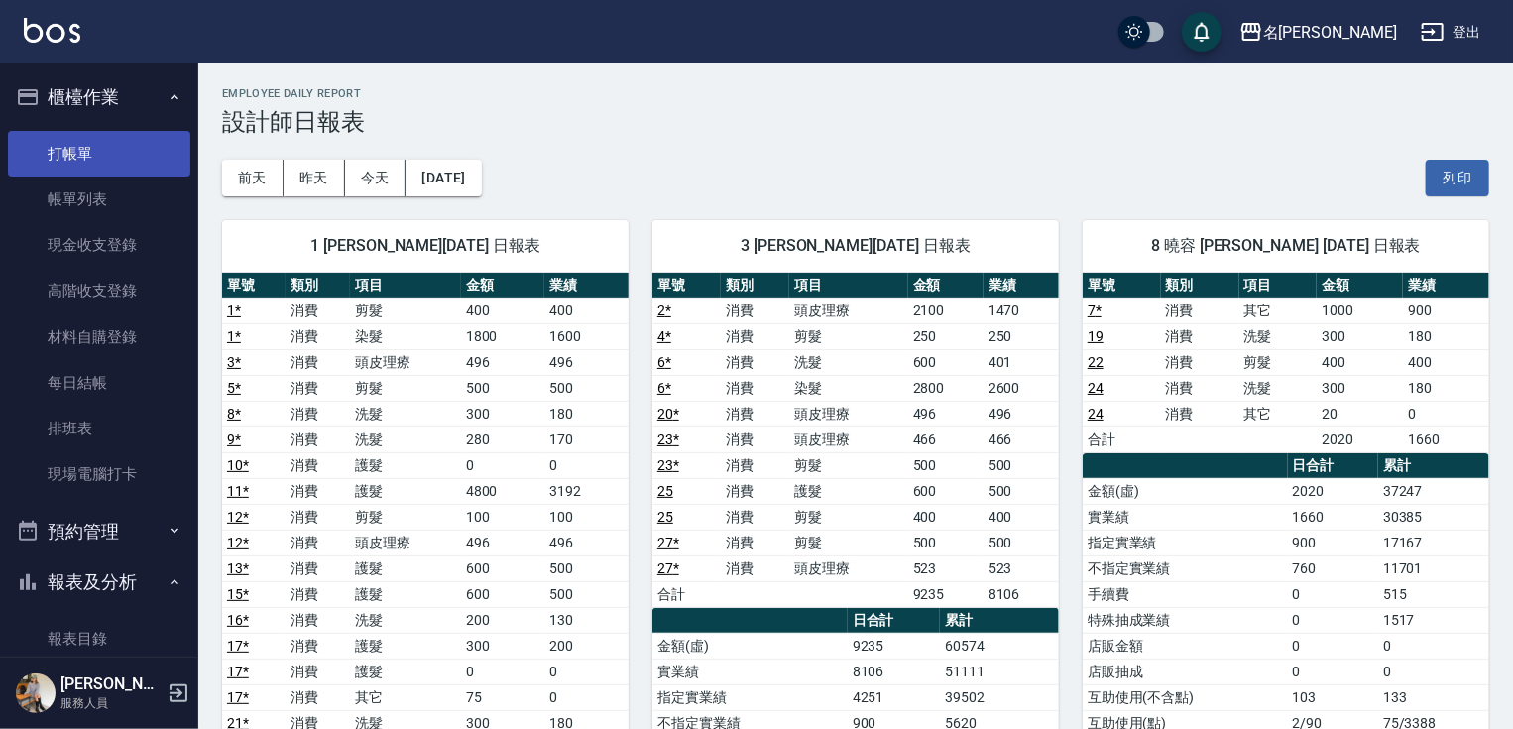
click at [67, 173] on link "打帳單" at bounding box center [99, 154] width 182 height 46
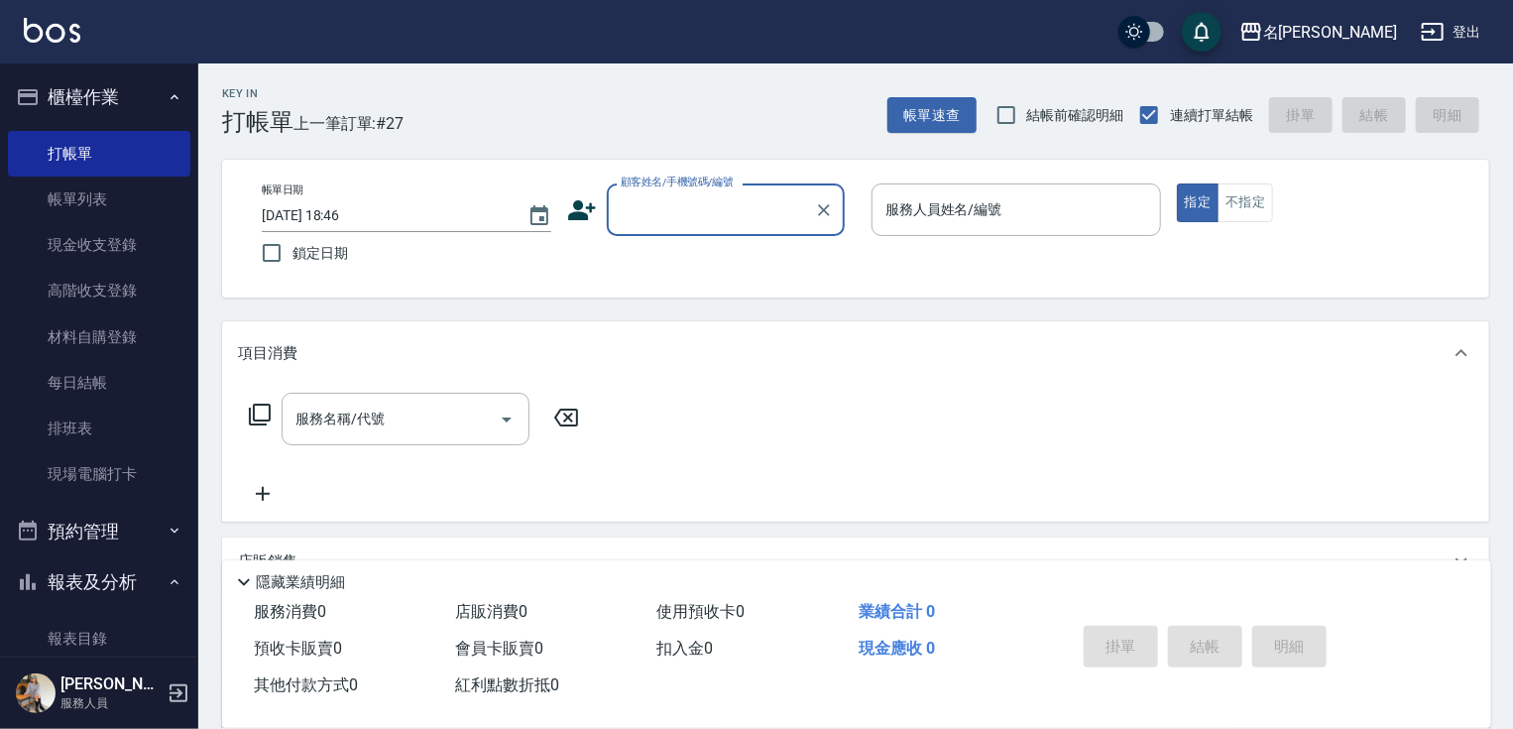
click at [684, 209] on input "顧客姓名/手機號碼/編號" at bounding box center [711, 209] width 190 height 35
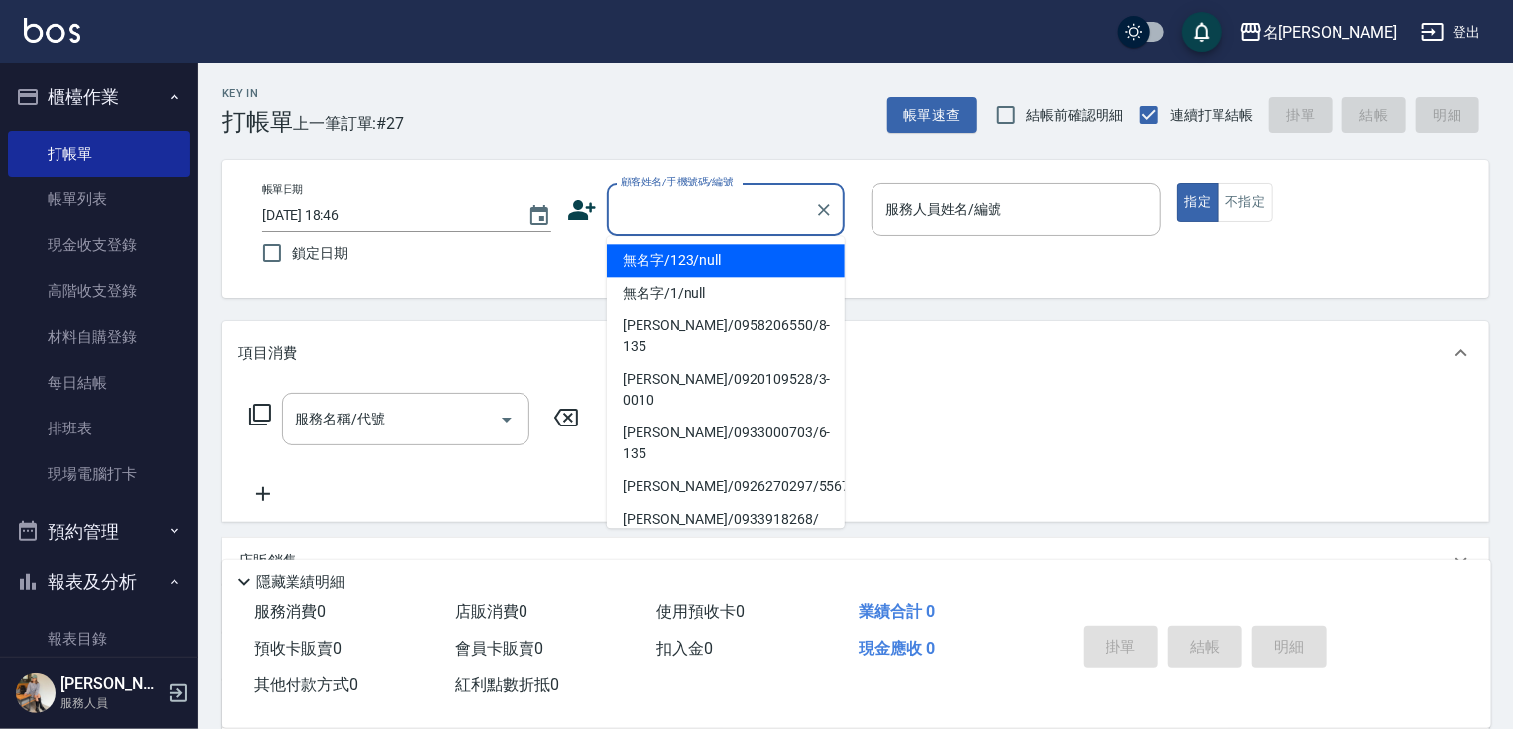
click at [713, 266] on li "無名字/123/null" at bounding box center [726, 260] width 238 height 33
type input "無名字/123/null"
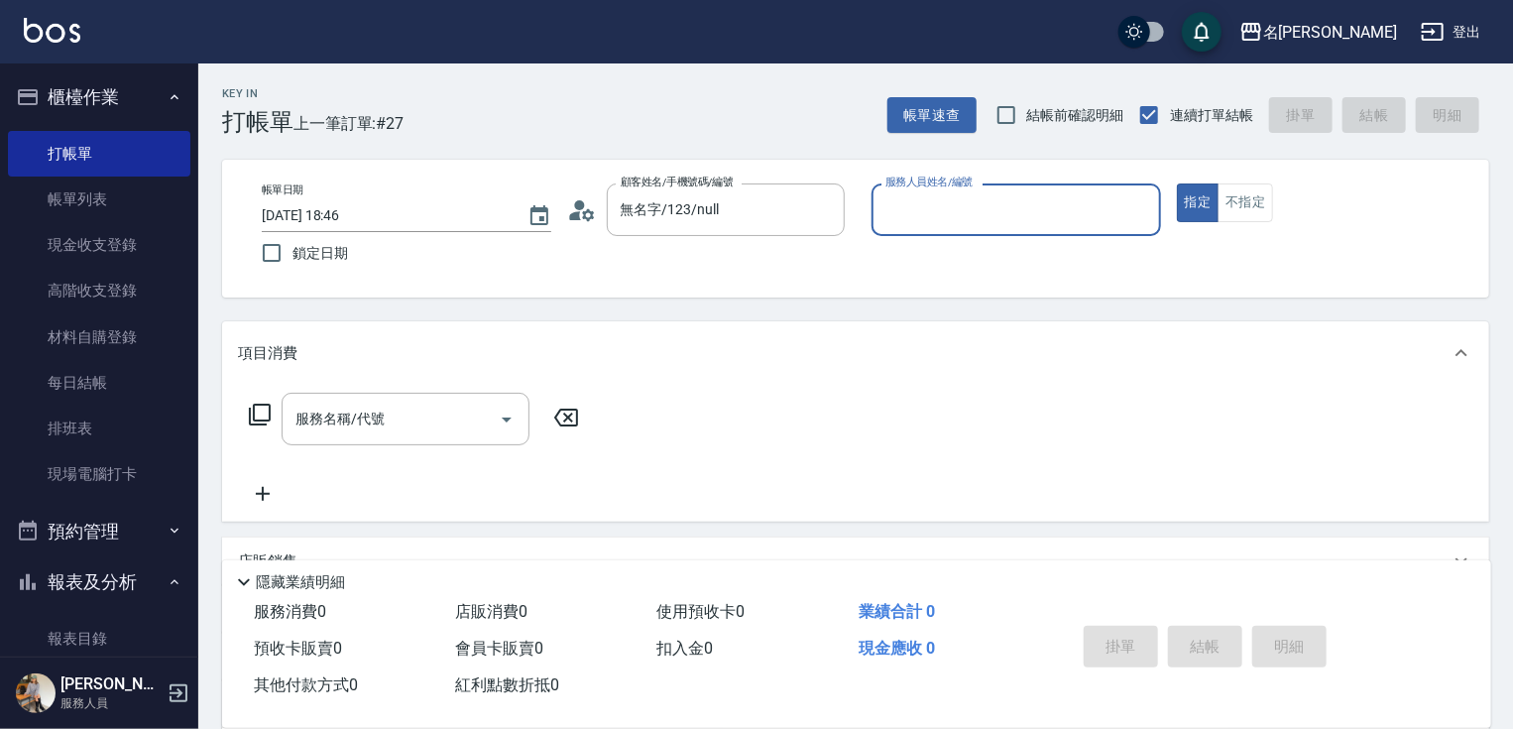
click at [936, 211] on input "服務人員姓名/編號" at bounding box center [1017, 209] width 272 height 35
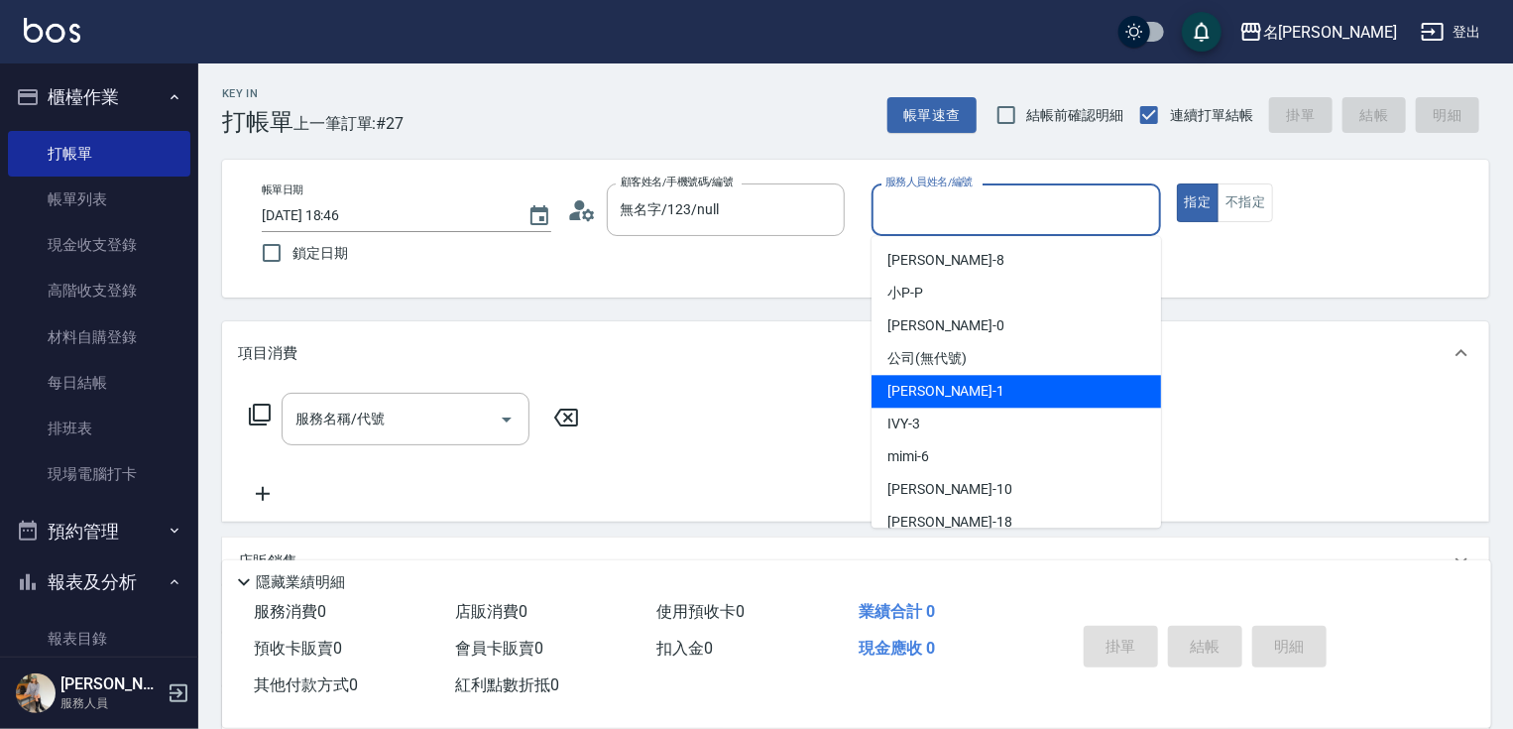
click at [958, 385] on div "[PERSON_NAME] -1" at bounding box center [1017, 391] width 290 height 33
type input "[PERSON_NAME]-1"
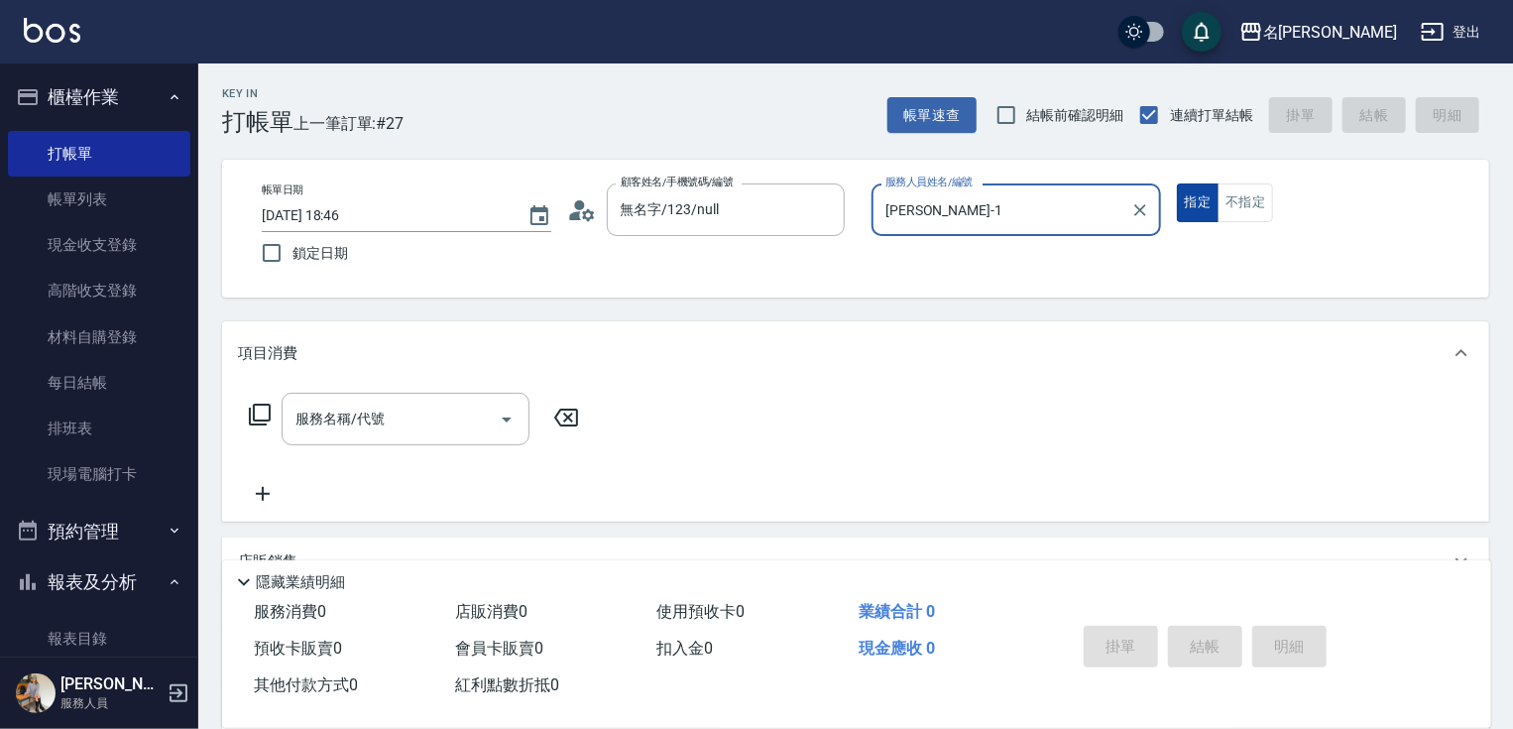
click at [1198, 199] on button "指定" at bounding box center [1198, 202] width 43 height 39
click at [259, 410] on icon at bounding box center [260, 415] width 24 height 24
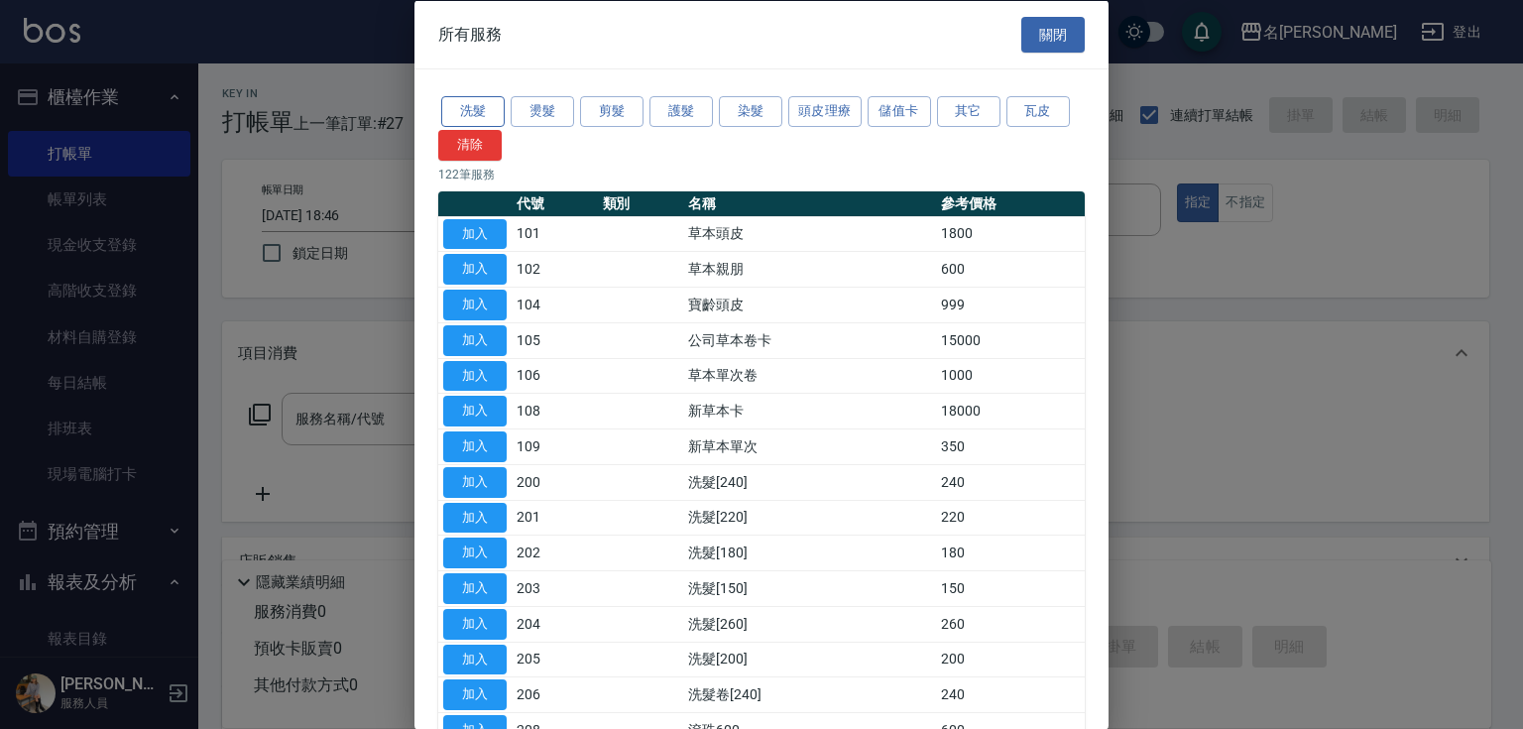
click at [461, 99] on button "洗髮" at bounding box center [472, 111] width 63 height 31
click at [455, 409] on button "加入" at bounding box center [474, 411] width 63 height 31
type input "洗髮[200](205)"
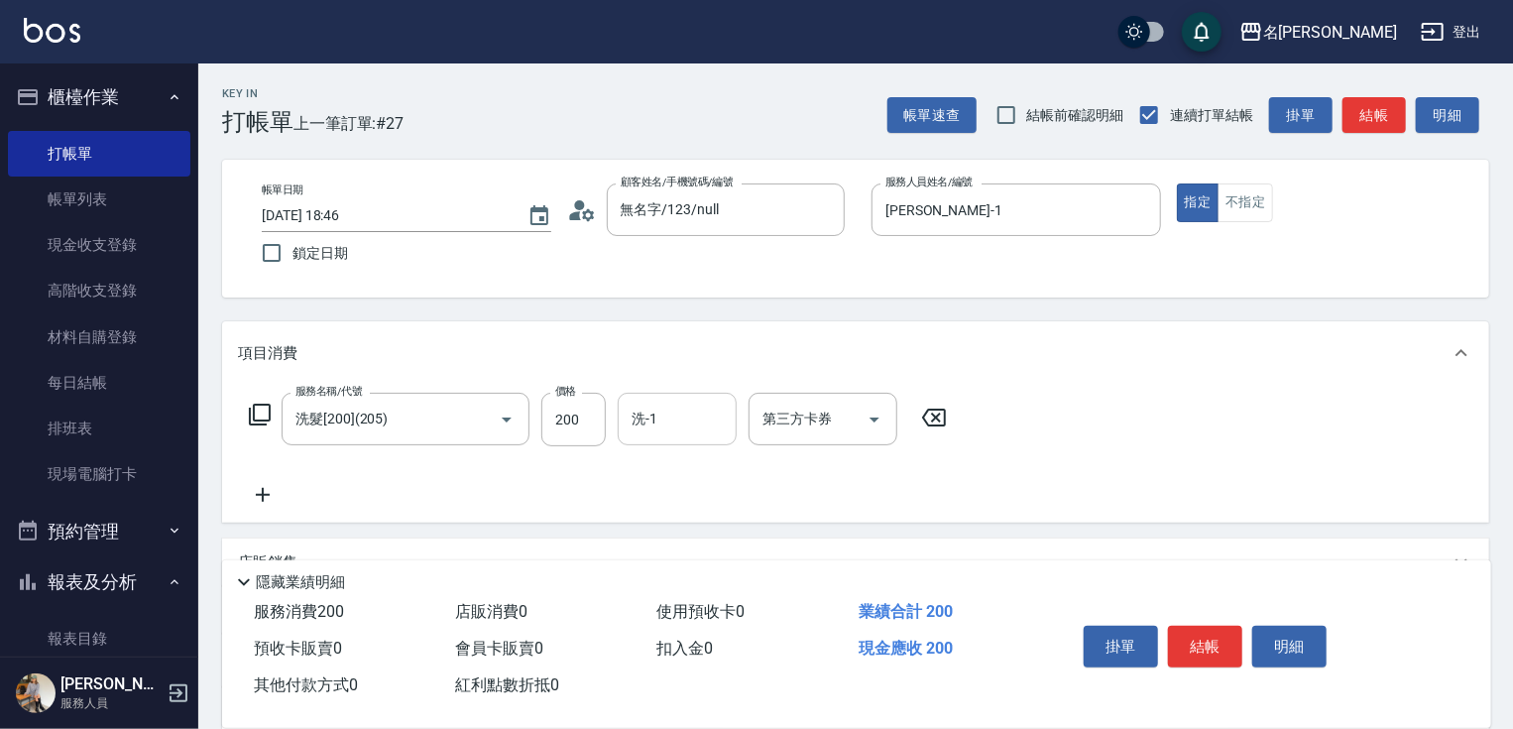
click at [676, 424] on input "洗-1" at bounding box center [677, 419] width 101 height 35
type input "鴨肉-23"
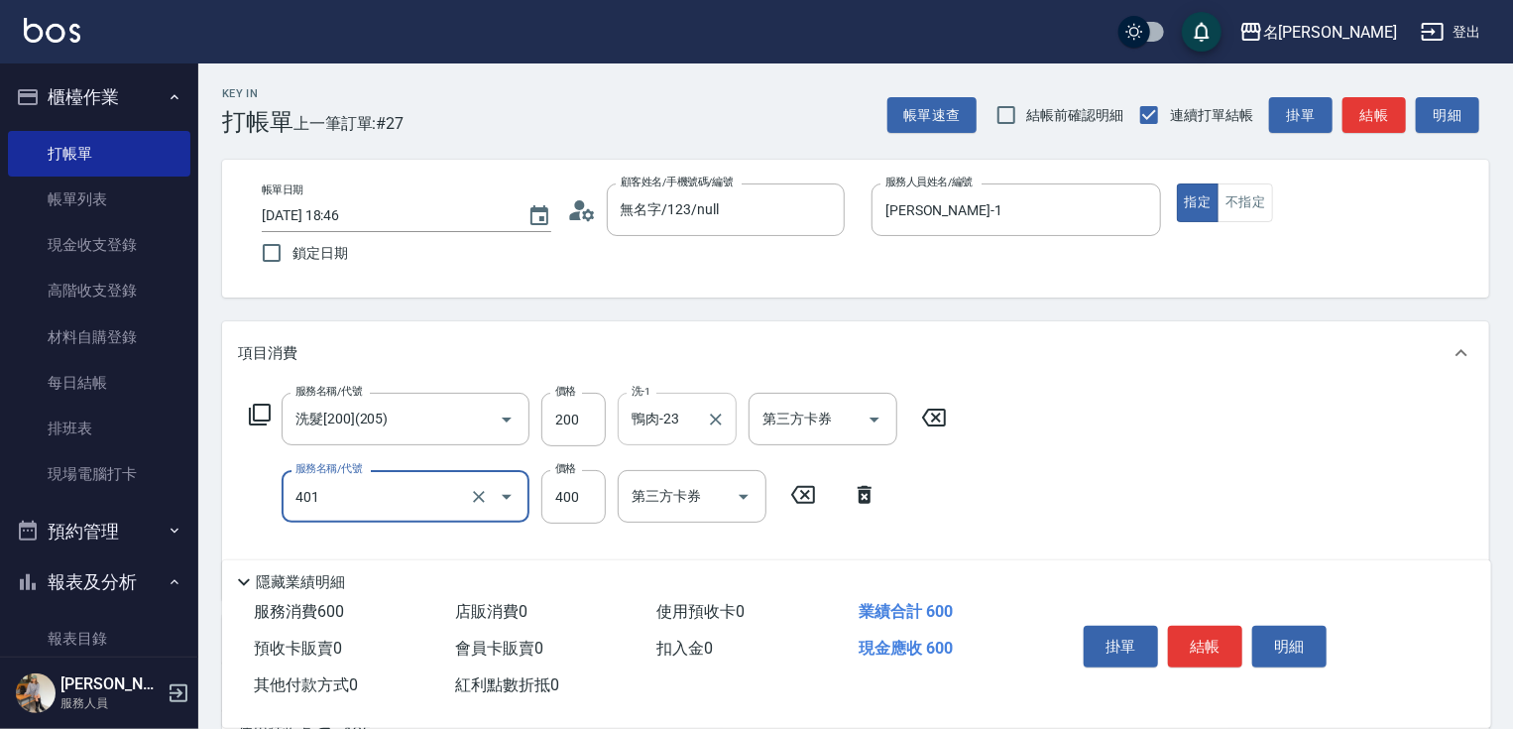
type input "剪髮(400)(401)"
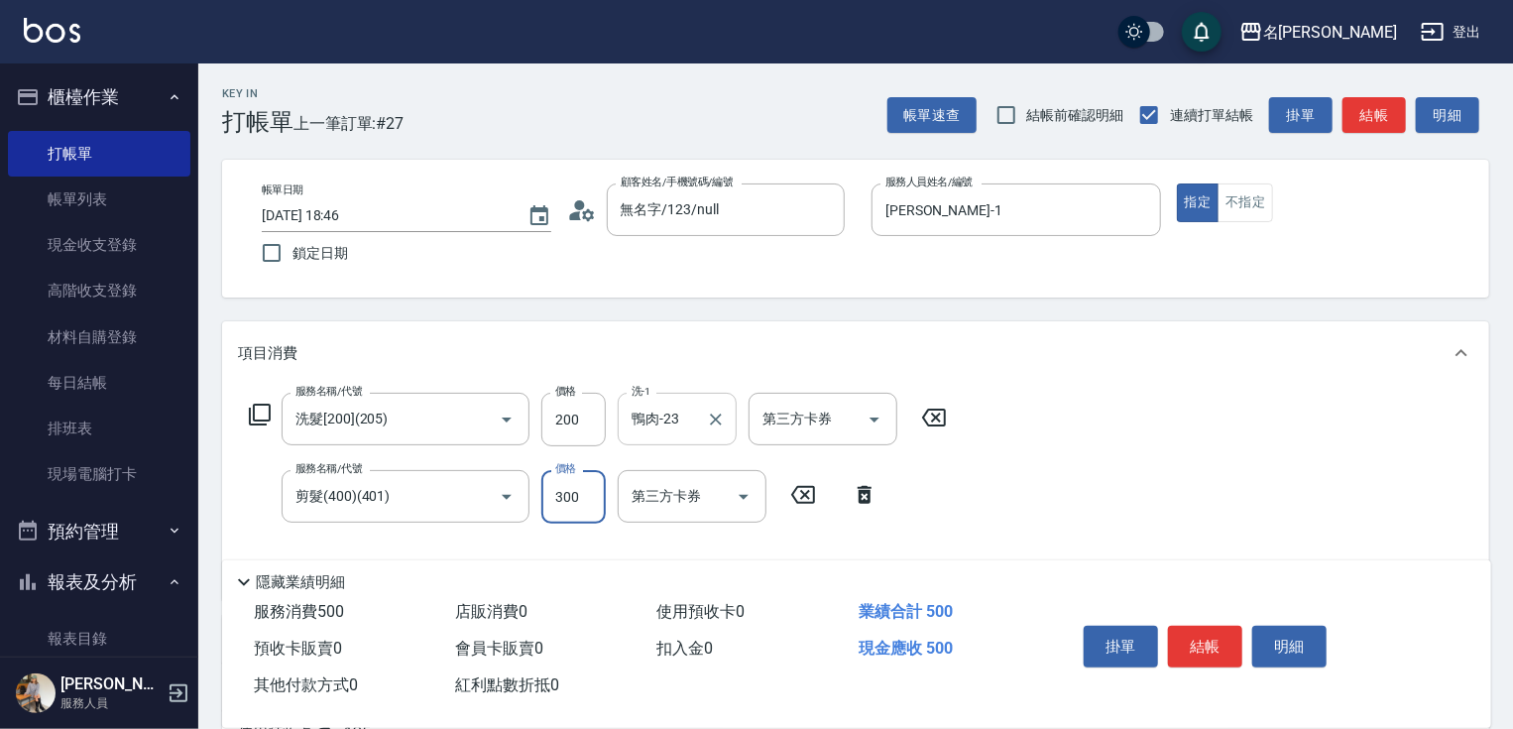
type input "300"
click at [1207, 647] on button "結帳" at bounding box center [1205, 647] width 74 height 42
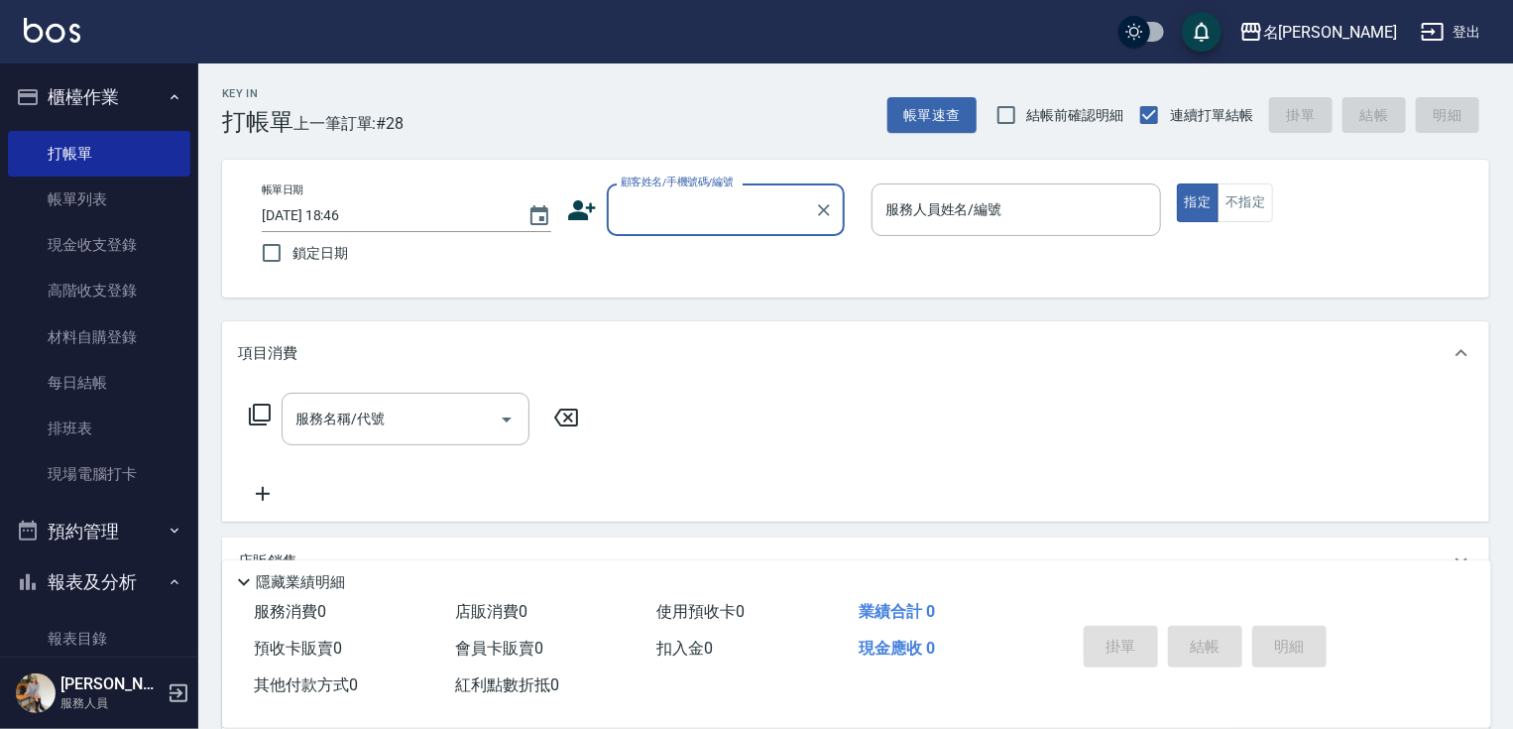
click at [648, 224] on input "顧客姓名/手機號碼/編號" at bounding box center [711, 209] width 190 height 35
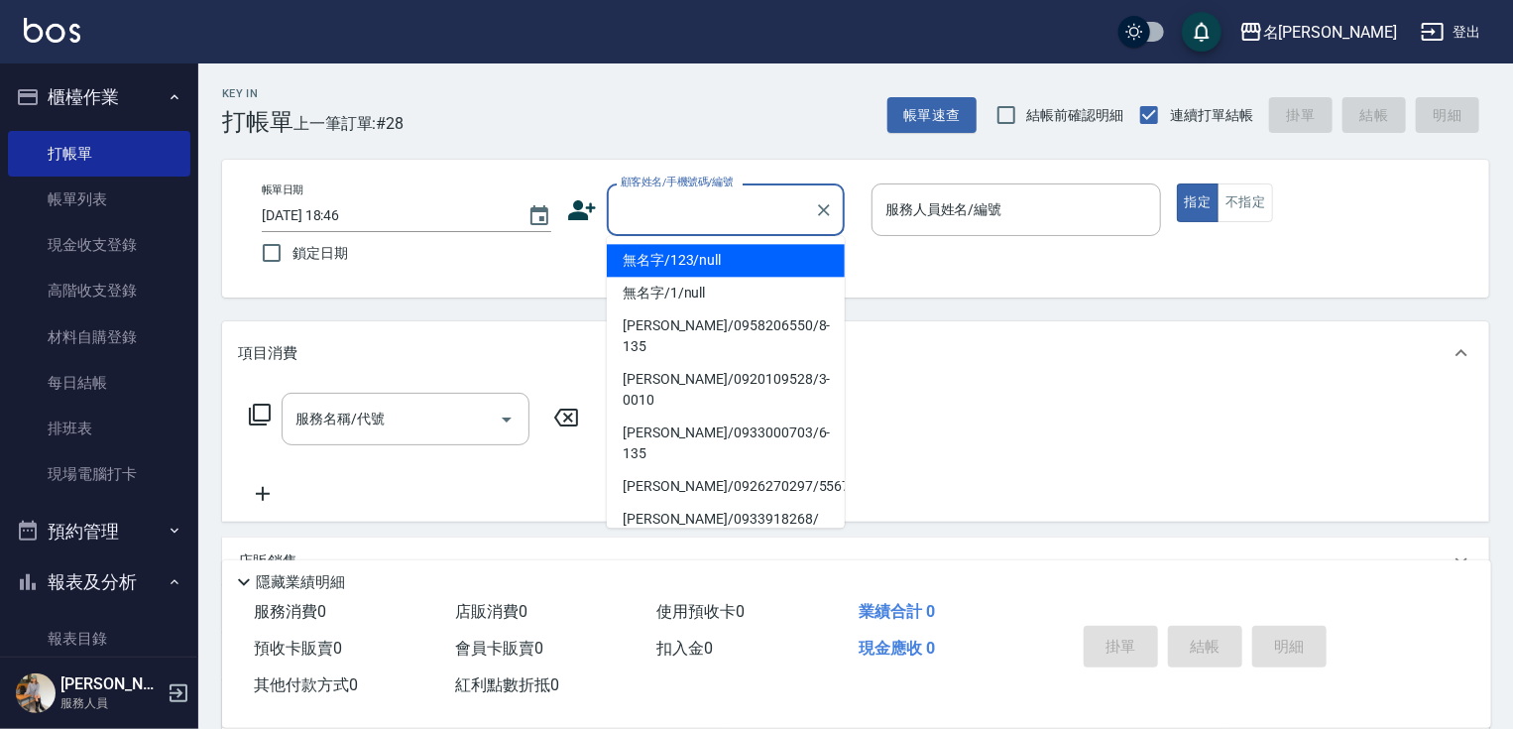
click at [666, 248] on li "無名字/123/null" at bounding box center [726, 260] width 238 height 33
type input "無名字/123/null"
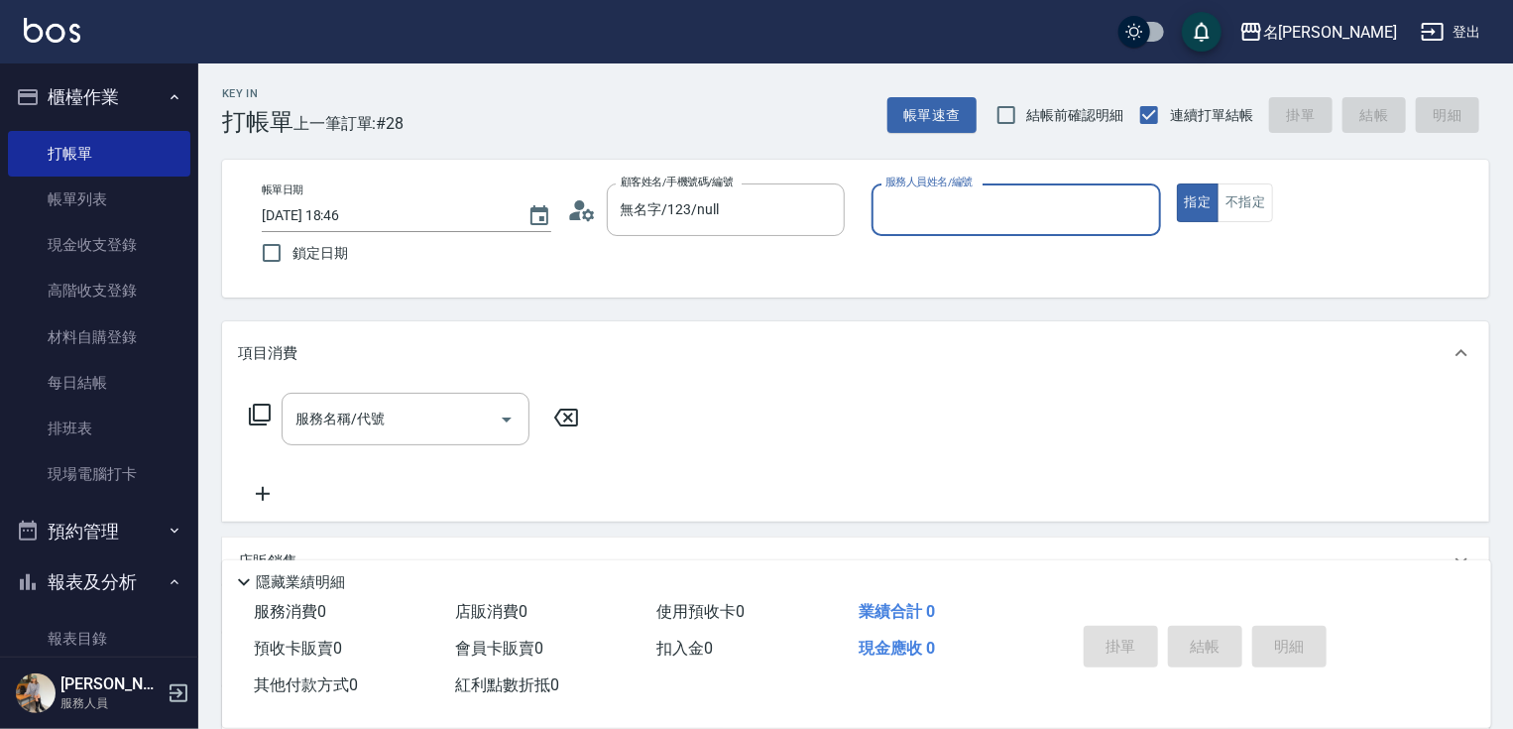
click at [930, 222] on input "服務人員姓名/編號" at bounding box center [1017, 209] width 272 height 35
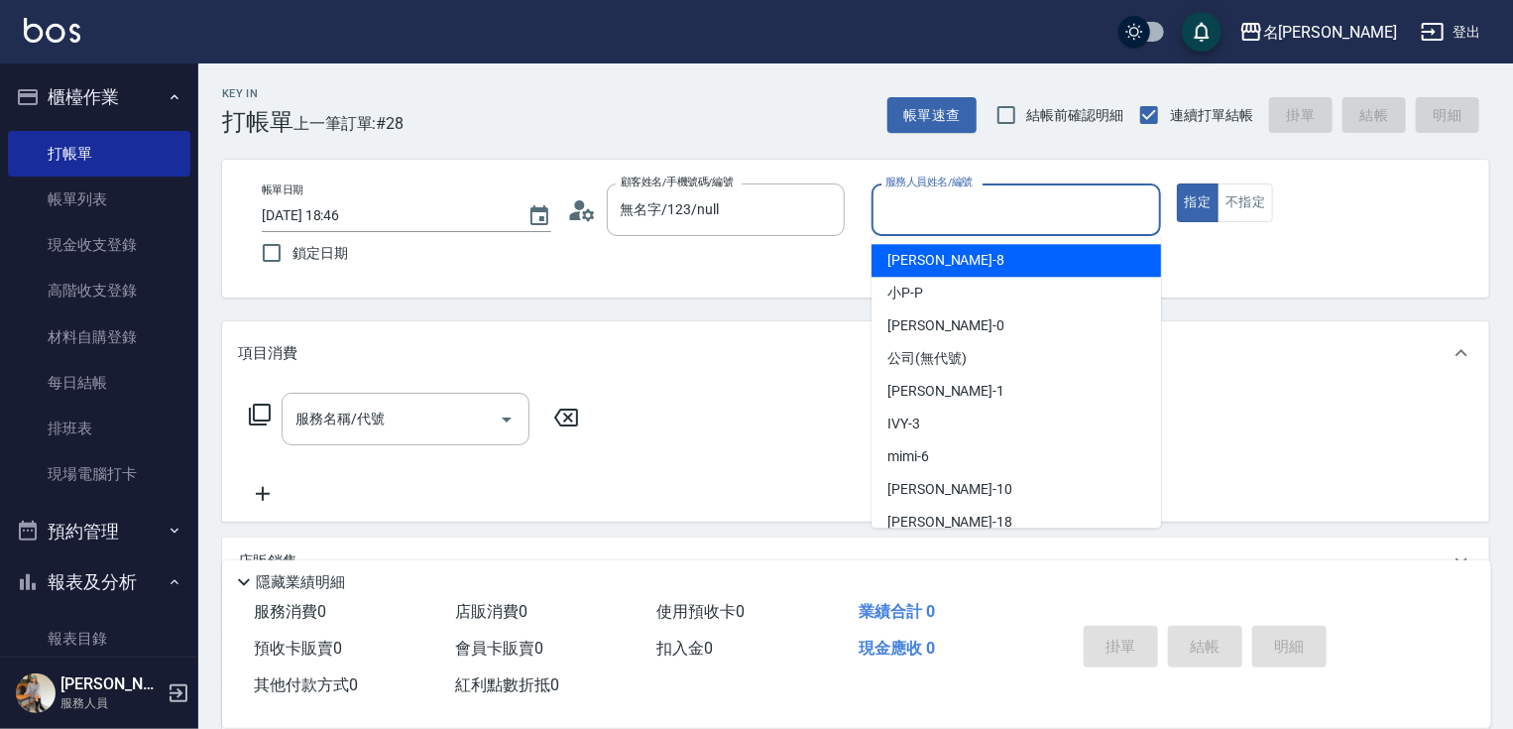
click at [926, 258] on span "曉容 -8" at bounding box center [945, 260] width 117 height 21
type input "曉容-8"
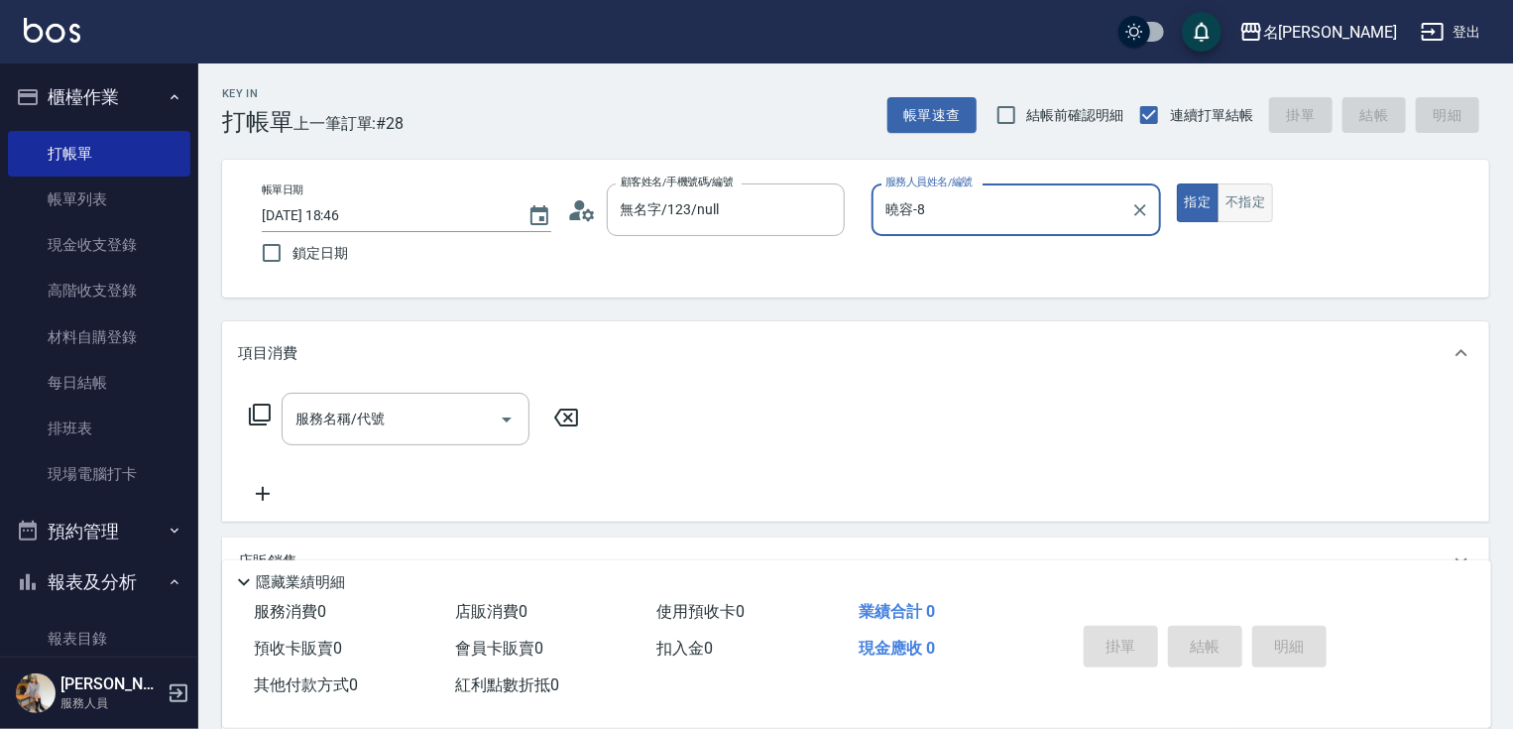
click at [1258, 206] on button "不指定" at bounding box center [1246, 202] width 56 height 39
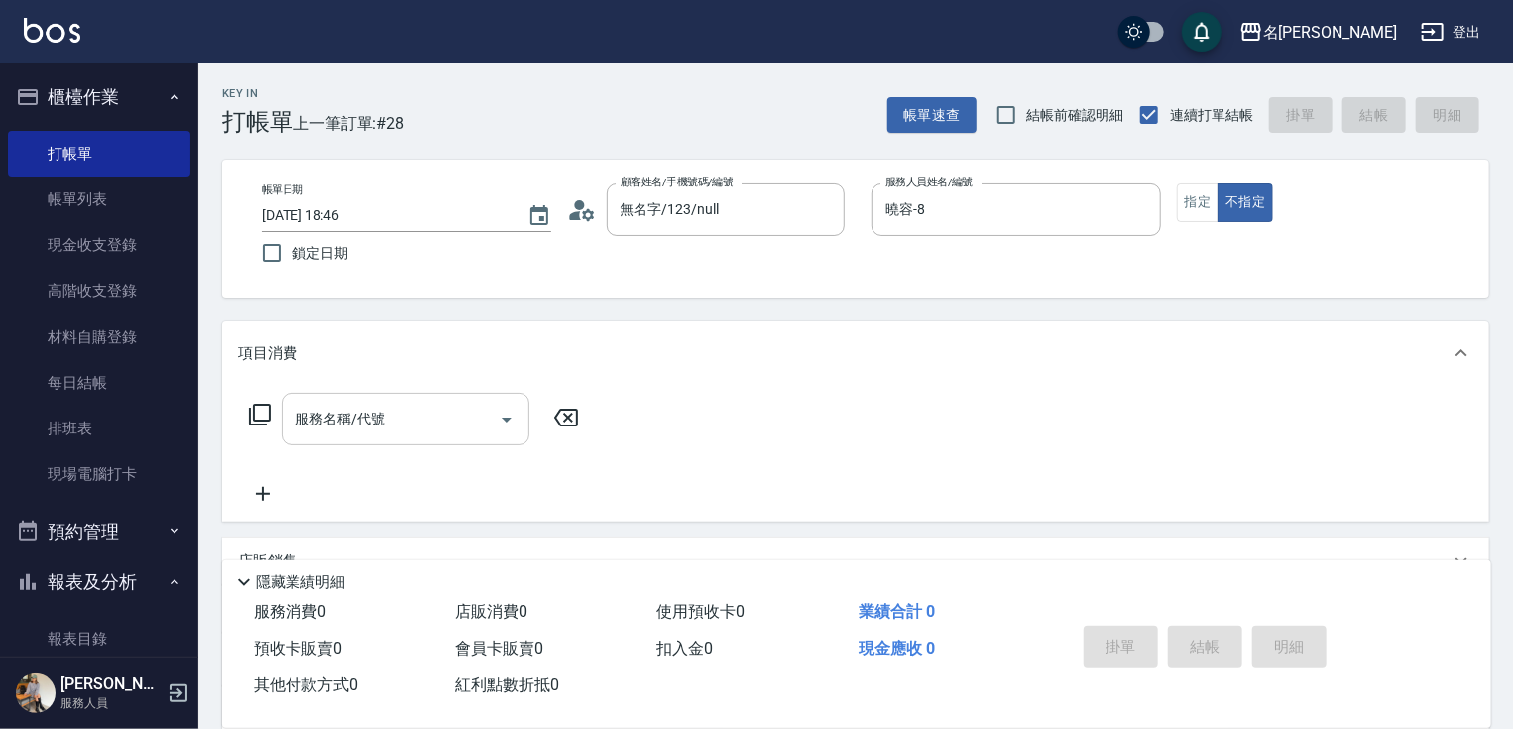
click at [421, 422] on input "服務名稱/代號" at bounding box center [391, 419] width 200 height 35
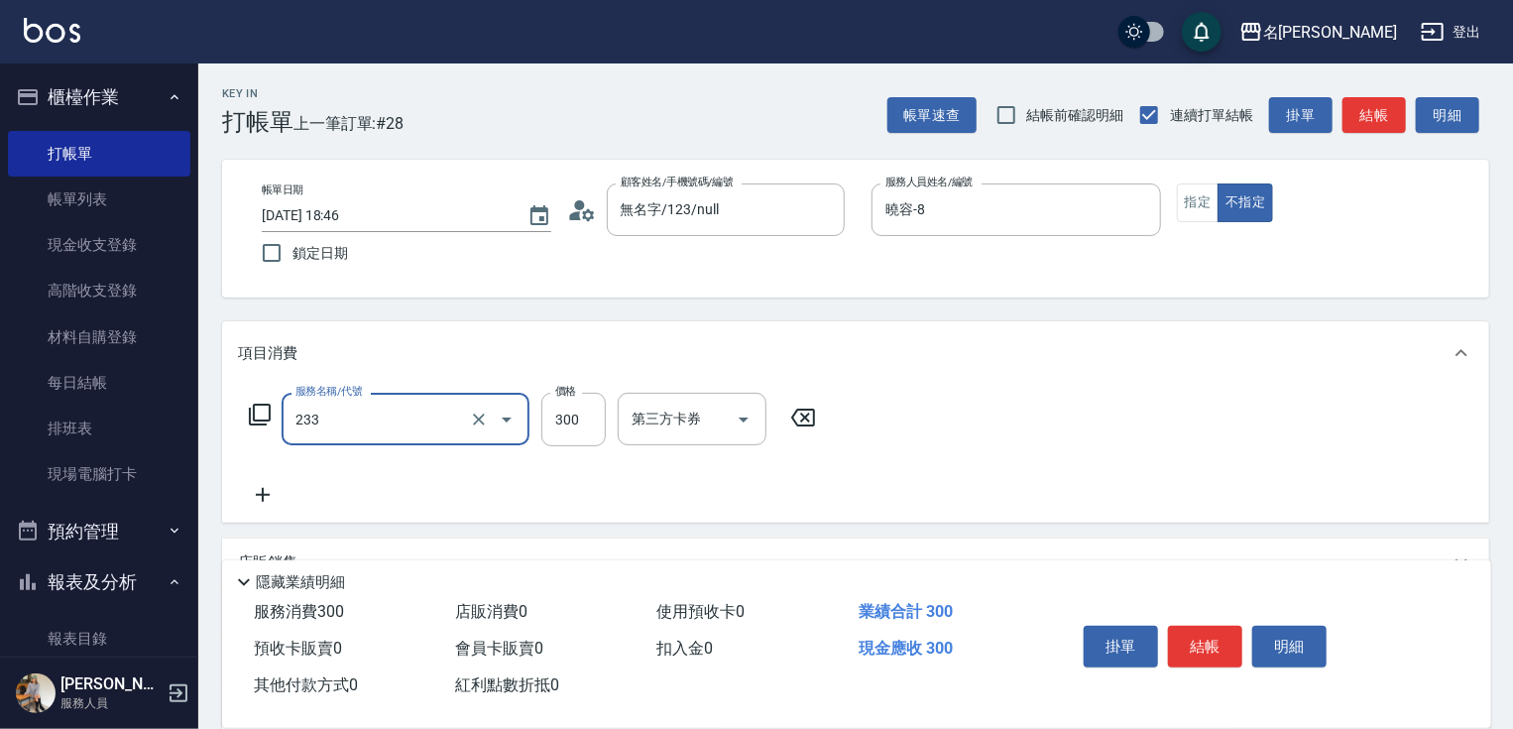
type input "洗髮300(233)"
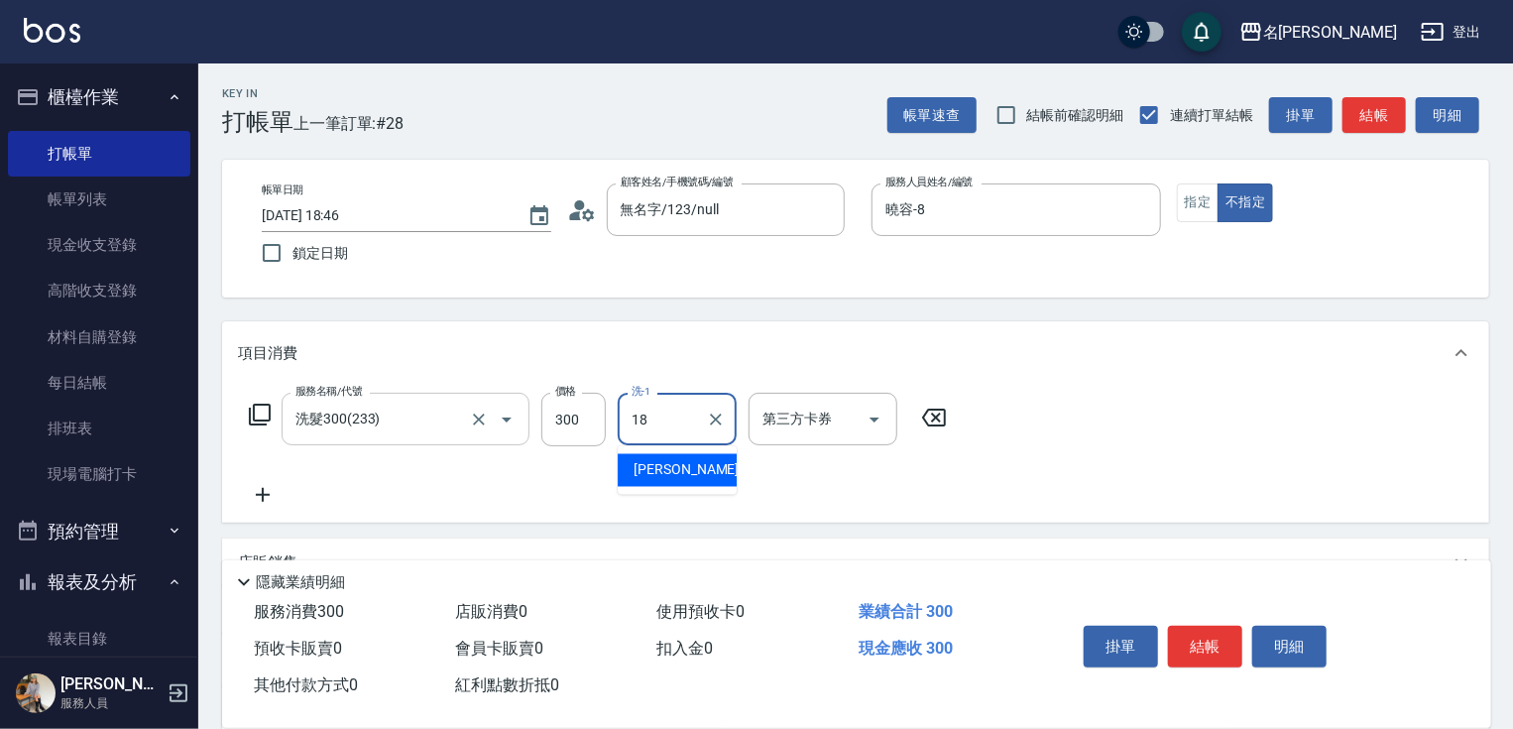
type input "[PERSON_NAME]-18"
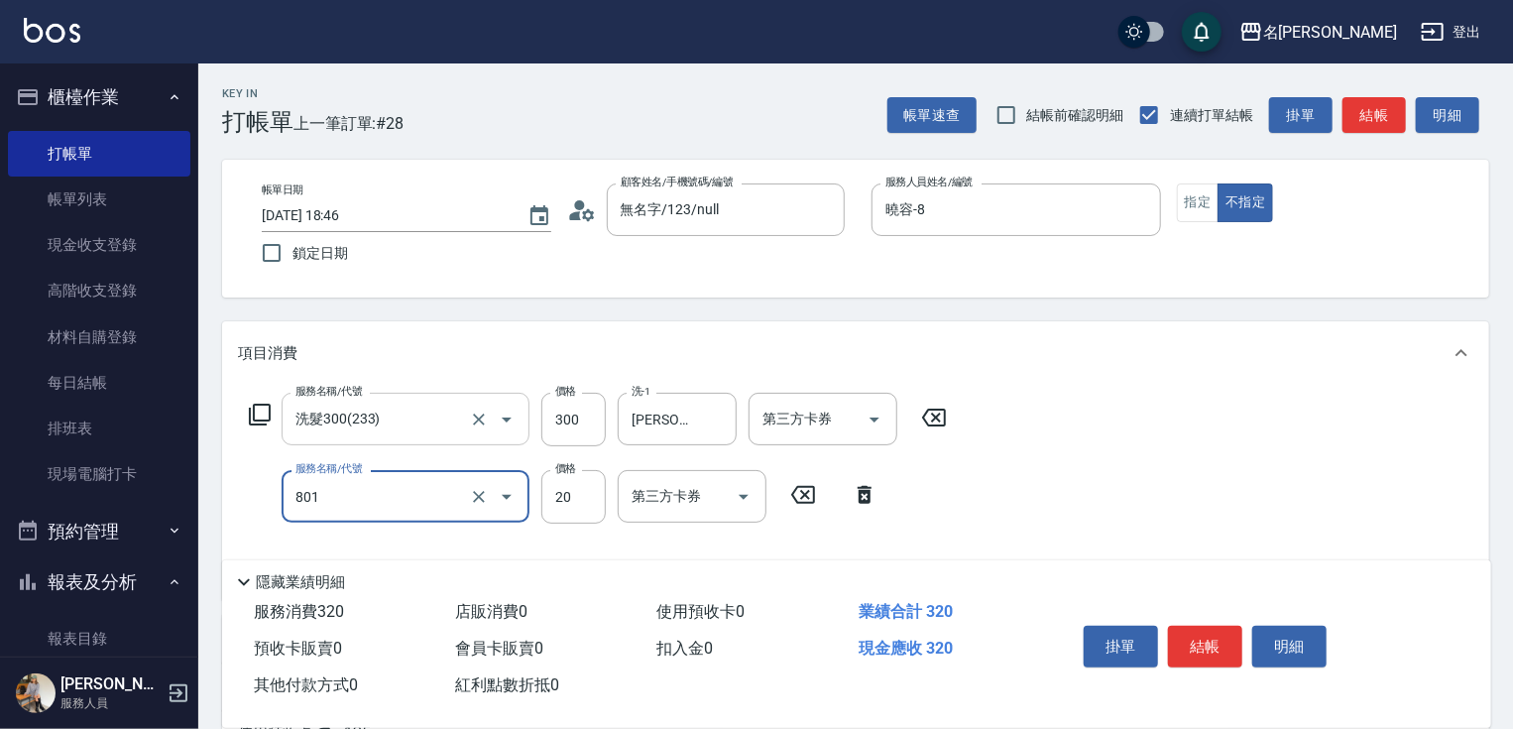
type input "潤絲20(801)"
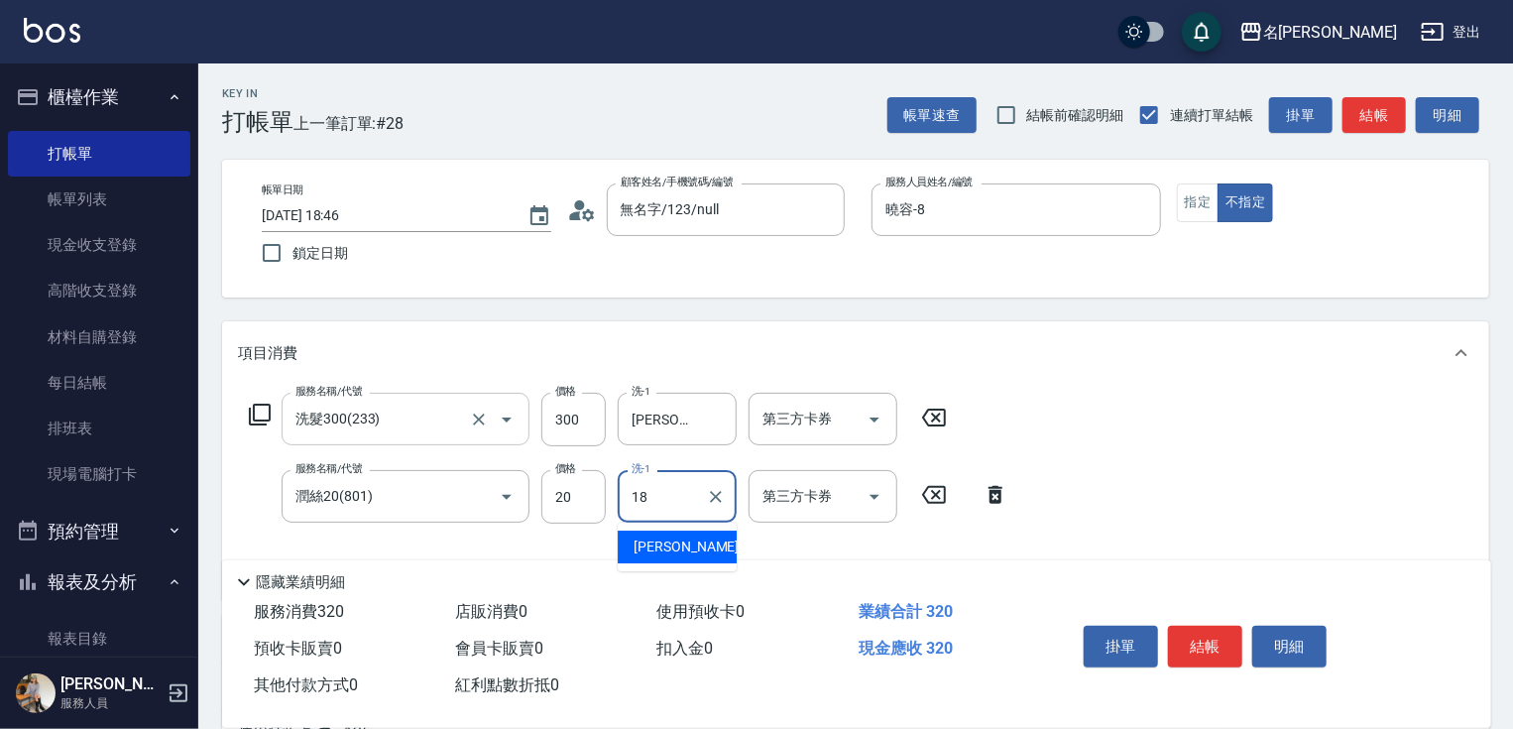
type input "[PERSON_NAME]-18"
click at [1208, 644] on button "結帳" at bounding box center [1205, 647] width 74 height 42
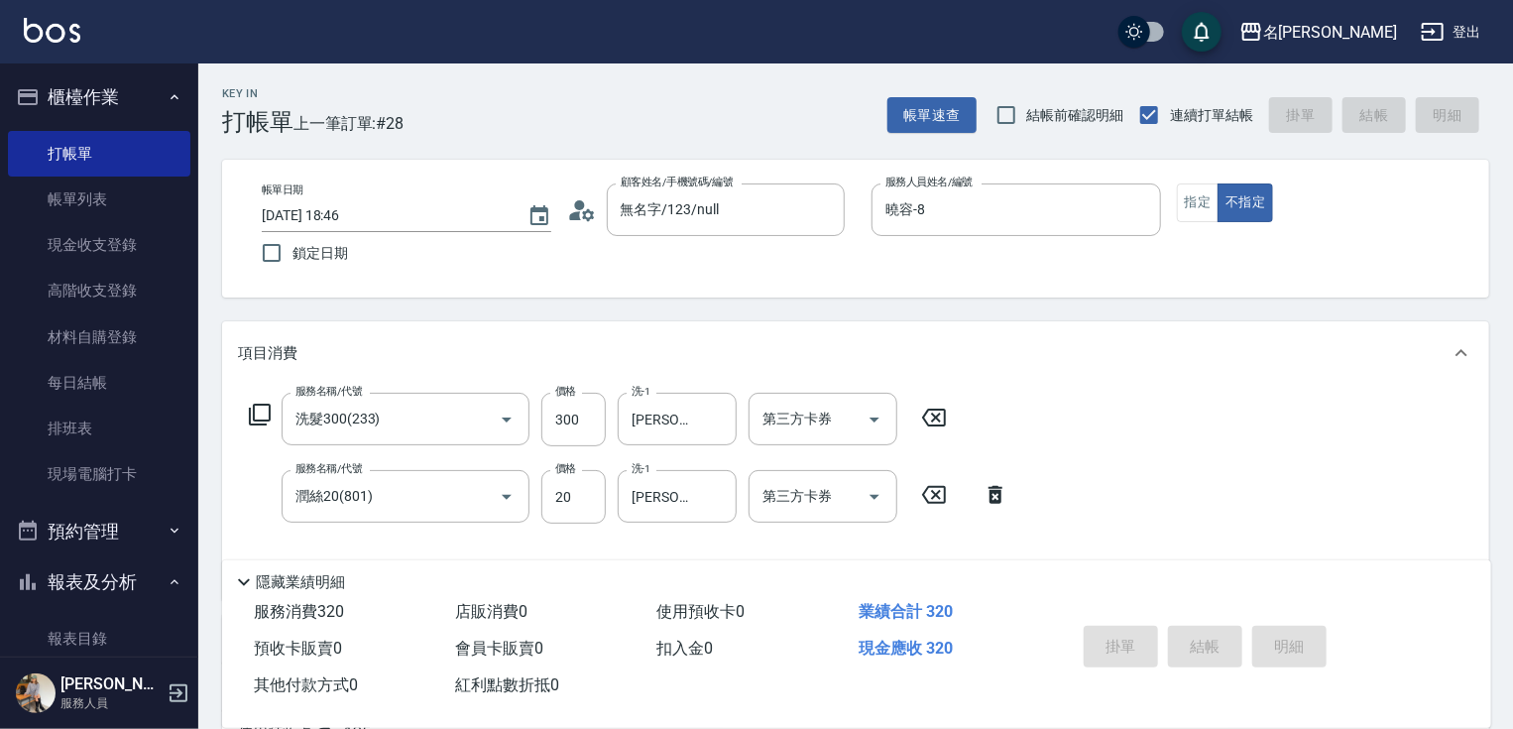
type input "[DATE] 19:08"
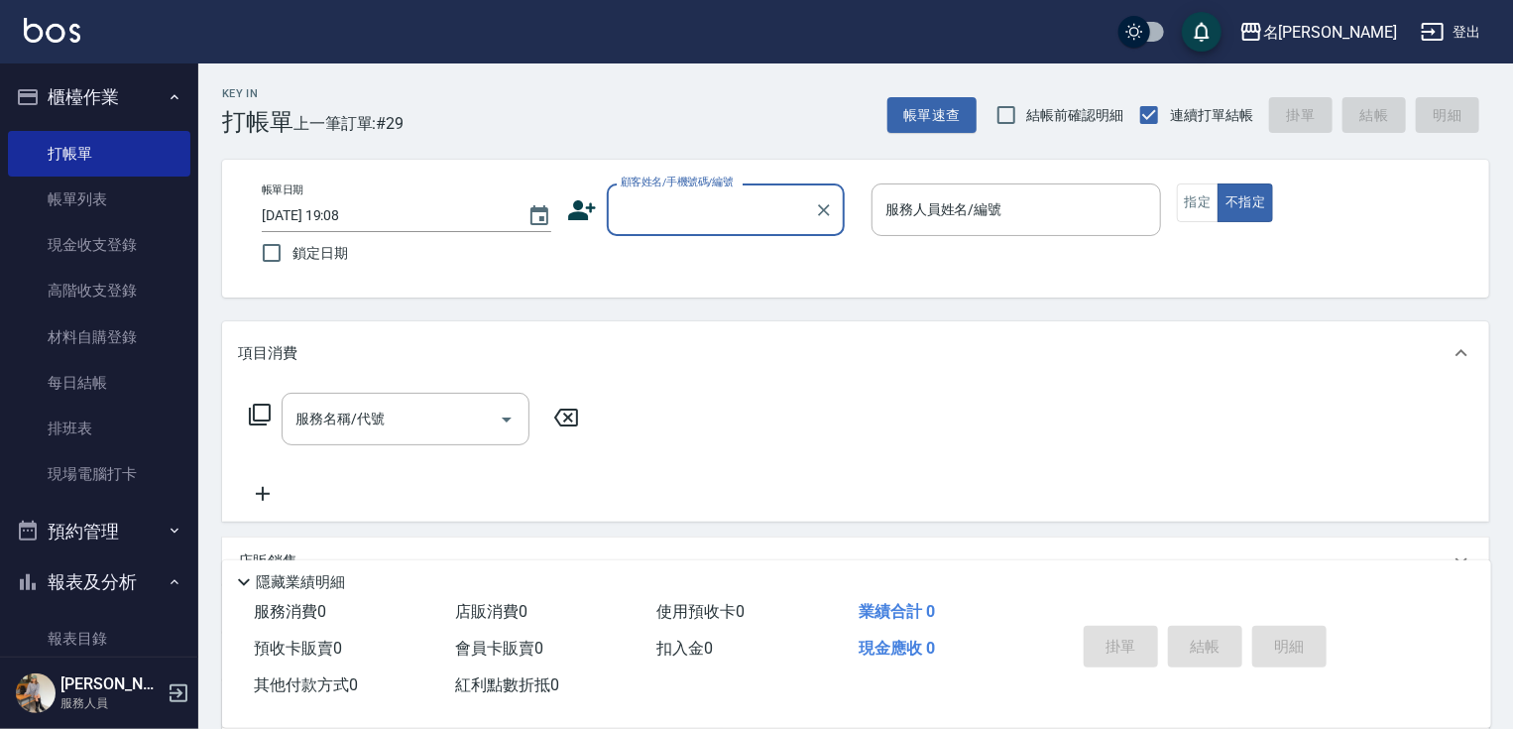
click at [642, 220] on input "顧客姓名/手機號碼/編號" at bounding box center [711, 209] width 190 height 35
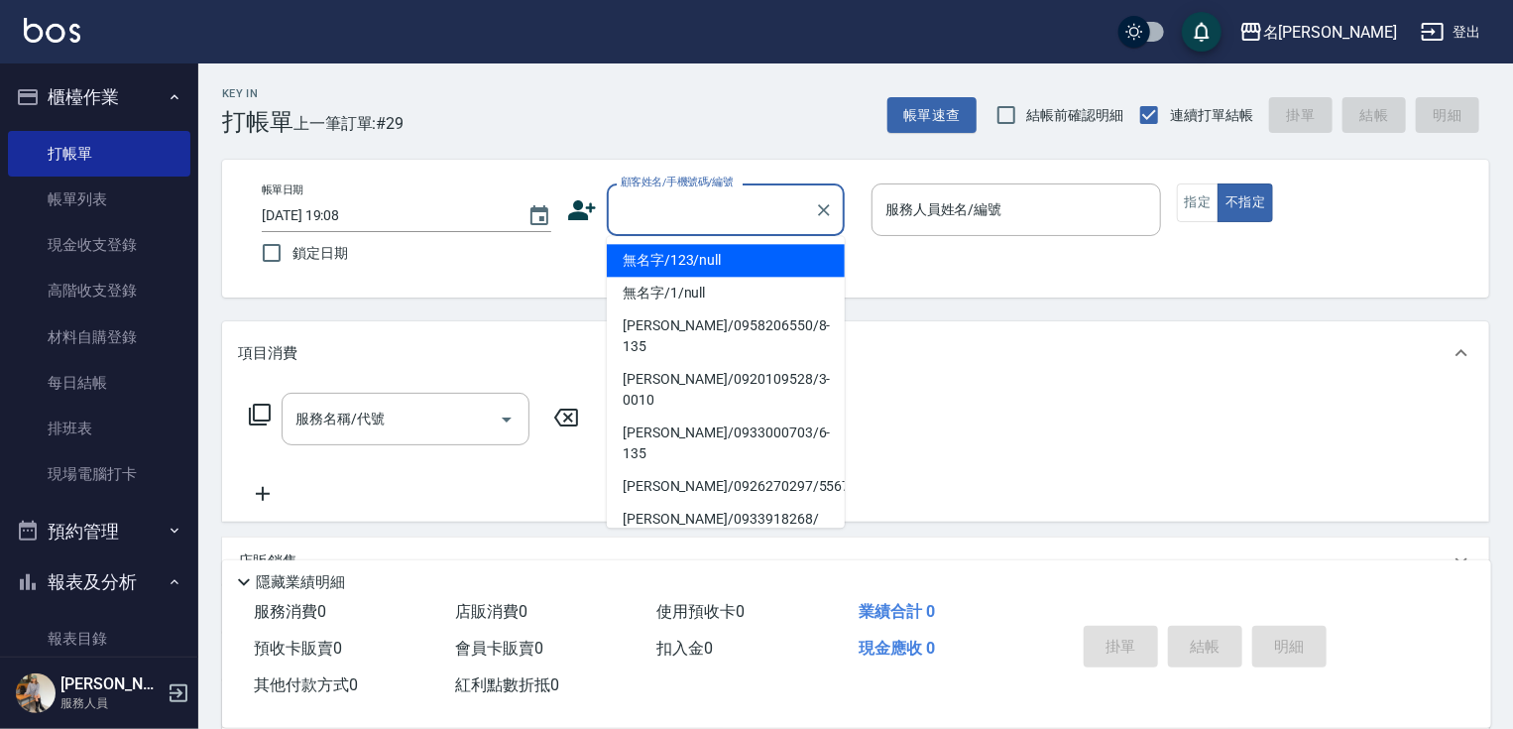
click at [686, 260] on li "無名字/123/null" at bounding box center [726, 260] width 238 height 33
type input "無名字/123/null"
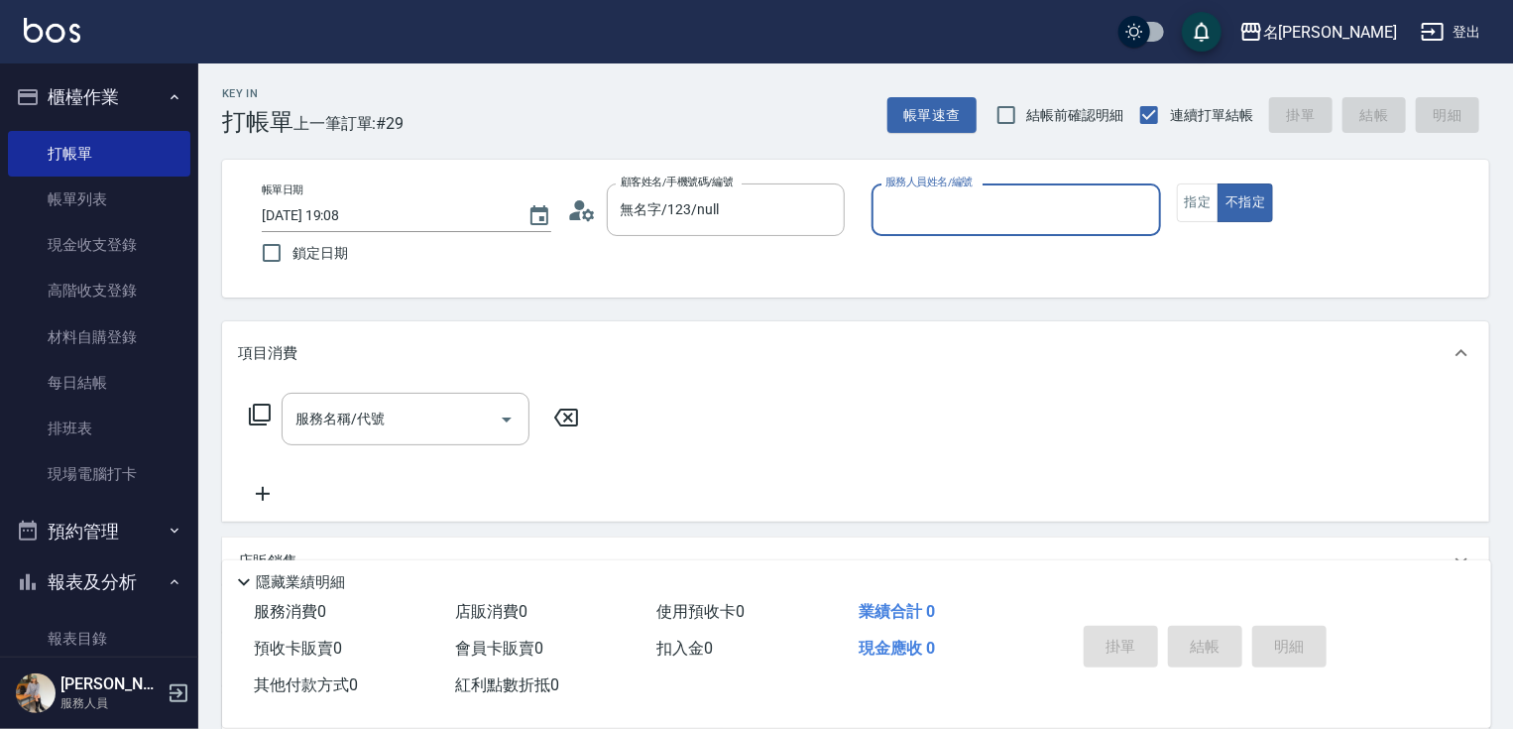
click at [932, 211] on input "服務人員姓名/編號" at bounding box center [1017, 209] width 272 height 35
type input "[PERSON_NAME]-1"
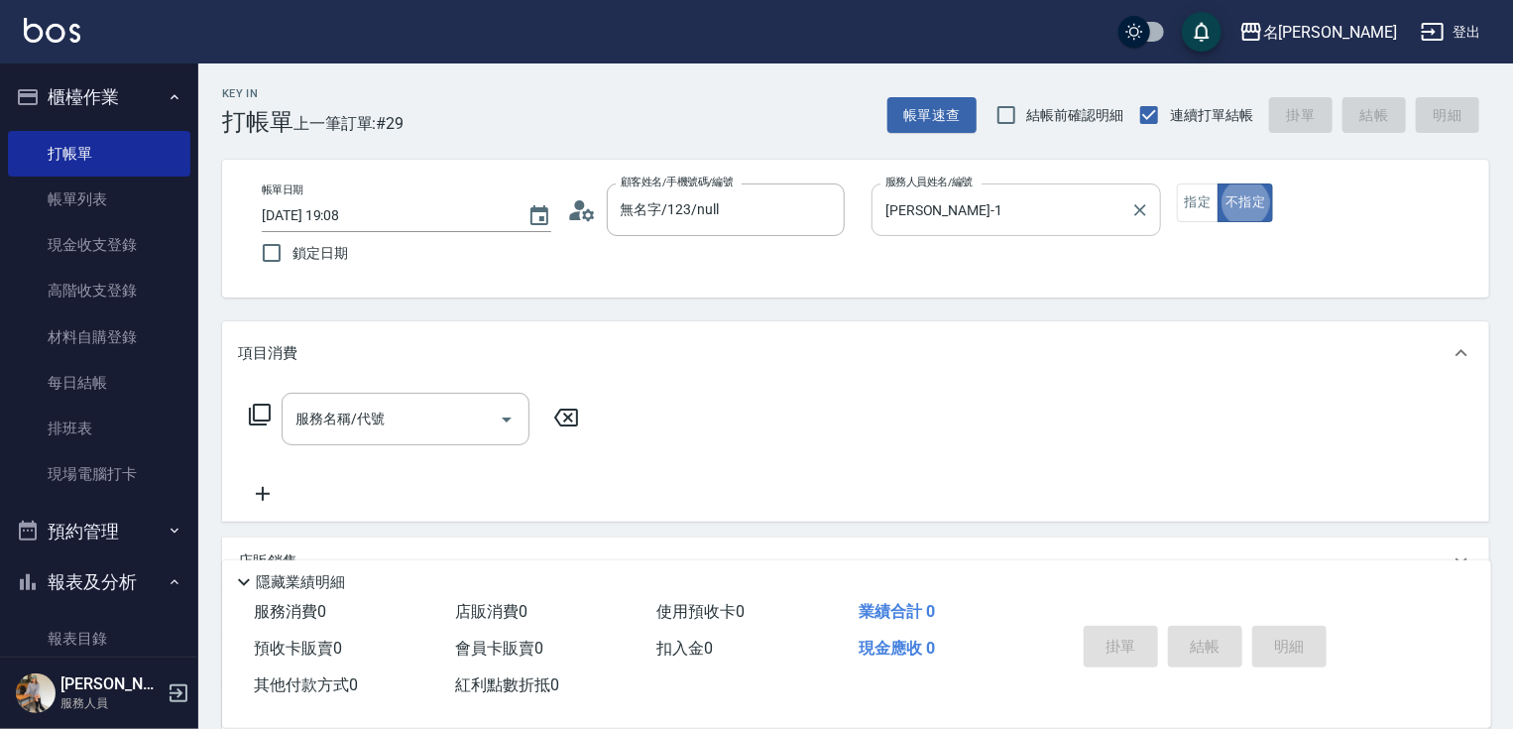
type button "false"
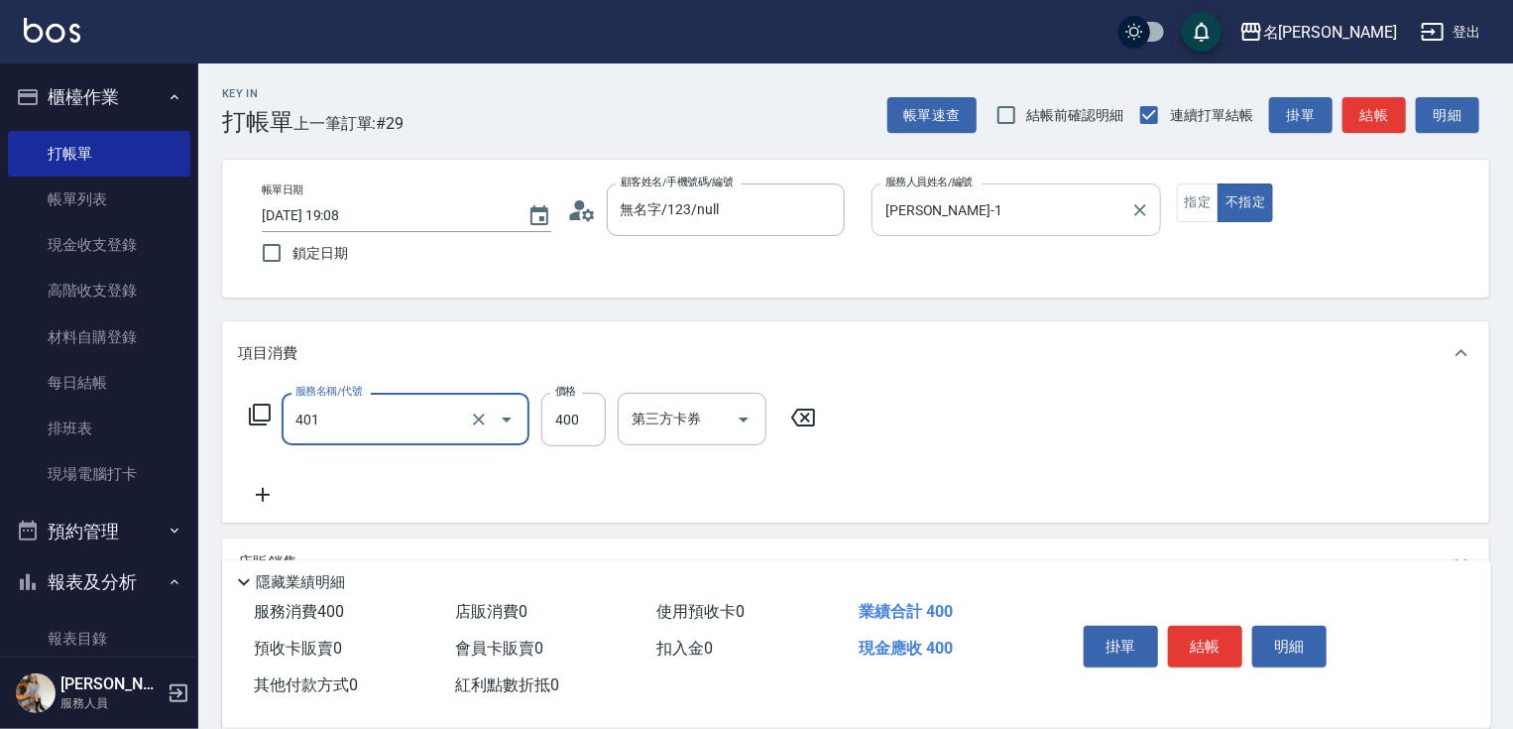
type input "剪髮(400)(401)"
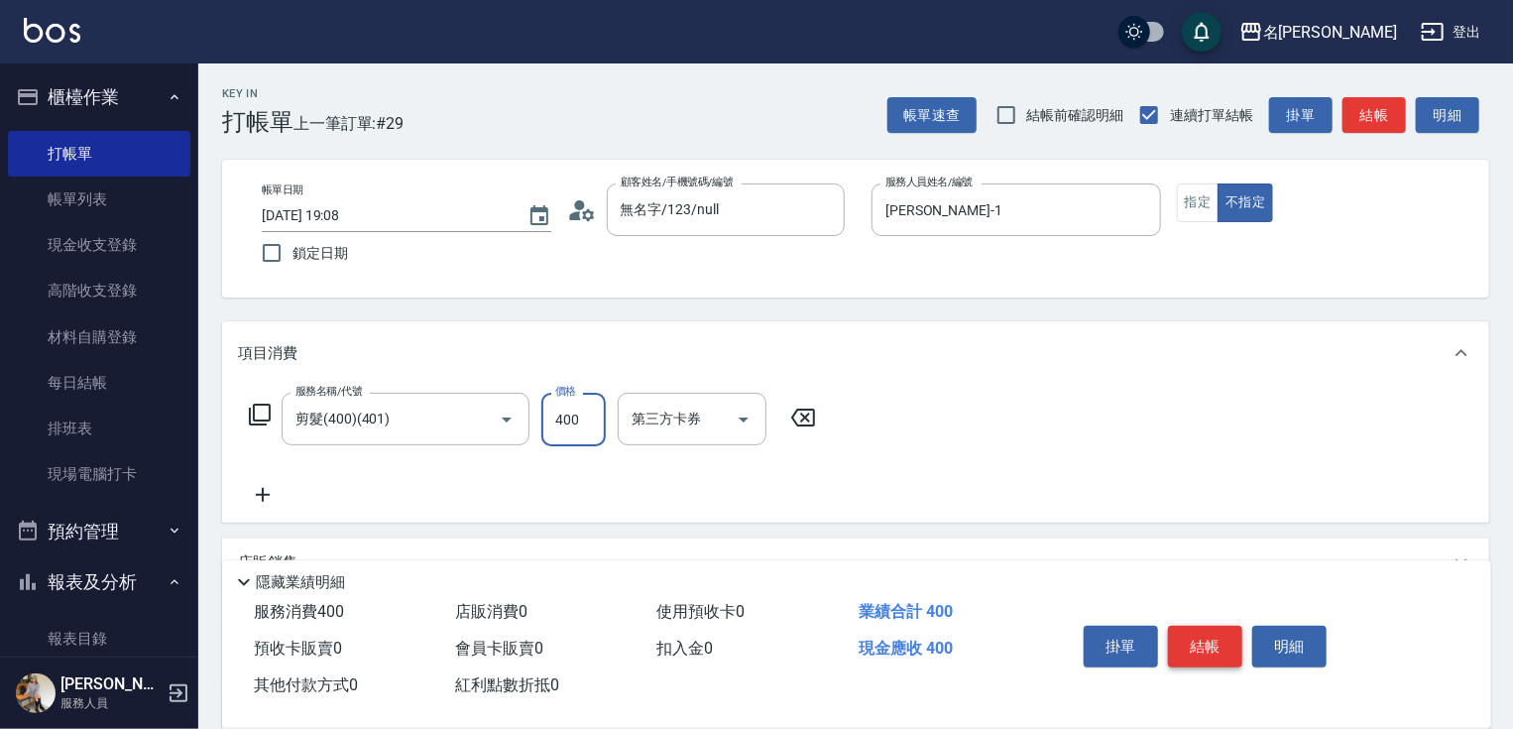
click at [1222, 633] on button "結帳" at bounding box center [1205, 647] width 74 height 42
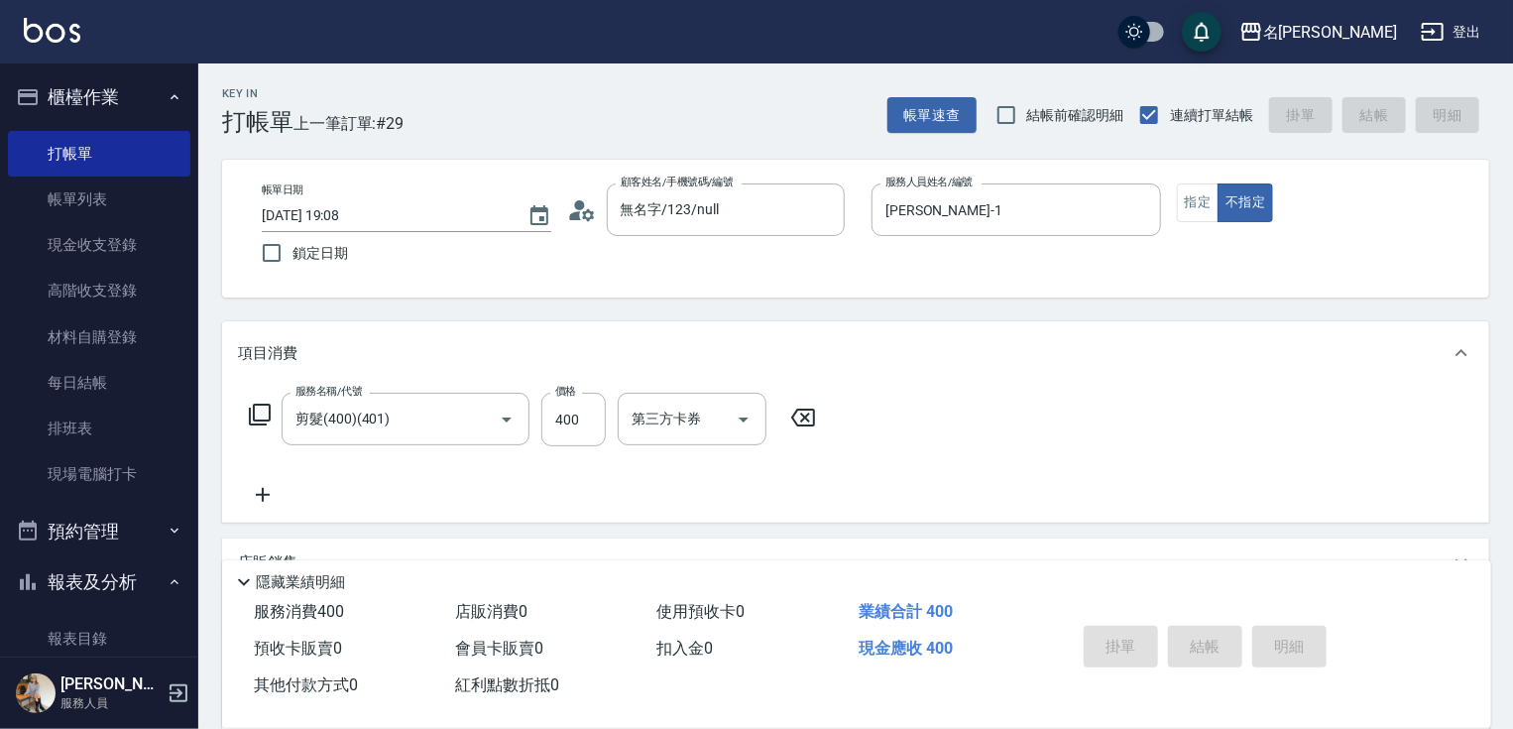
type input "[DATE] 19:09"
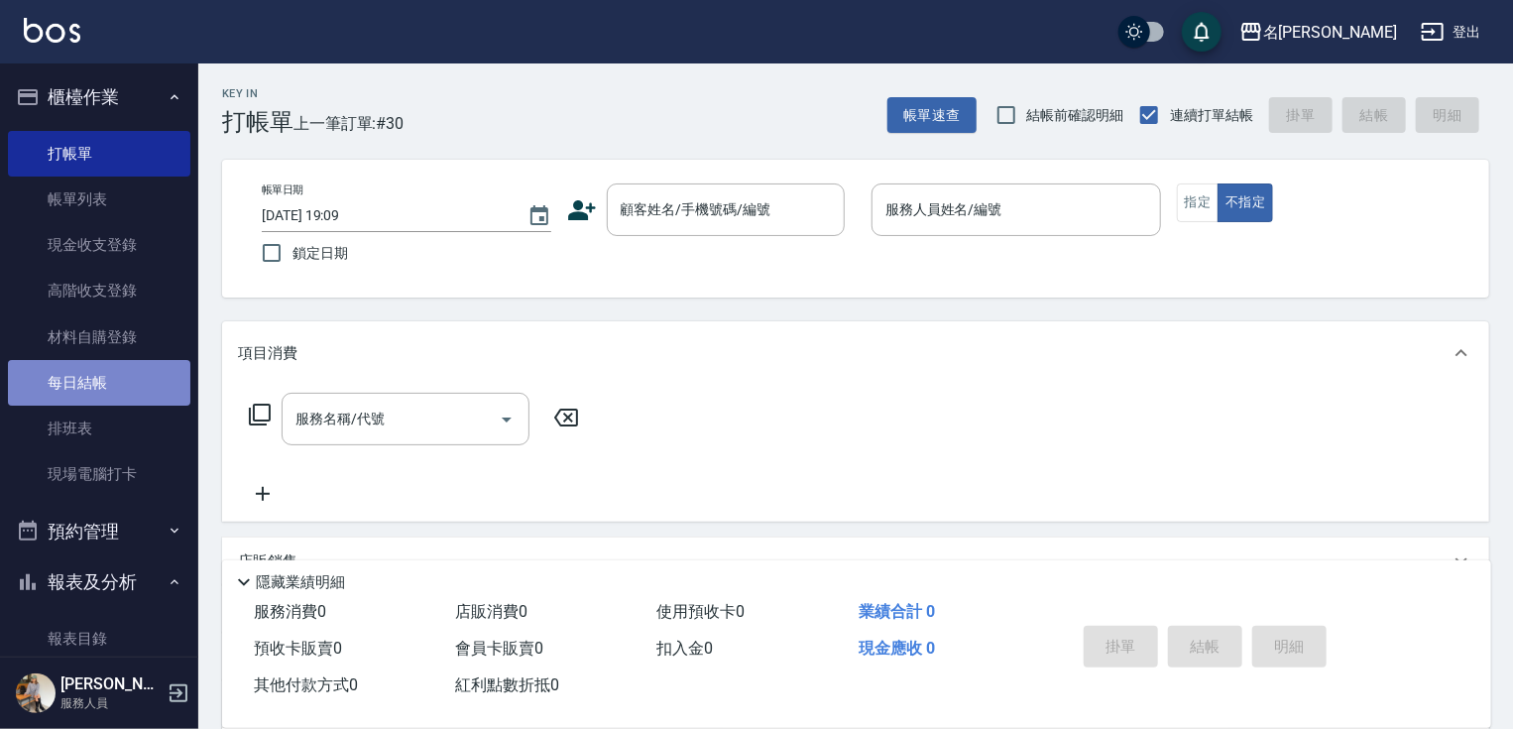
click at [123, 372] on link "每日結帳" at bounding box center [99, 383] width 182 height 46
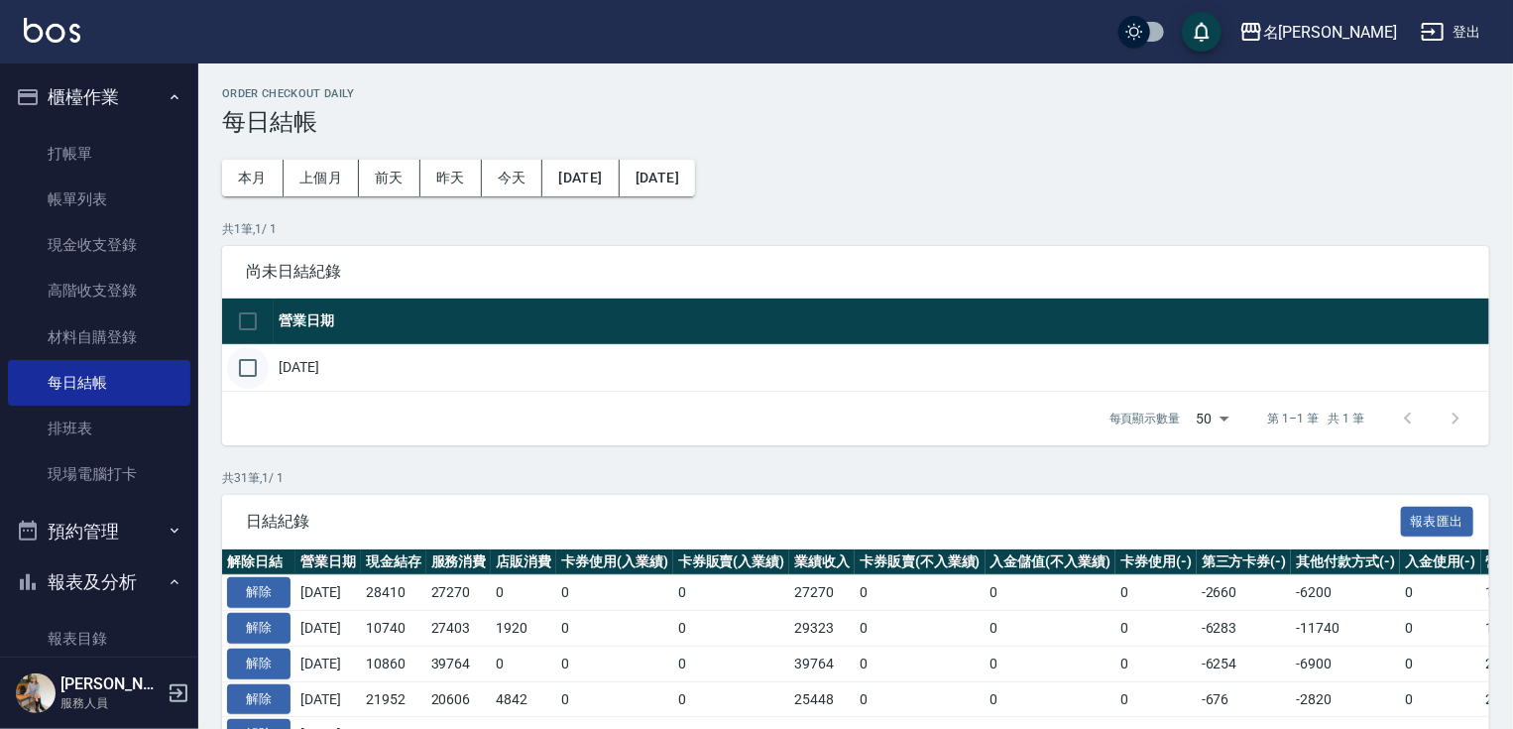
click at [250, 361] on input "checkbox" at bounding box center [248, 368] width 42 height 42
checkbox input "true"
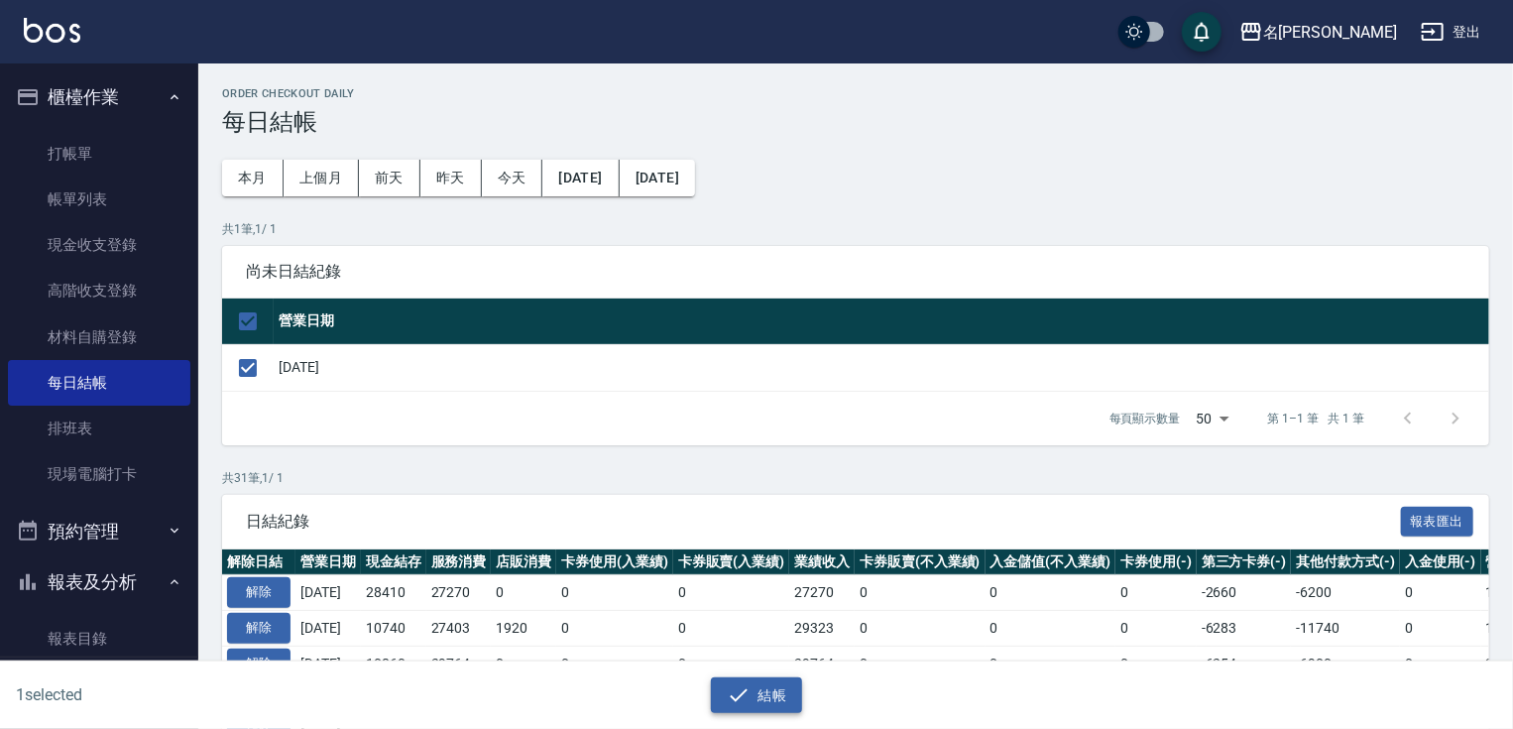
click at [753, 688] on button "結帳" at bounding box center [757, 695] width 92 height 37
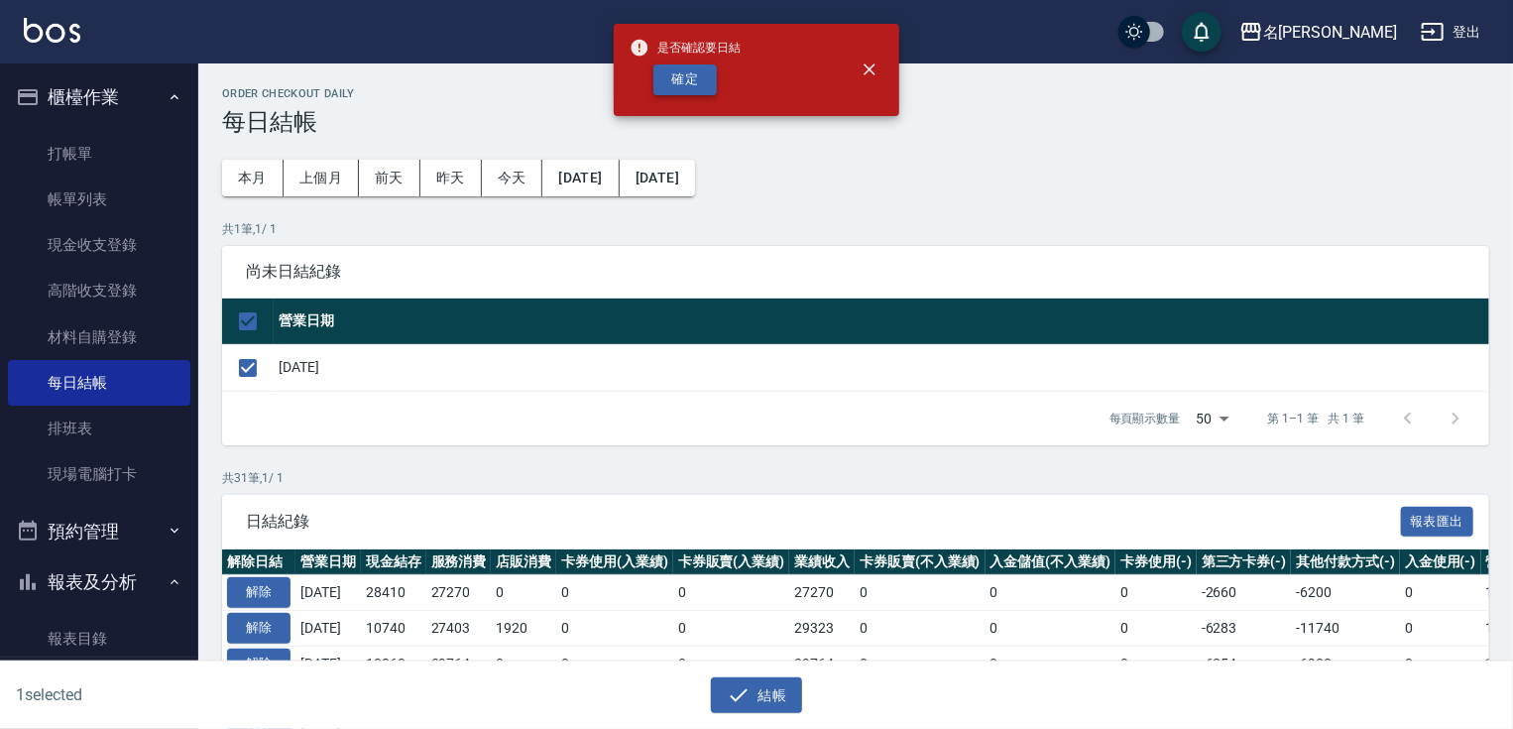
click at [682, 81] on button "確定" at bounding box center [684, 79] width 63 height 31
checkbox input "false"
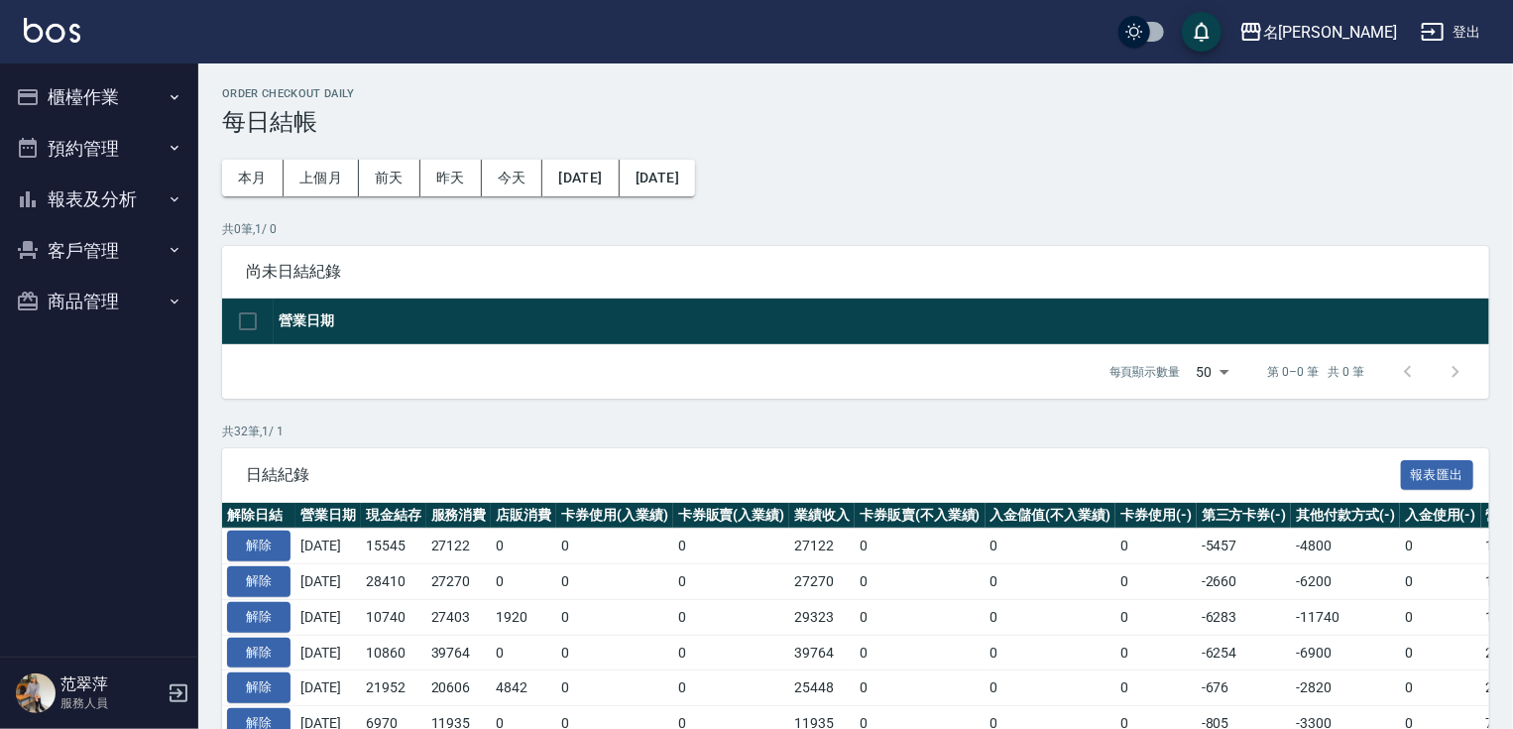
click at [104, 197] on button "報表及分析" at bounding box center [99, 200] width 182 height 52
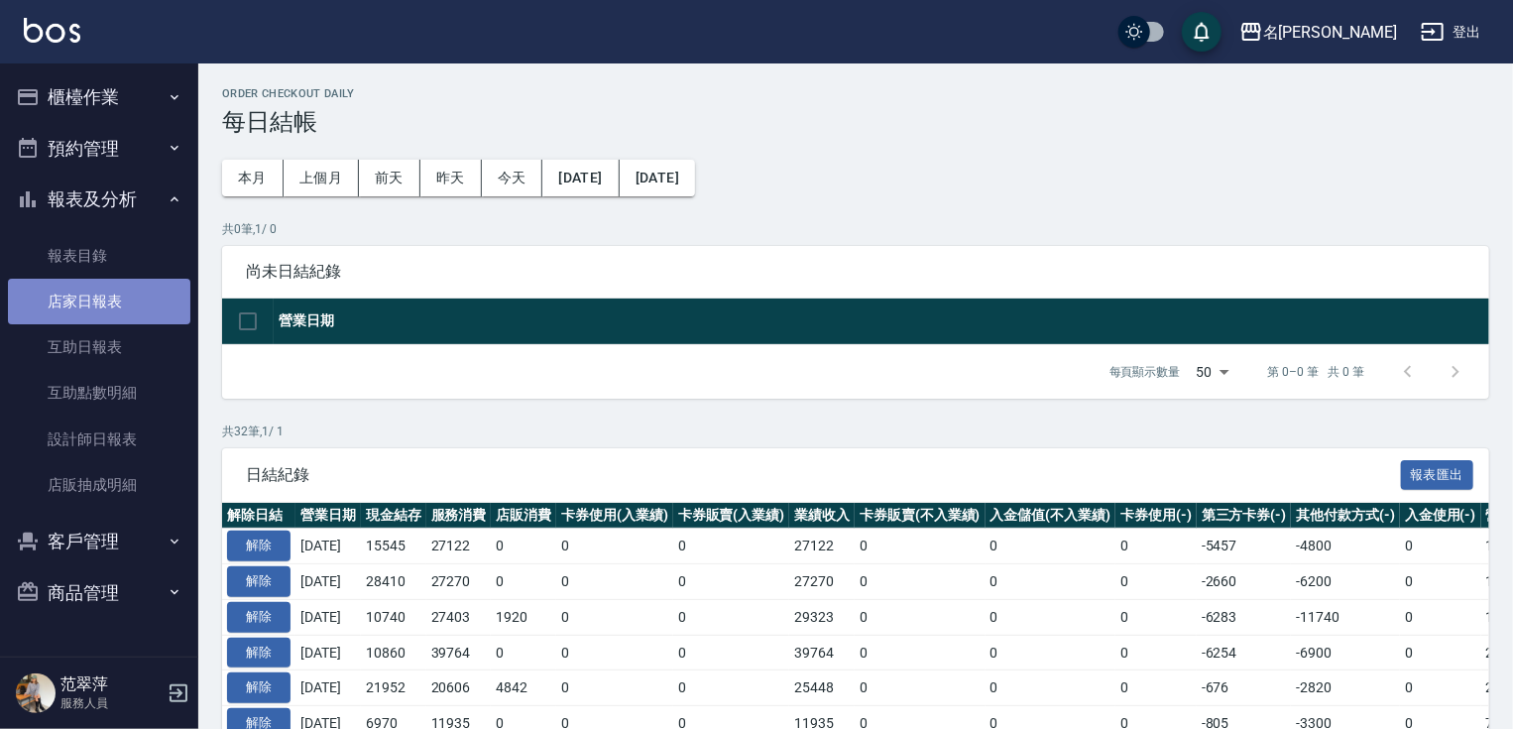
click at [104, 296] on link "店家日報表" at bounding box center [99, 302] width 182 height 46
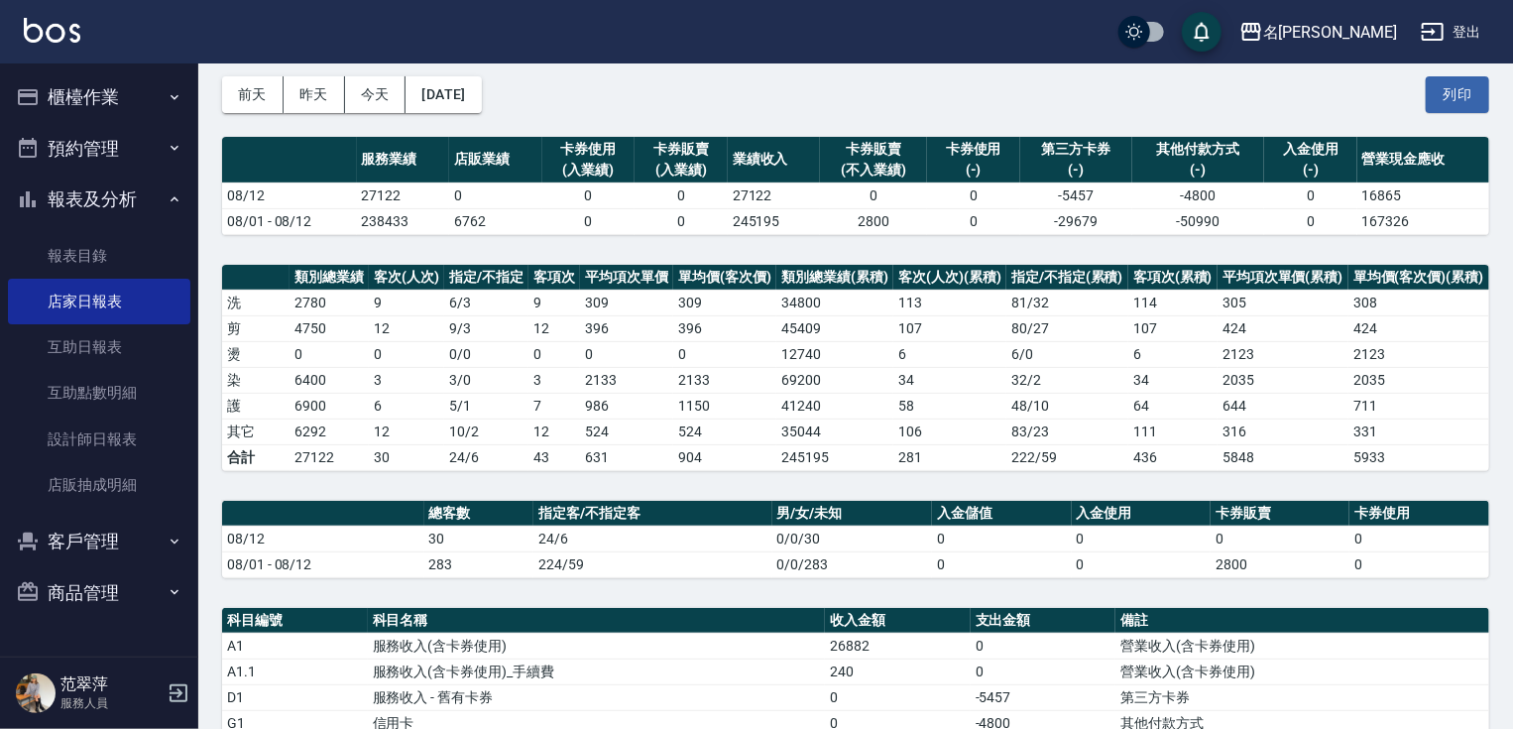
scroll to position [446, 0]
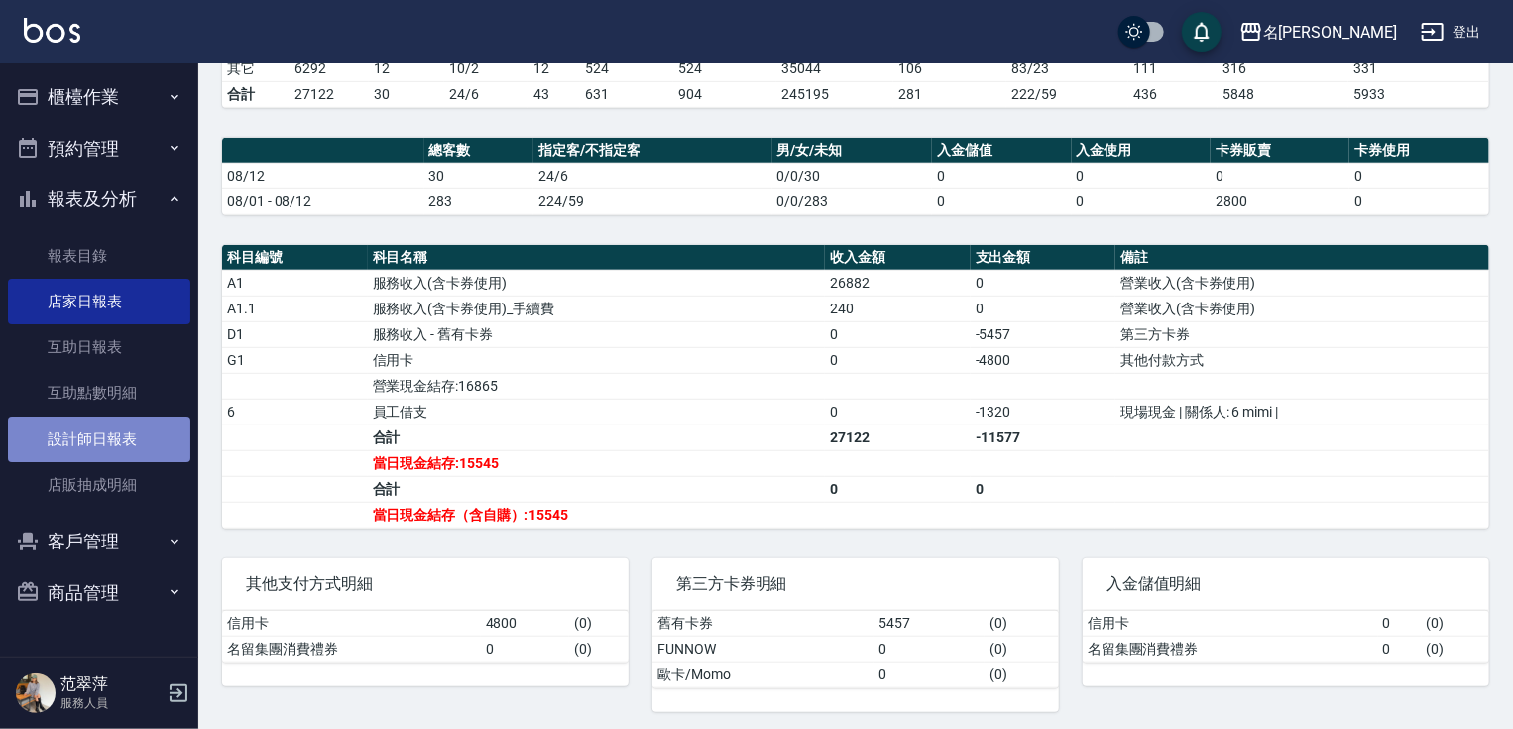
click at [43, 437] on link "設計師日報表" at bounding box center [99, 439] width 182 height 46
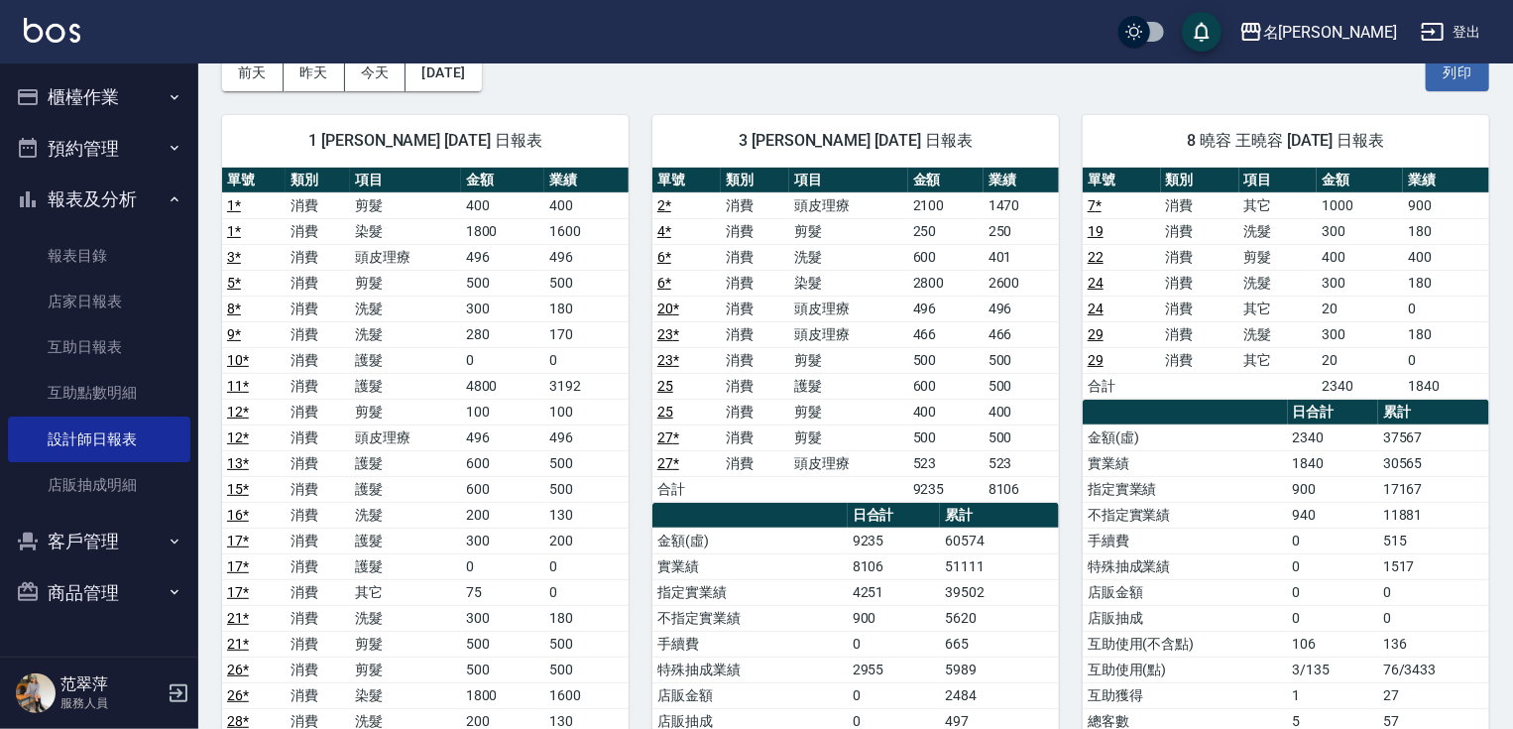
scroll to position [79, 0]
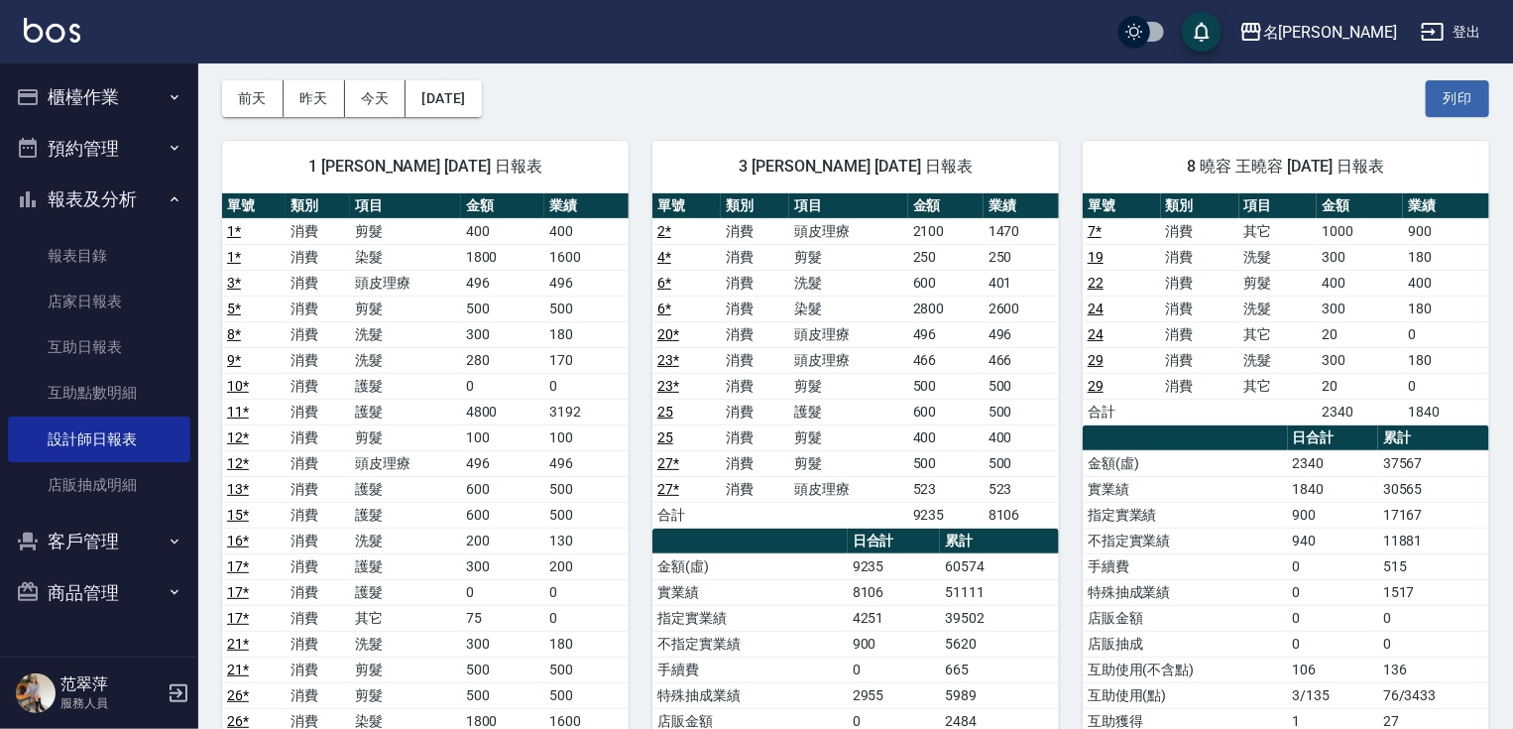
drag, startPoint x: 1513, startPoint y: 269, endPoint x: 1511, endPoint y: 135, distance: 133.9
click at [99, 99] on button "櫃檯作業" at bounding box center [99, 97] width 182 height 52
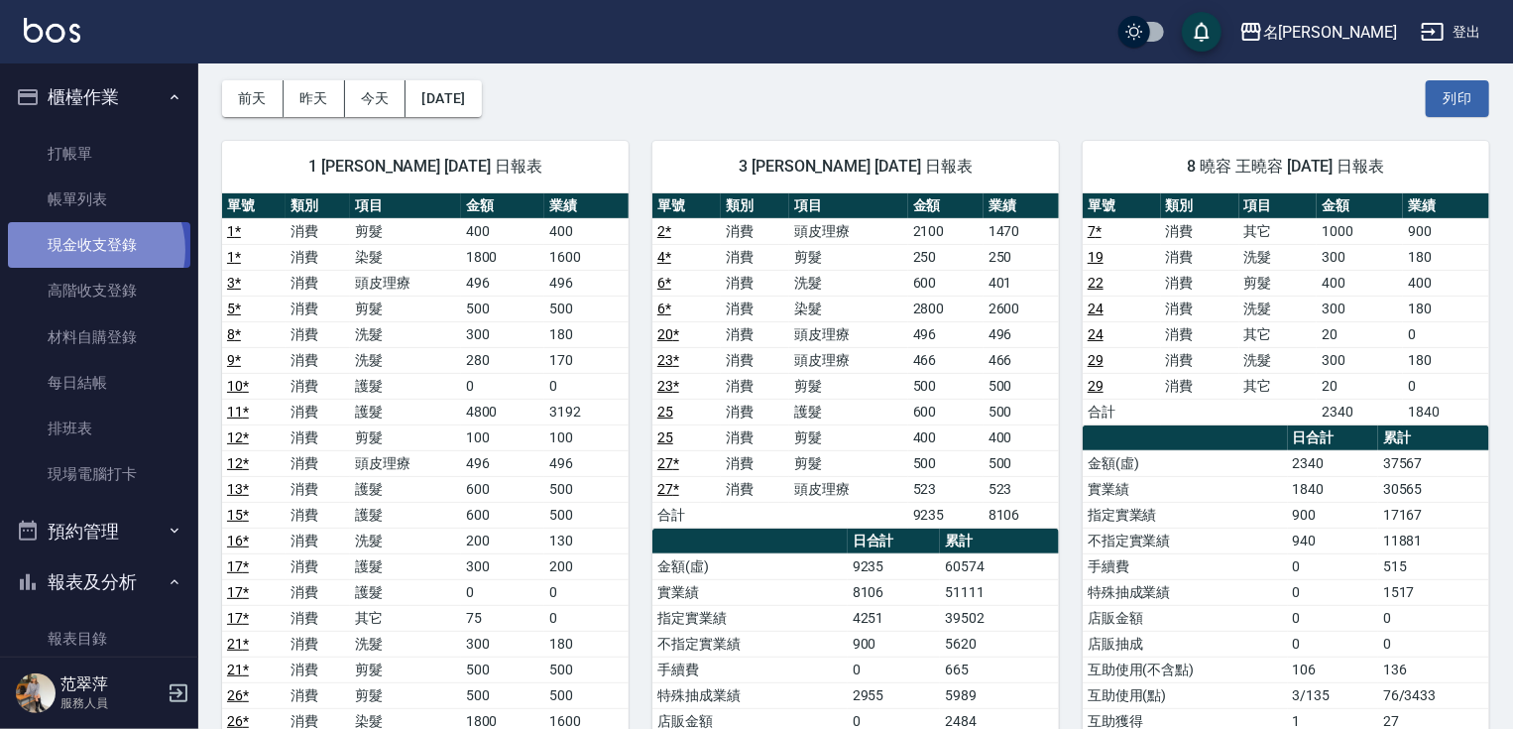
click at [88, 250] on link "現金收支登錄" at bounding box center [99, 245] width 182 height 46
